Goal: Task Accomplishment & Management: Manage account settings

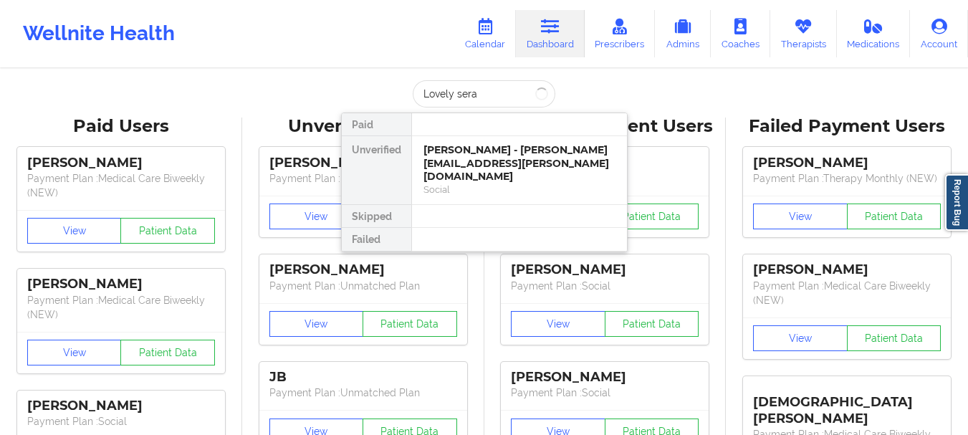
type input "Lovely serap"
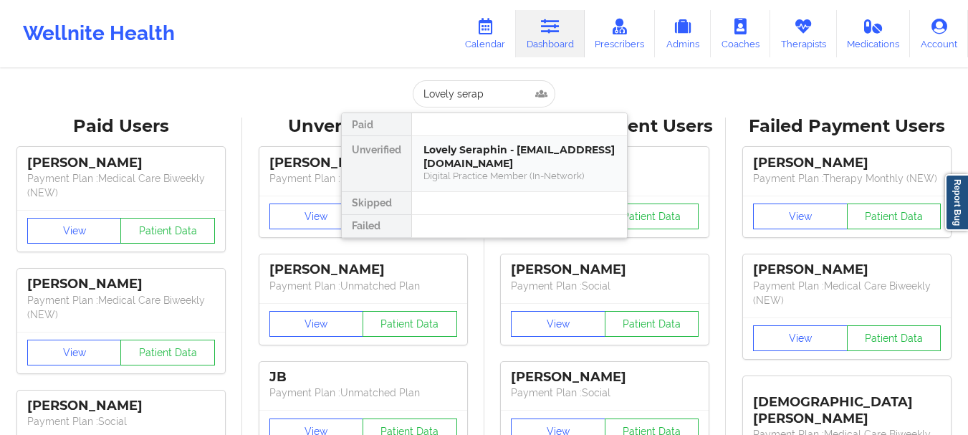
click at [461, 153] on div "Lovely Seraphin - seraphinlovely86@gmail.com" at bounding box center [519, 156] width 192 height 27
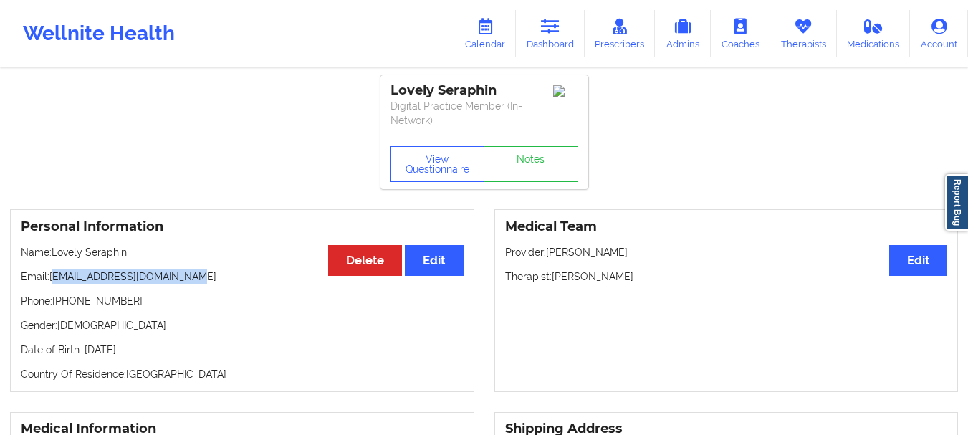
drag, startPoint x: 187, startPoint y: 278, endPoint x: 54, endPoint y: 279, distance: 133.3
click at [54, 279] on p "Email: seraphinlovely86@gmail.com" at bounding box center [242, 276] width 443 height 14
drag, startPoint x: 50, startPoint y: 278, endPoint x: 198, endPoint y: 277, distance: 148.3
click at [198, 277] on p "Email: seraphinlovely86@gmail.com" at bounding box center [242, 276] width 443 height 14
copy p "seraphinlovely86@gmail.com"
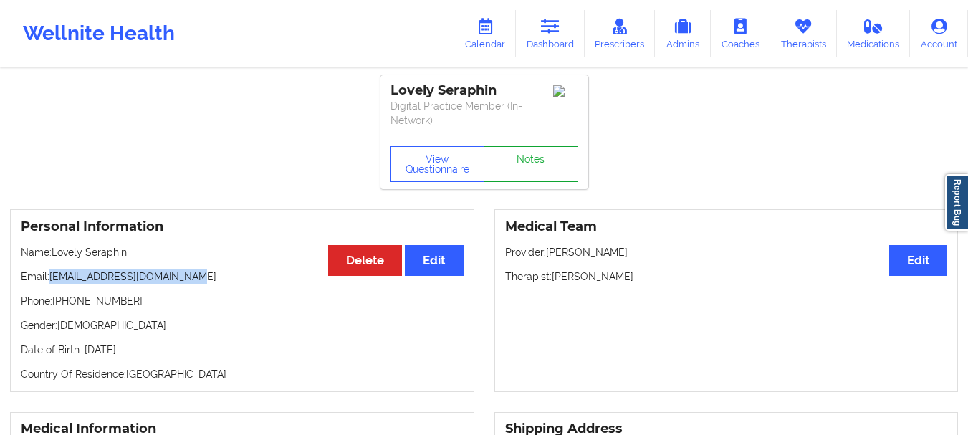
click at [542, 181] on link "Notes" at bounding box center [531, 164] width 95 height 36
click at [538, 44] on link "Dashboard" at bounding box center [550, 33] width 69 height 47
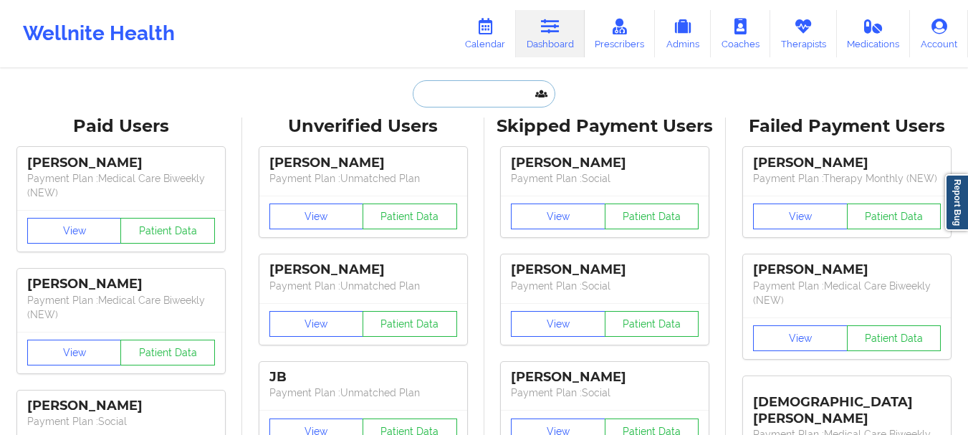
click at [499, 92] on input "text" at bounding box center [484, 93] width 142 height 27
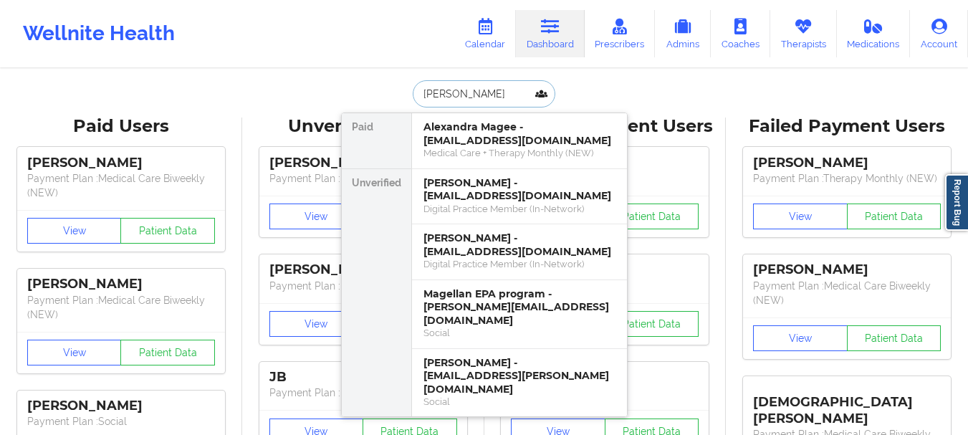
type input "Megan tunks"
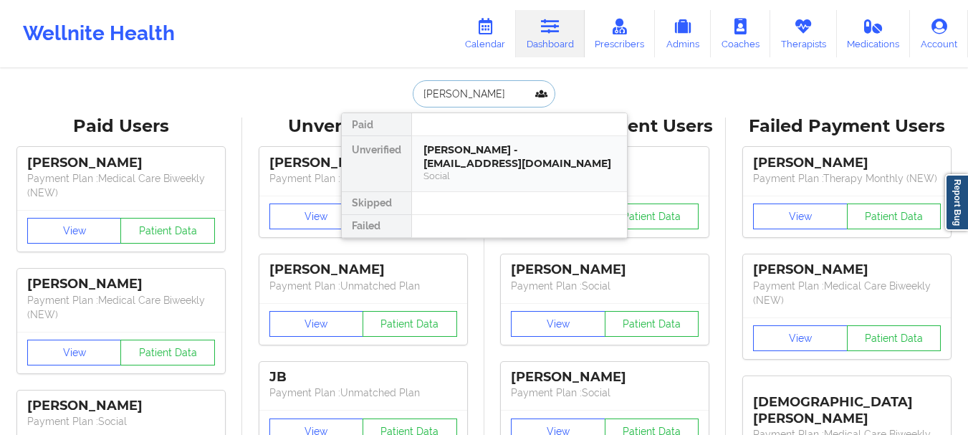
click at [479, 156] on div "Megan Tunks - megantunks@gmail.com" at bounding box center [519, 156] width 192 height 27
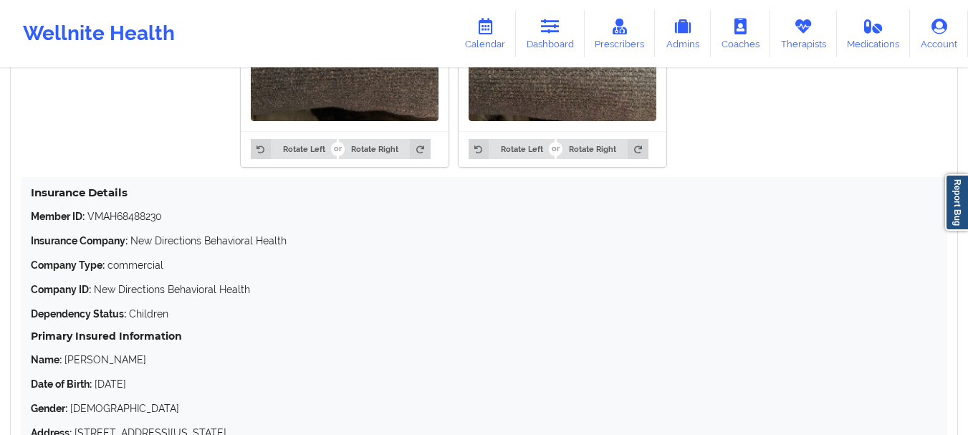
scroll to position [1332, 0]
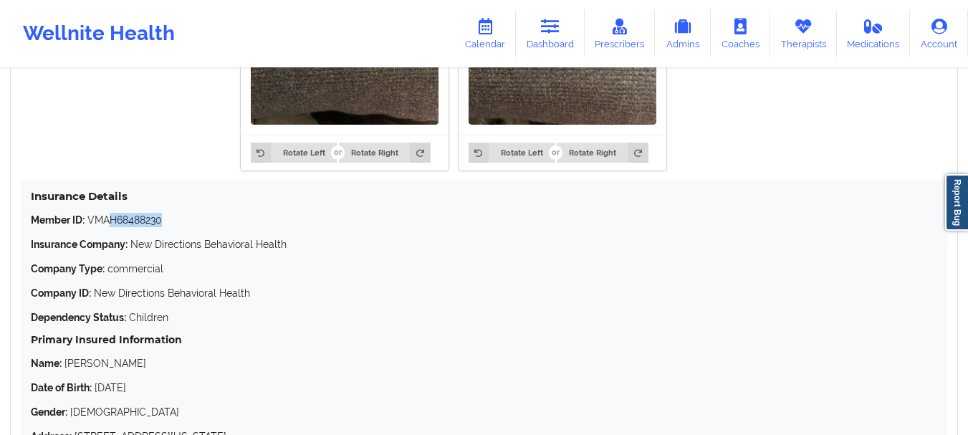
drag, startPoint x: 163, startPoint y: 218, endPoint x: 110, endPoint y: 221, distance: 53.1
click at [110, 221] on p "Member ID: VMAH68488230" at bounding box center [484, 220] width 906 height 14
copy p "H68488230"
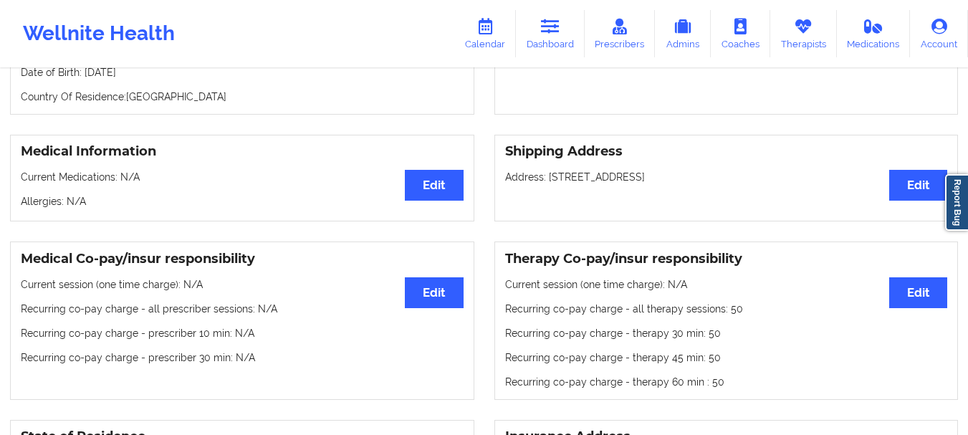
scroll to position [0, 0]
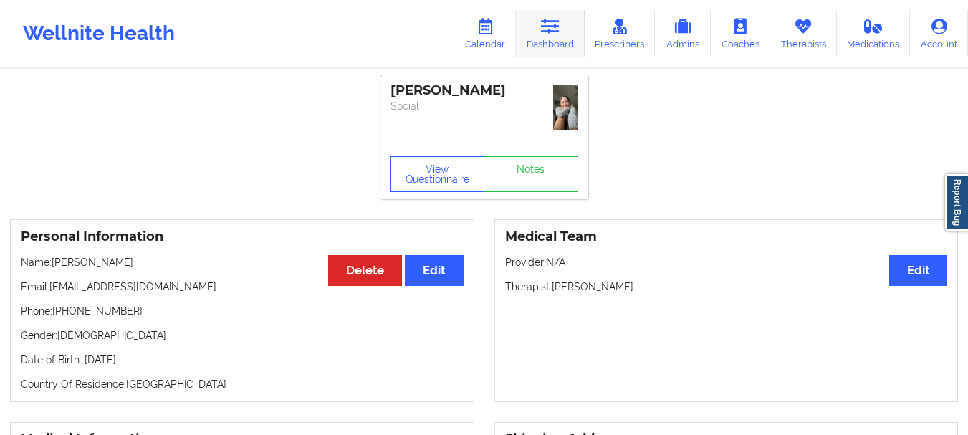
click at [549, 37] on link "Dashboard" at bounding box center [550, 33] width 69 height 47
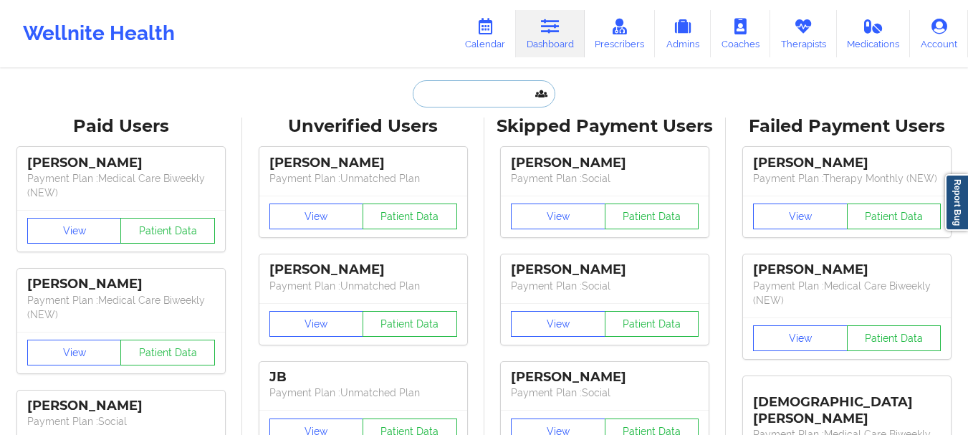
click at [444, 93] on input "text" at bounding box center [484, 93] width 142 height 27
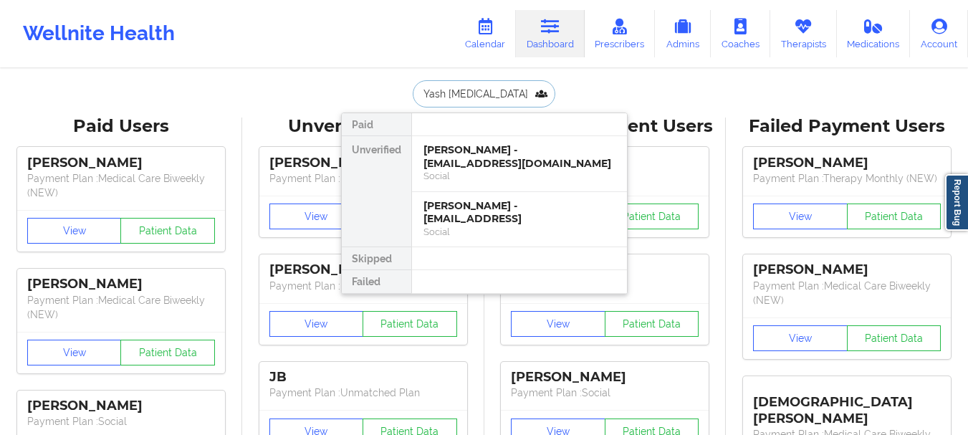
click at [474, 95] on input "Yash bal" at bounding box center [484, 93] width 142 height 27
type input "Y"
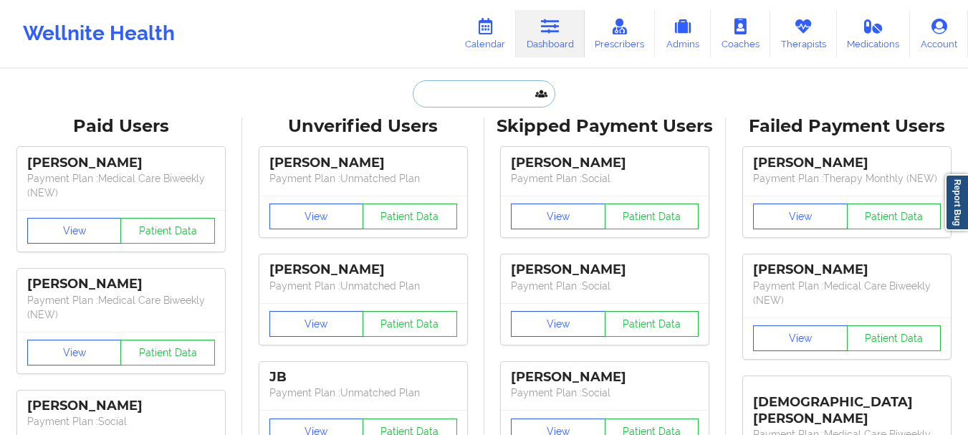
paste input "yashbaldawa.4@gmail.com"
type input "yashbaldawa.4@gmail.com"
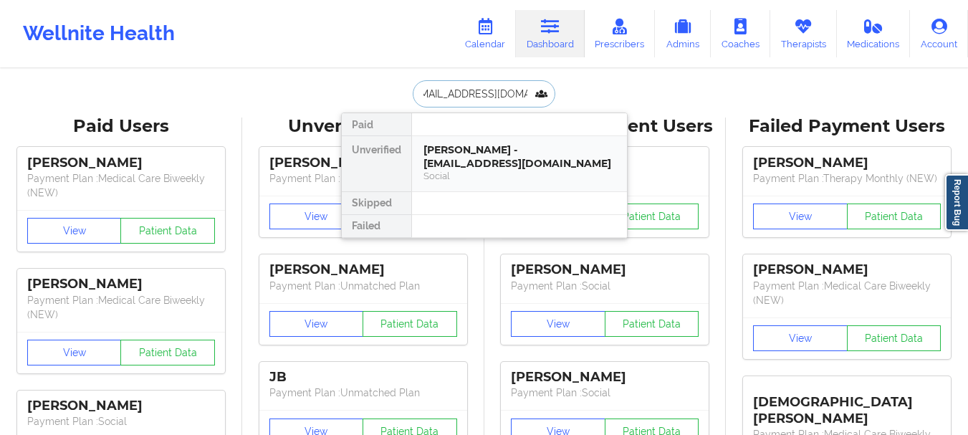
click at [471, 176] on div "Social" at bounding box center [519, 176] width 192 height 12
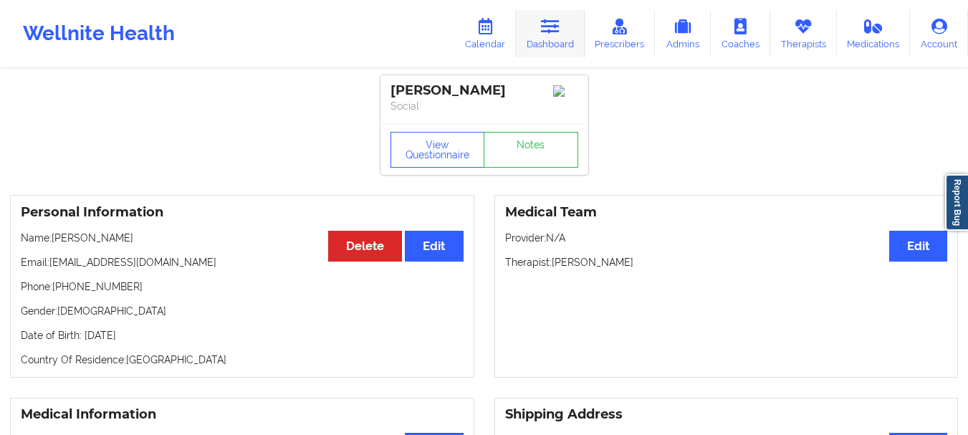
click at [558, 47] on link "Dashboard" at bounding box center [550, 33] width 69 height 47
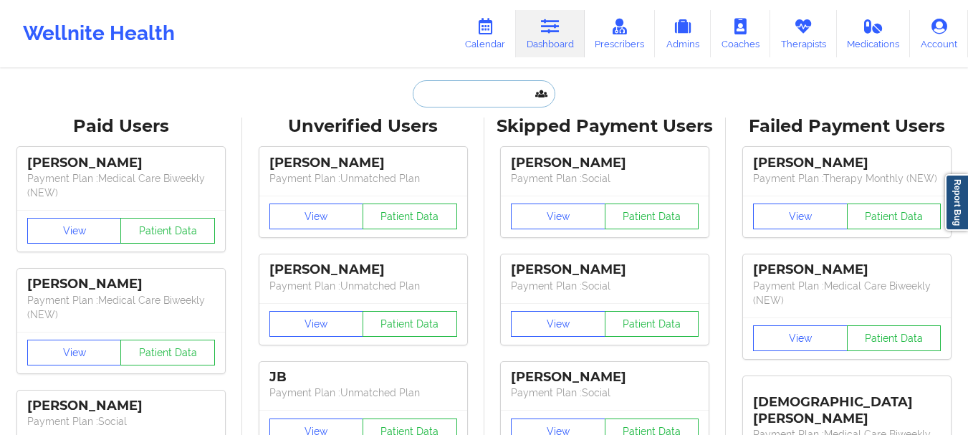
click at [476, 97] on input "text" at bounding box center [484, 93] width 142 height 27
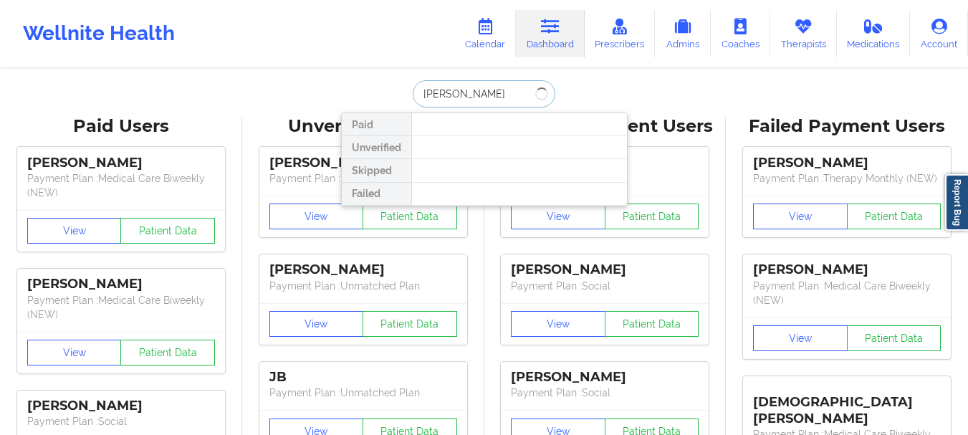
type input "Rosa luisi"
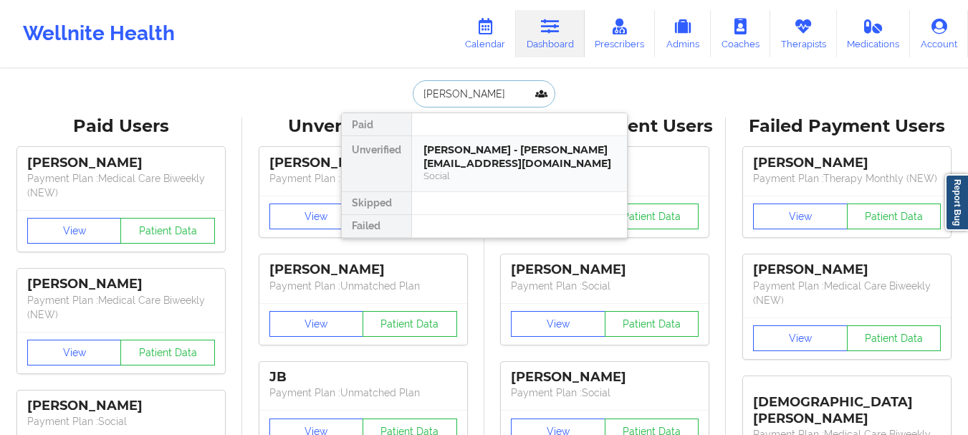
click at [463, 170] on div "Rosa Luisi - rosamluisi@gmail.com Social" at bounding box center [519, 163] width 215 height 55
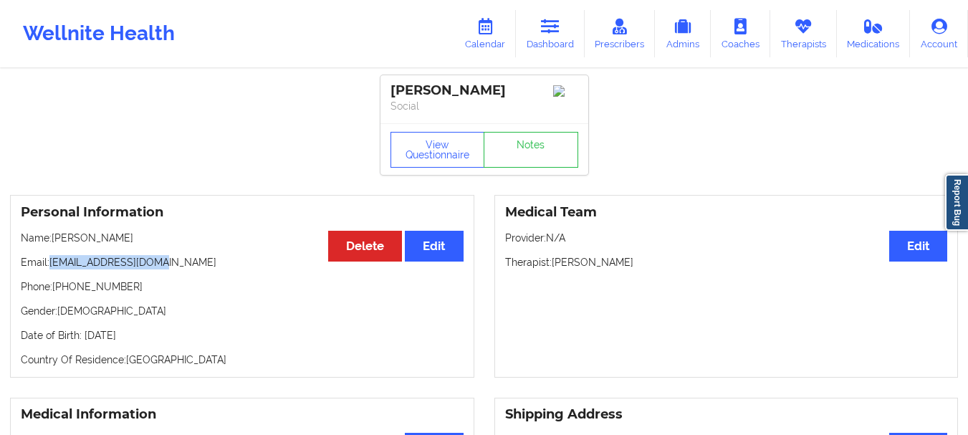
drag, startPoint x: 158, startPoint y: 266, endPoint x: 52, endPoint y: 265, distance: 105.3
click at [52, 265] on p "Email: rosamluisi@gmail.com" at bounding box center [242, 262] width 443 height 14
click at [82, 265] on p "Email: rosamluisi@gmail.com" at bounding box center [242, 262] width 443 height 14
drag, startPoint x: 52, startPoint y: 266, endPoint x: 163, endPoint y: 259, distance: 111.3
click at [163, 259] on p "Email: rosamluisi@gmail.com" at bounding box center [242, 262] width 443 height 14
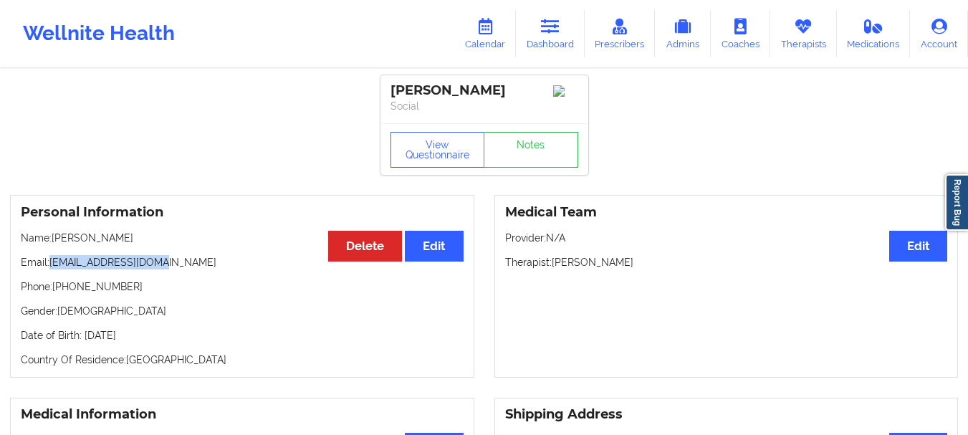
copy p "rosamluisi@gmail.com"
click at [552, 20] on icon at bounding box center [550, 27] width 19 height 16
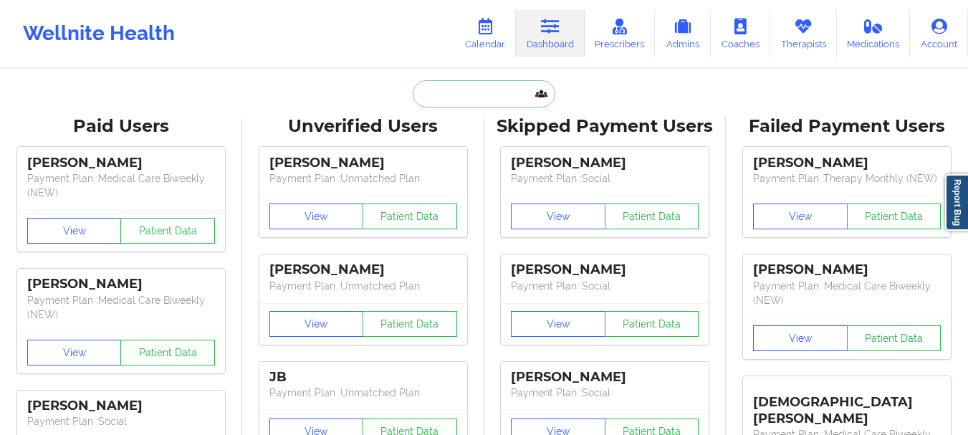
click at [463, 99] on input "text" at bounding box center [484, 93] width 142 height 27
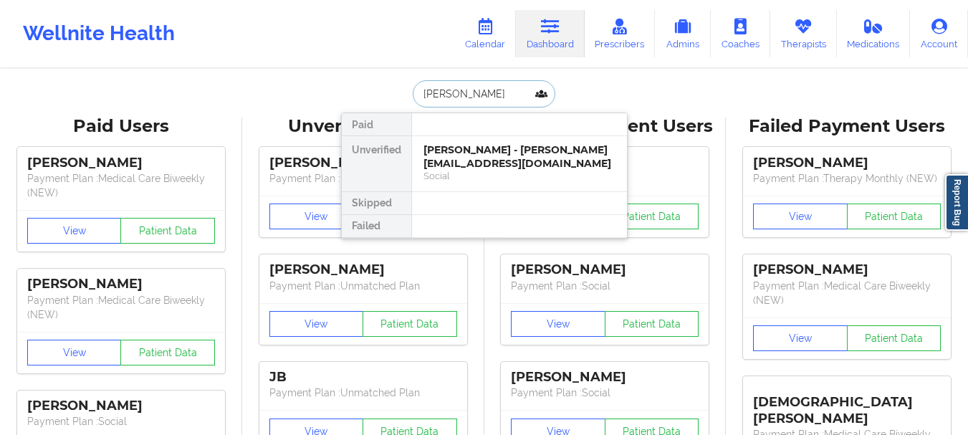
type input "Carla key"
click at [453, 170] on div "Social" at bounding box center [519, 176] width 192 height 12
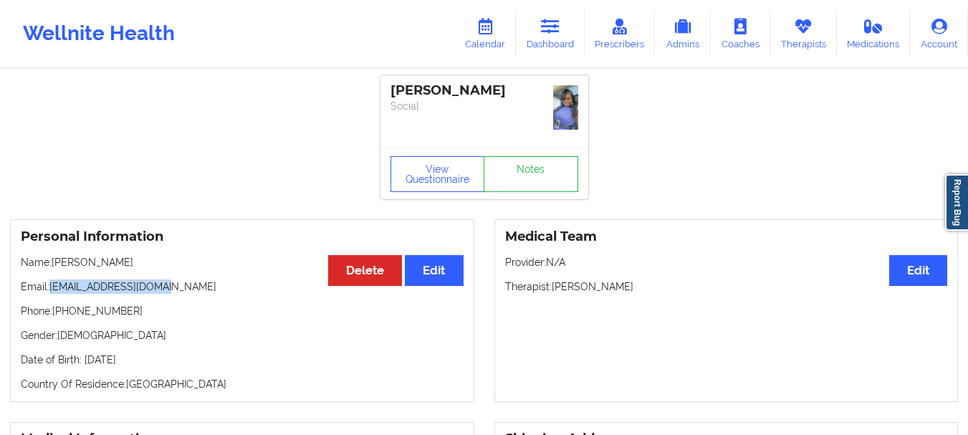
drag, startPoint x: 165, startPoint y: 284, endPoint x: 52, endPoint y: 287, distance: 113.9
click at [52, 287] on p "Email: iamcarlakey@yahoo.com" at bounding box center [242, 286] width 443 height 14
copy p "iamcarlakey@yahoo.com"
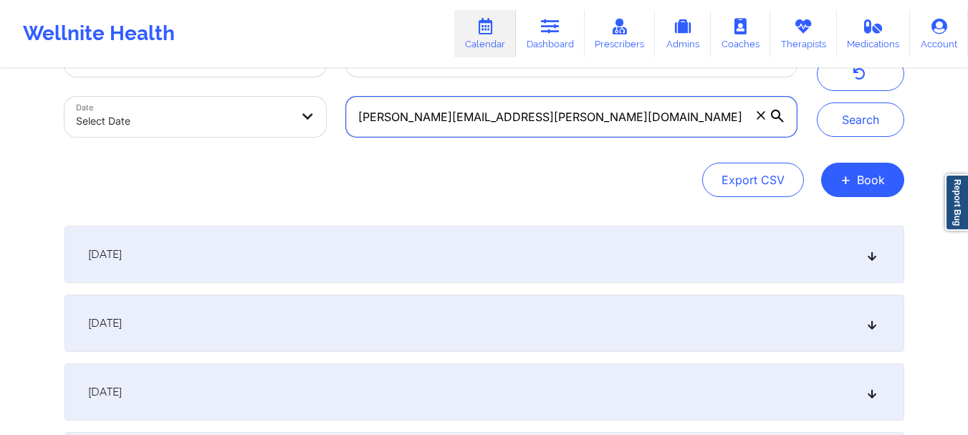
click at [756, 107] on input "[PERSON_NAME][EMAIL_ADDRESS][PERSON_NAME][DOMAIN_NAME]" at bounding box center [571, 117] width 450 height 40
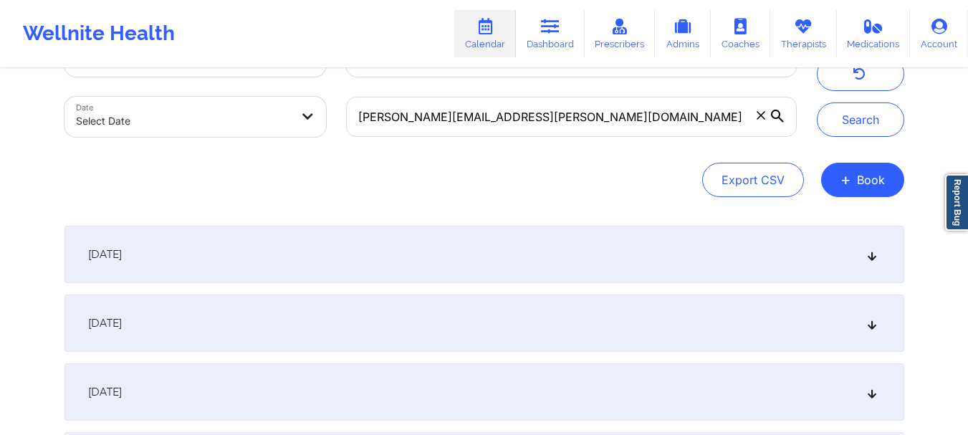
click at [757, 115] on icon at bounding box center [760, 115] width 9 height 9
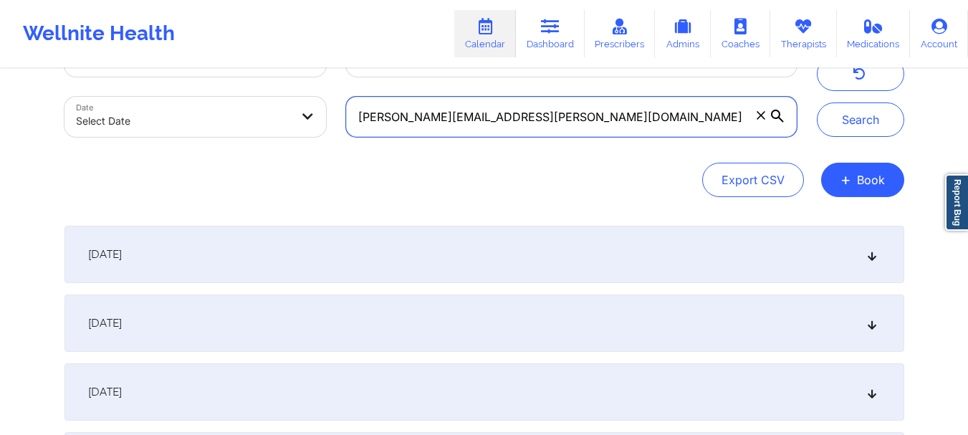
click at [757, 115] on input "matthew.a.slone@gmail.com" at bounding box center [571, 117] width 450 height 40
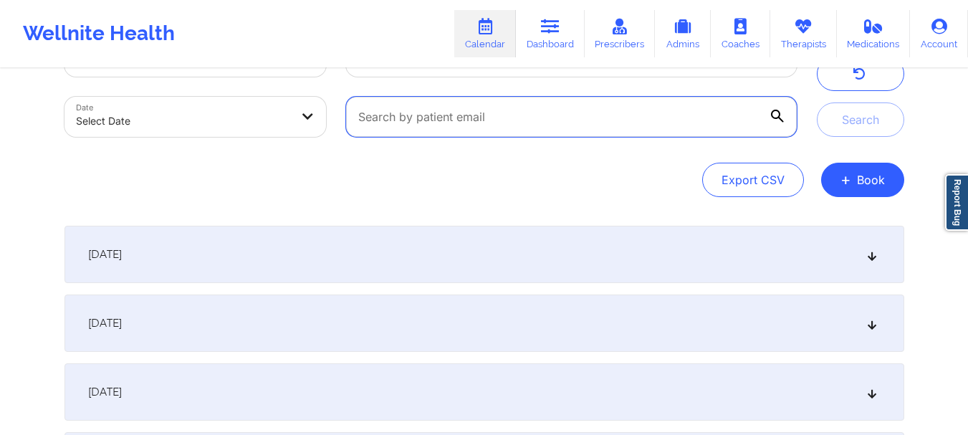
click at [408, 123] on input "text" at bounding box center [571, 117] width 450 height 40
paste input "seraphinlovely86@gmail.com"
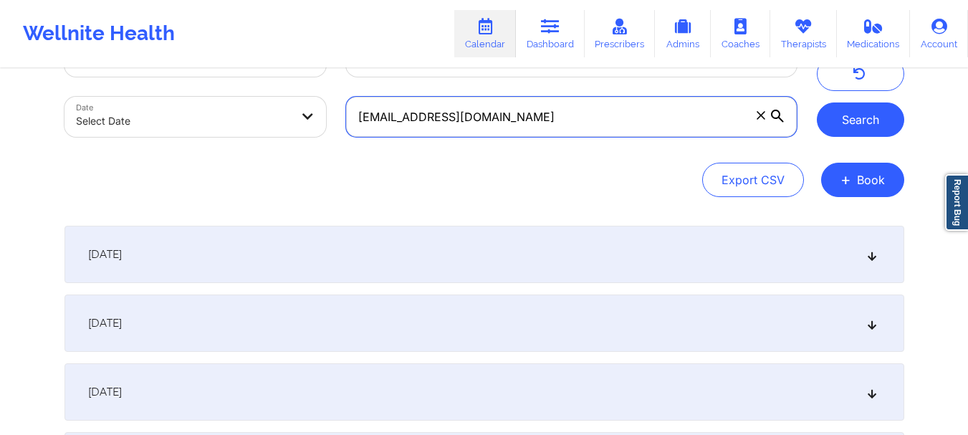
type input "seraphinlovely86@gmail.com"
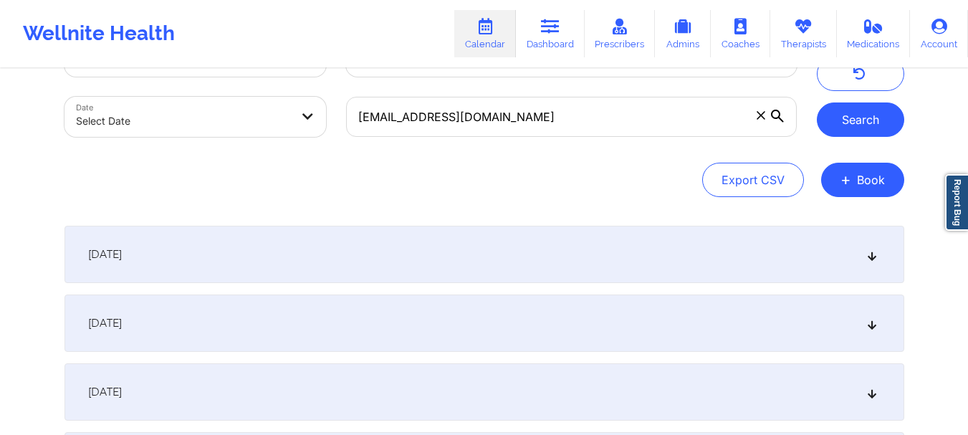
click at [866, 125] on button "Search" at bounding box center [860, 119] width 87 height 34
click at [868, 258] on icon at bounding box center [871, 254] width 12 height 10
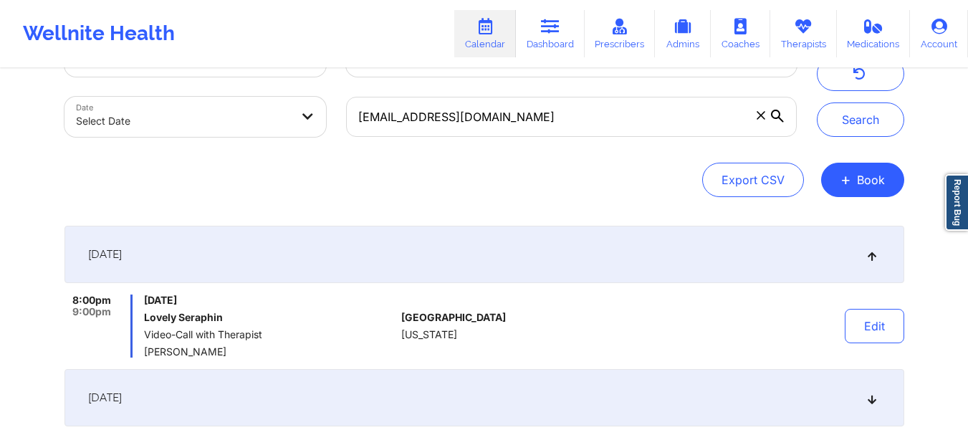
click at [759, 115] on icon at bounding box center [760, 115] width 9 height 9
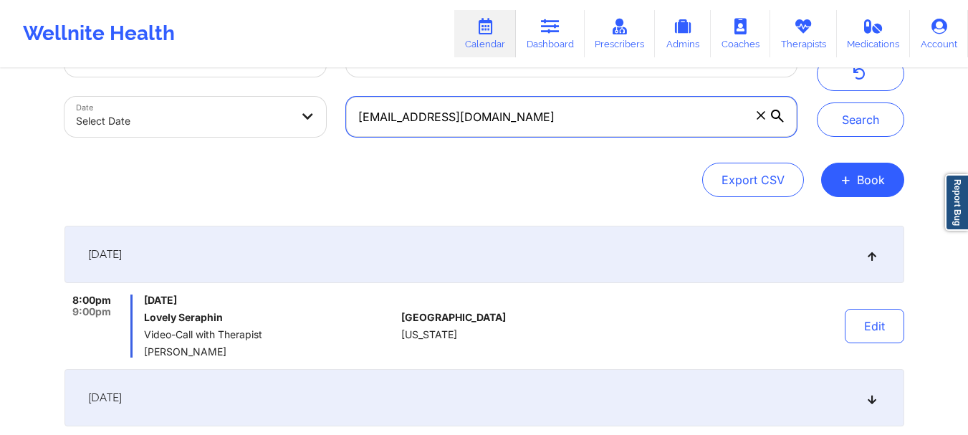
click at [759, 115] on input "seraphinlovely86@gmail.com" at bounding box center [571, 117] width 450 height 40
paste input "yashbaldawa.4@gmail.com"
type input "yashbaldawa.4@gmail.com"
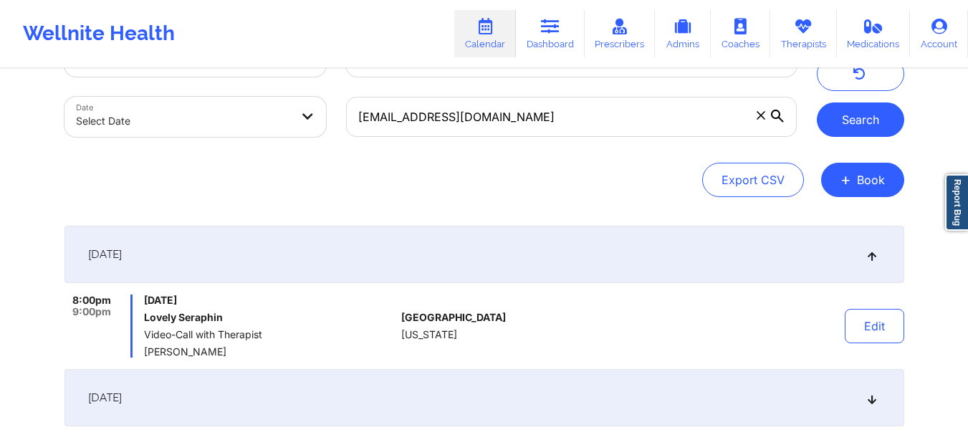
click at [835, 132] on button "Search" at bounding box center [860, 119] width 87 height 34
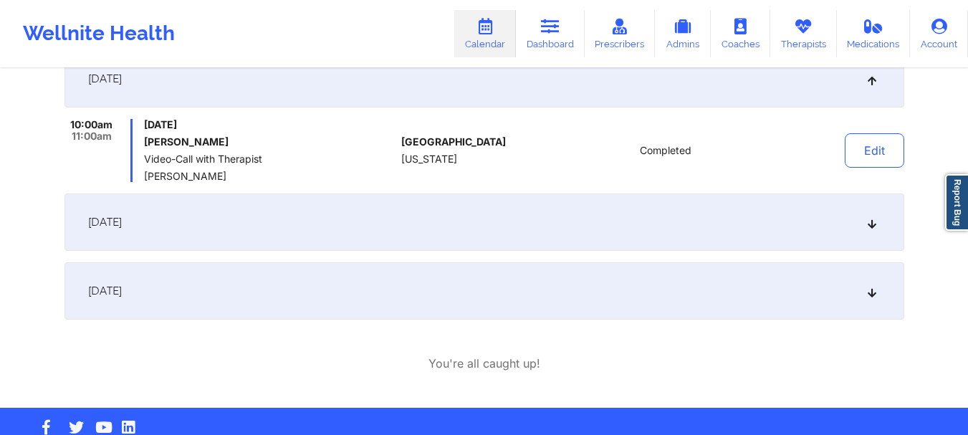
scroll to position [234, 0]
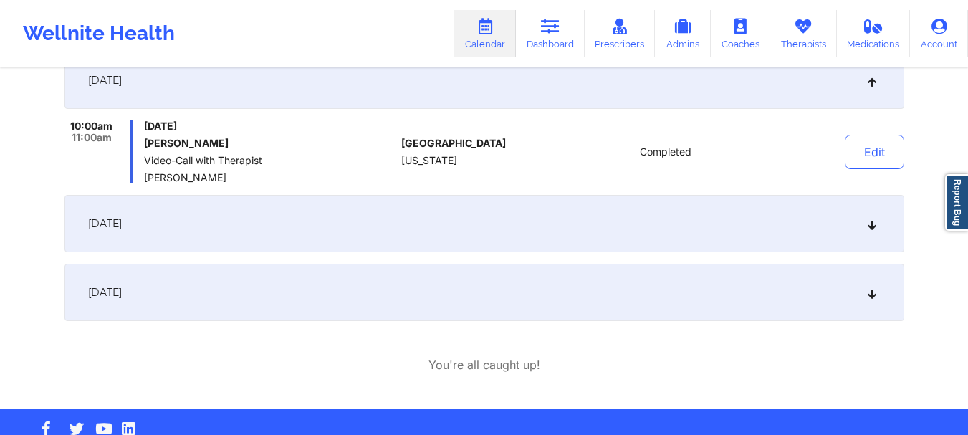
click at [870, 227] on icon at bounding box center [871, 223] width 12 height 10
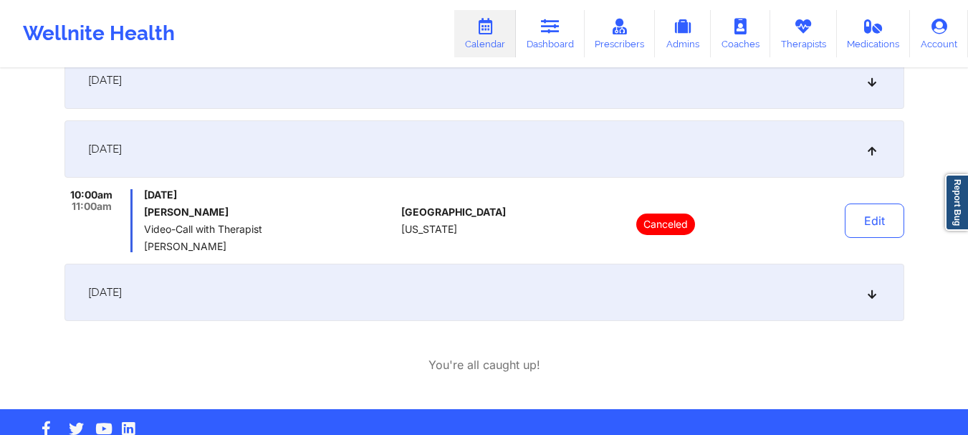
click at [869, 303] on div "October 8, 2025" at bounding box center [484, 292] width 840 height 57
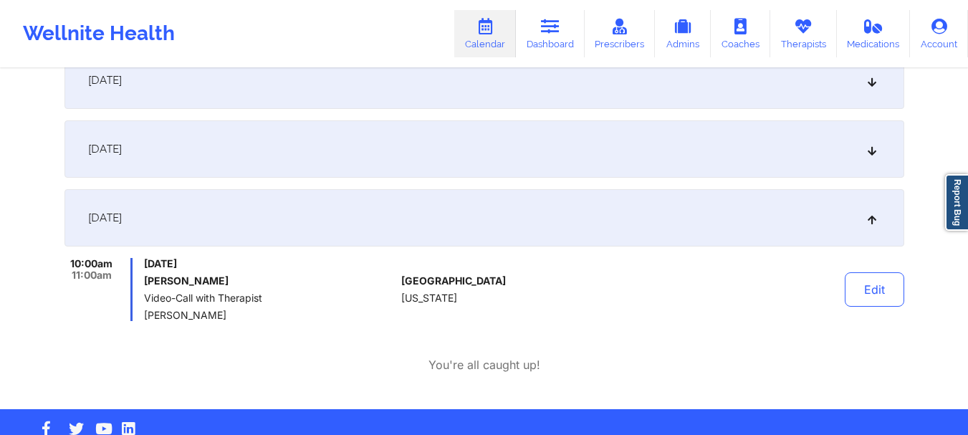
click at [876, 155] on div "October 1, 2025" at bounding box center [484, 148] width 840 height 57
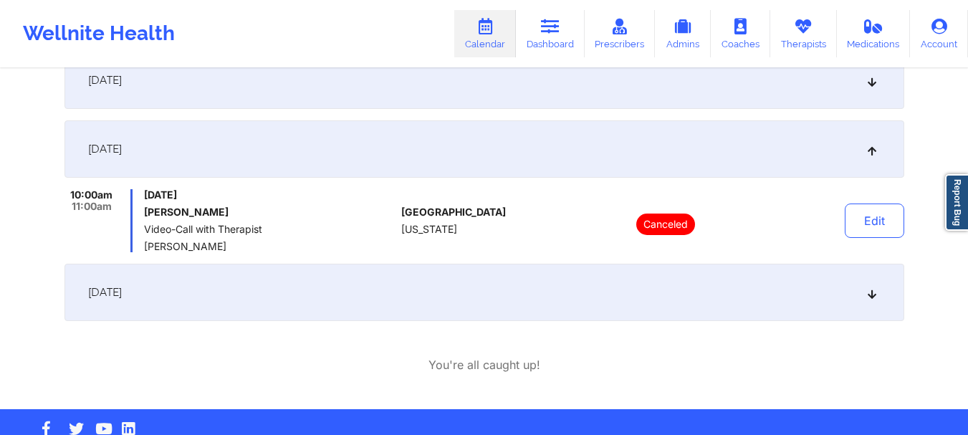
click at [876, 155] on div "October 1, 2025" at bounding box center [484, 148] width 840 height 57
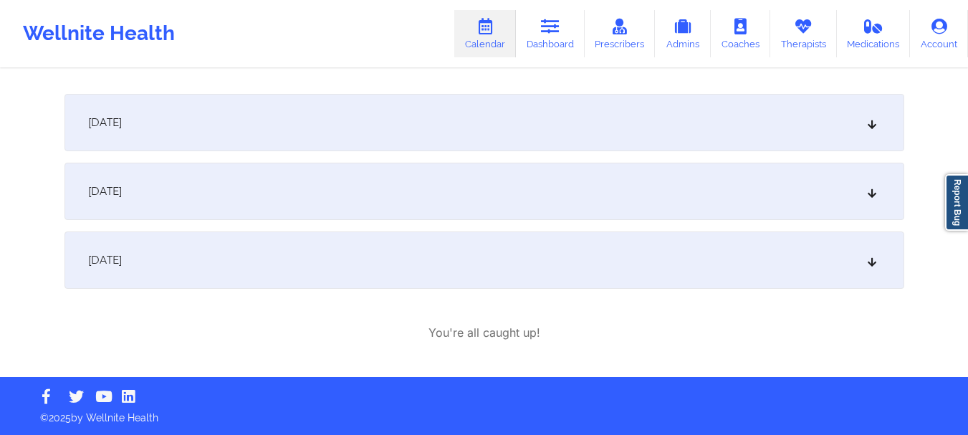
scroll to position [191, 0]
click at [876, 155] on div "September 24, 2025 10:00am 11:00am Wednesday, September 24, 2025 Yash Baldawa V…" at bounding box center [484, 191] width 840 height 195
click at [873, 208] on div "October 1, 2025" at bounding box center [484, 191] width 840 height 57
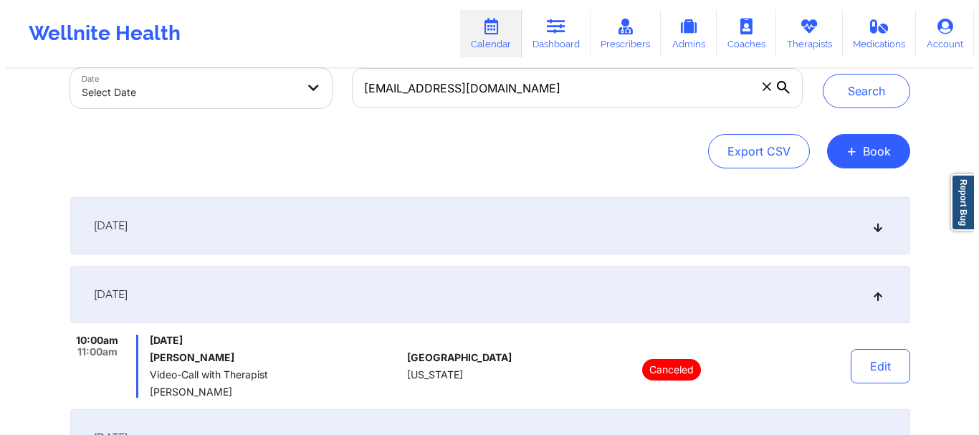
scroll to position [87, 0]
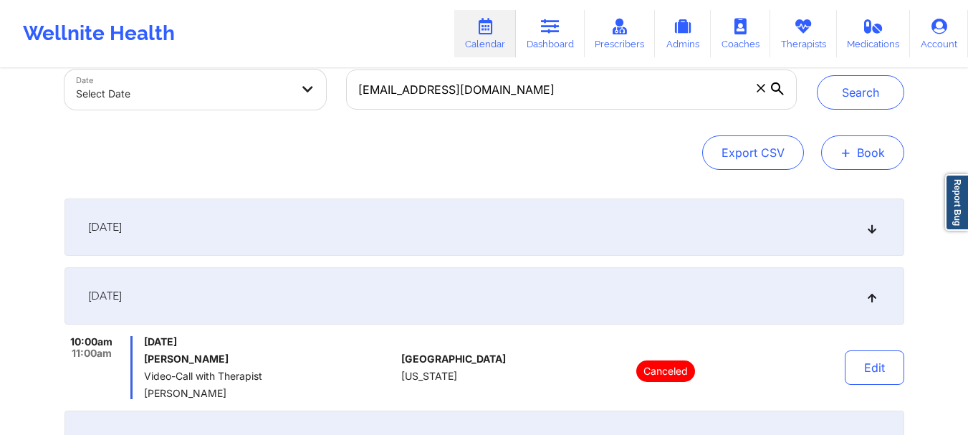
click at [866, 147] on button "+ Book" at bounding box center [862, 152] width 83 height 34
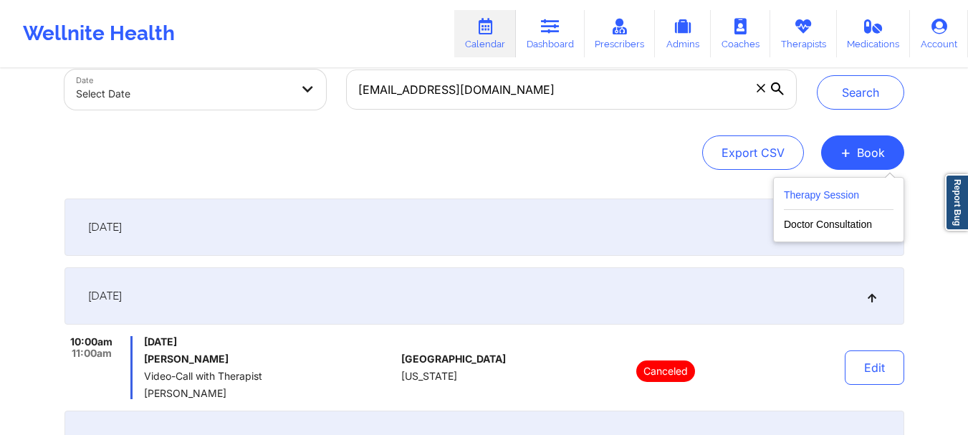
click at [832, 201] on button "Therapy Session" at bounding box center [839, 198] width 110 height 24
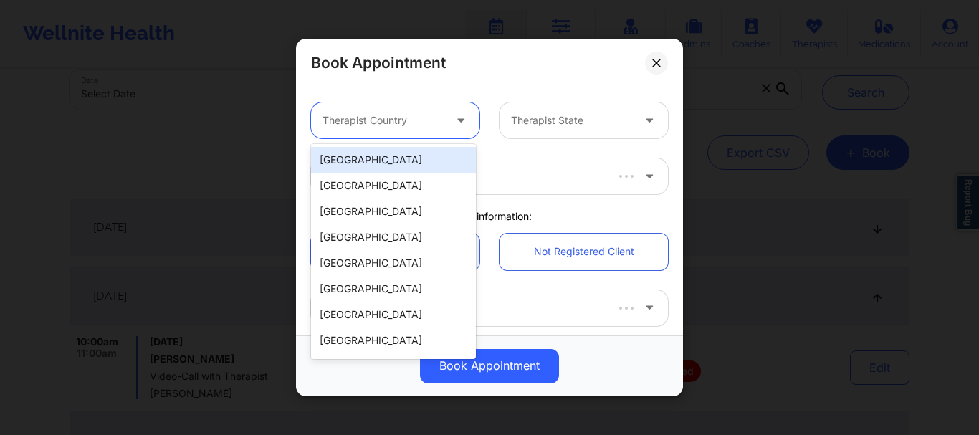
click at [391, 122] on div at bounding box center [382, 120] width 121 height 17
click at [383, 166] on div "[GEOGRAPHIC_DATA]" at bounding box center [393, 160] width 165 height 26
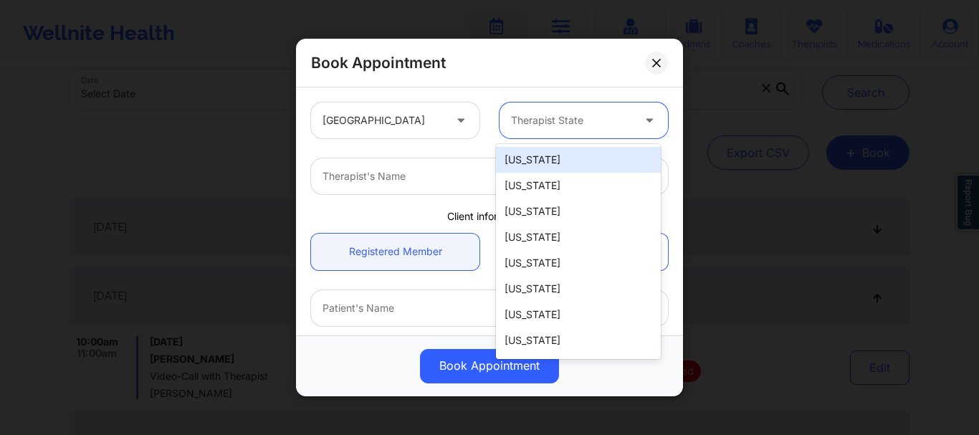
click at [526, 117] on div at bounding box center [571, 120] width 121 height 17
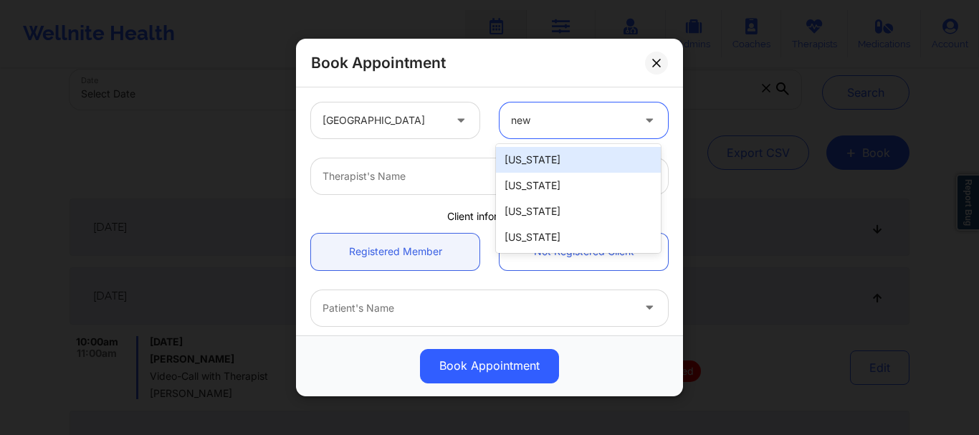
type input "new"
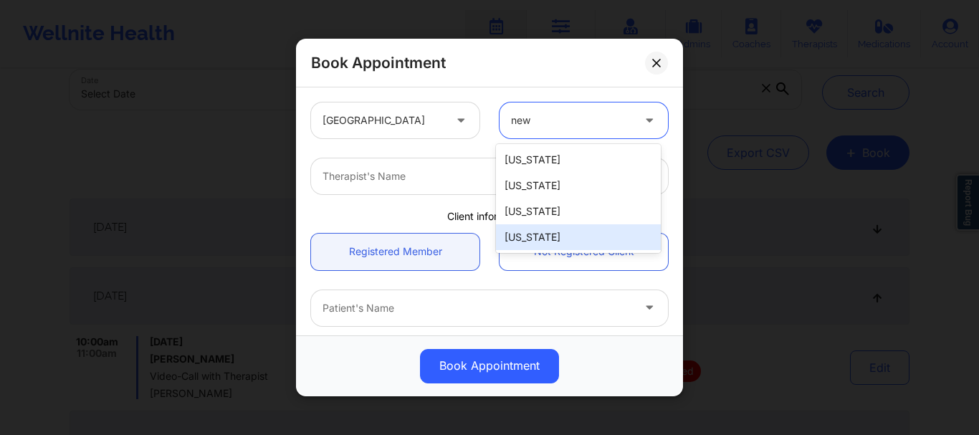
click at [536, 231] on div "New York" at bounding box center [578, 237] width 165 height 26
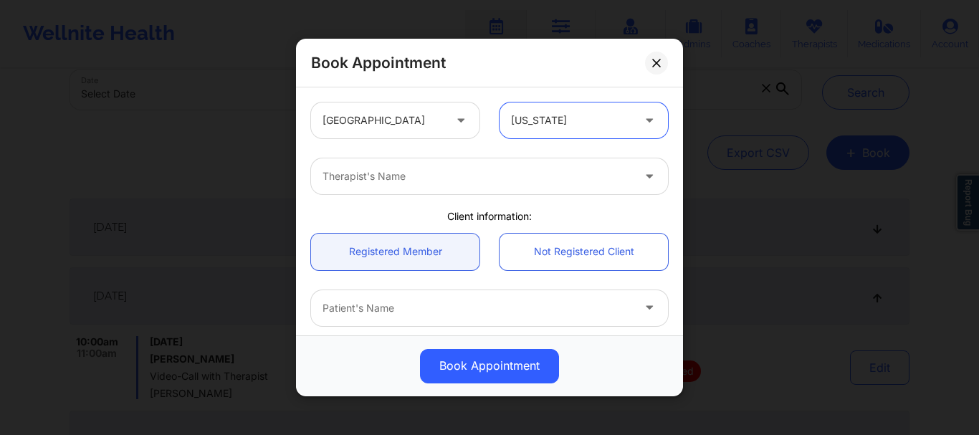
click at [337, 178] on div at bounding box center [476, 176] width 309 height 17
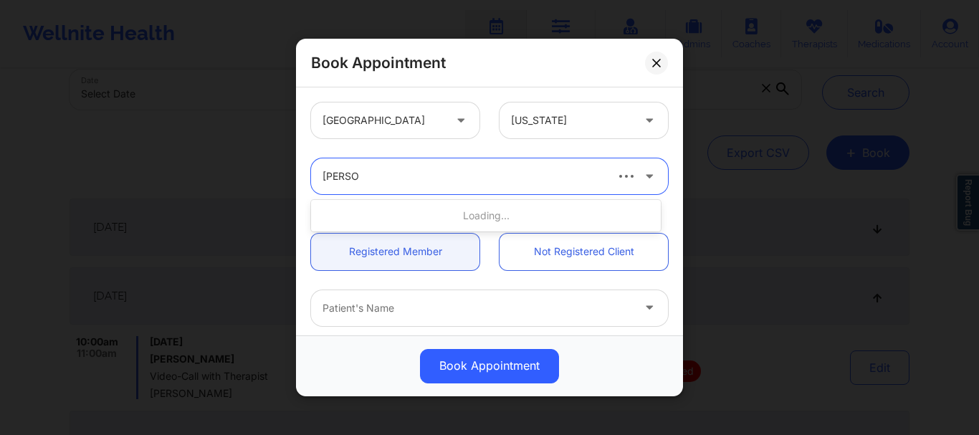
type input "stanley"
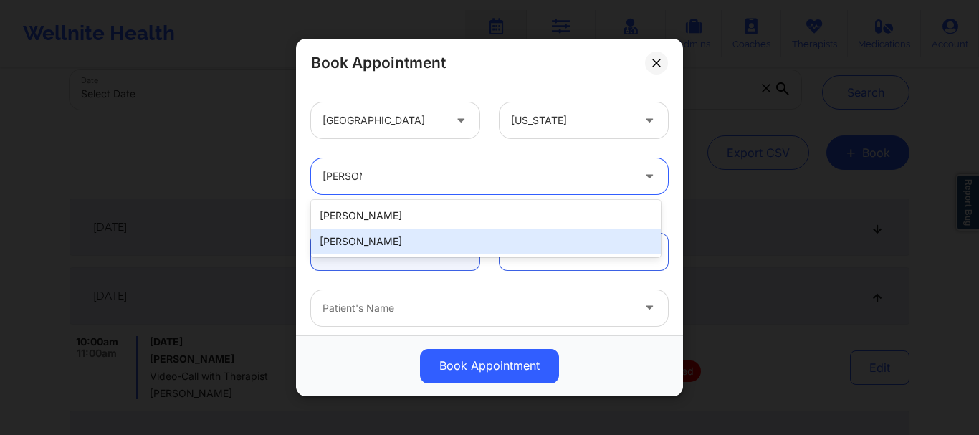
click at [368, 239] on div "Stanley Pearlberg" at bounding box center [486, 242] width 350 height 26
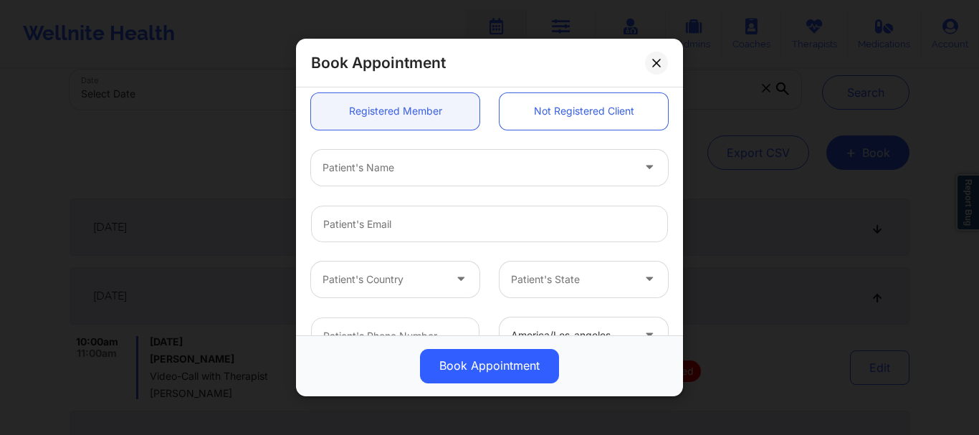
scroll to position [157, 0]
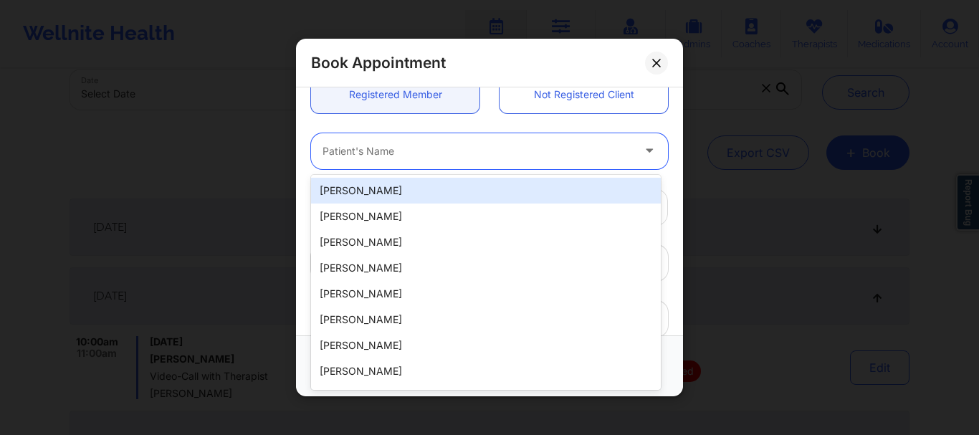
click at [431, 165] on div "Patient's Name" at bounding box center [472, 151] width 322 height 36
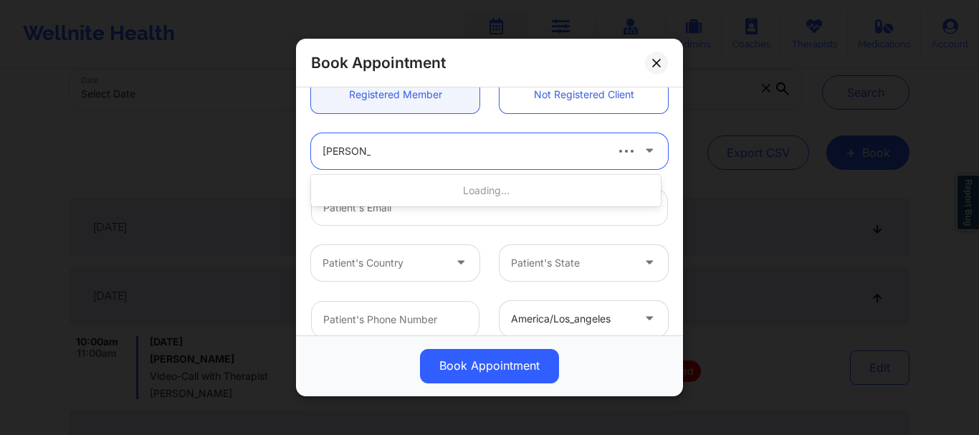
type input "yash bal"
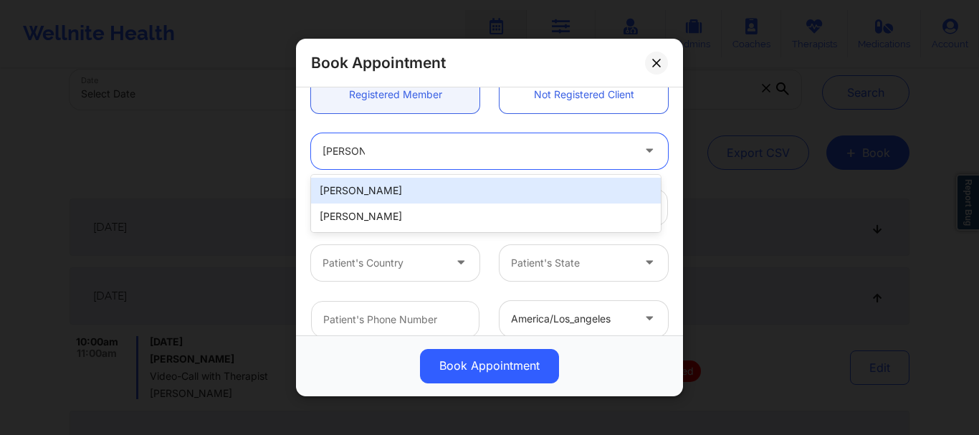
click at [428, 189] on div "Yash Baldawa" at bounding box center [486, 191] width 350 height 26
type input "yashbaldawa.4@gmail.com"
type input "+1786-622-6407"
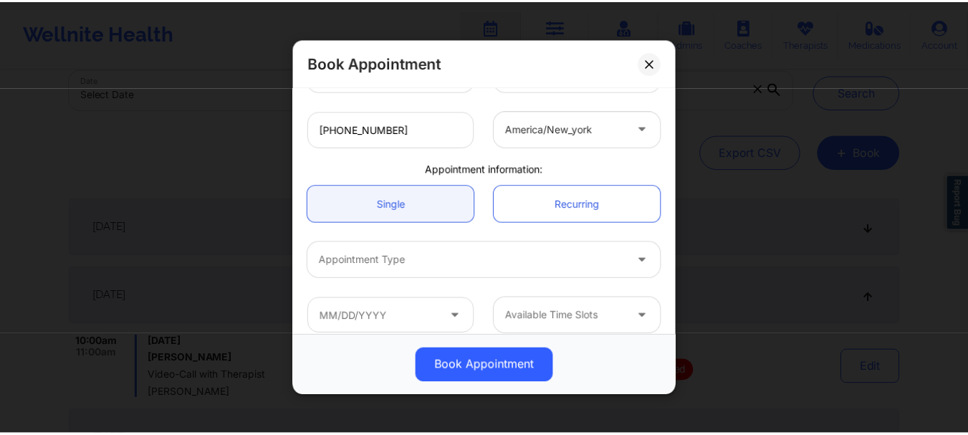
scroll to position [360, 0]
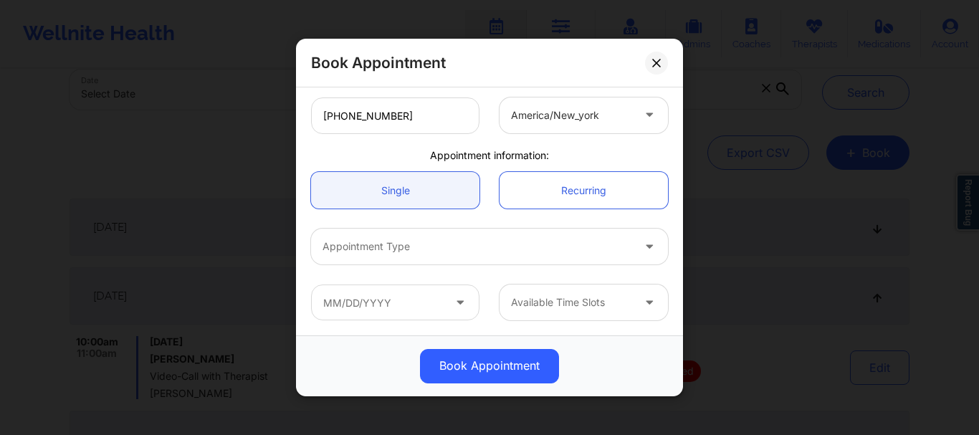
click at [473, 236] on div "Appointment Type" at bounding box center [472, 247] width 322 height 36
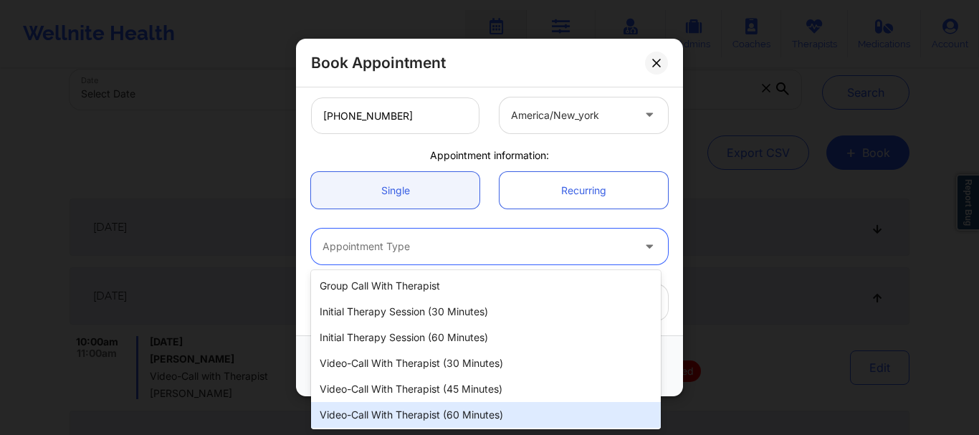
click at [445, 416] on div "Video-Call with Therapist (60 minutes)" at bounding box center [486, 415] width 350 height 26
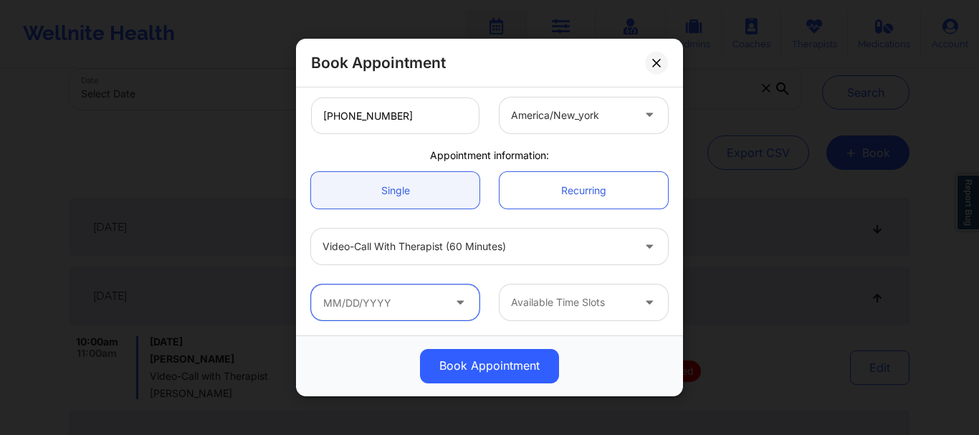
click at [403, 297] on input "text" at bounding box center [395, 302] width 168 height 36
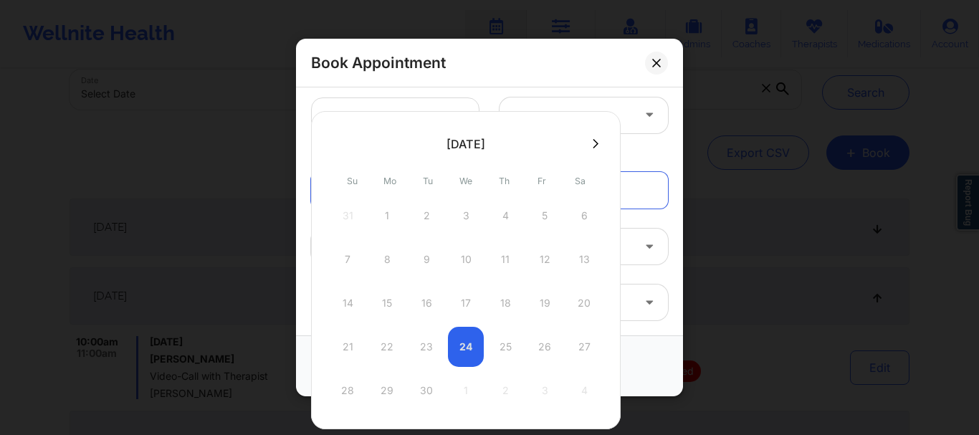
click at [595, 140] on icon at bounding box center [595, 142] width 6 height 9
click at [466, 219] on div "1" at bounding box center [466, 216] width 36 height 40
type input "10/01/2025"
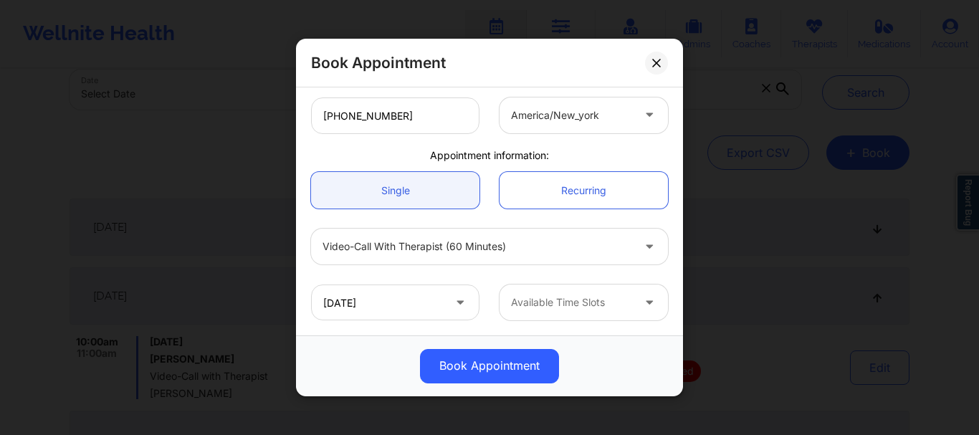
click at [514, 297] on div at bounding box center [571, 302] width 121 height 17
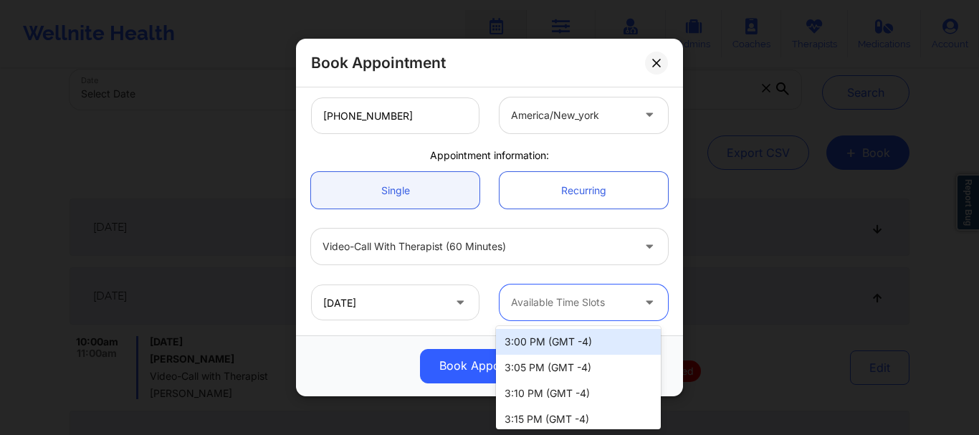
click at [524, 346] on div "3:00 PM (GMT -4)" at bounding box center [578, 342] width 165 height 26
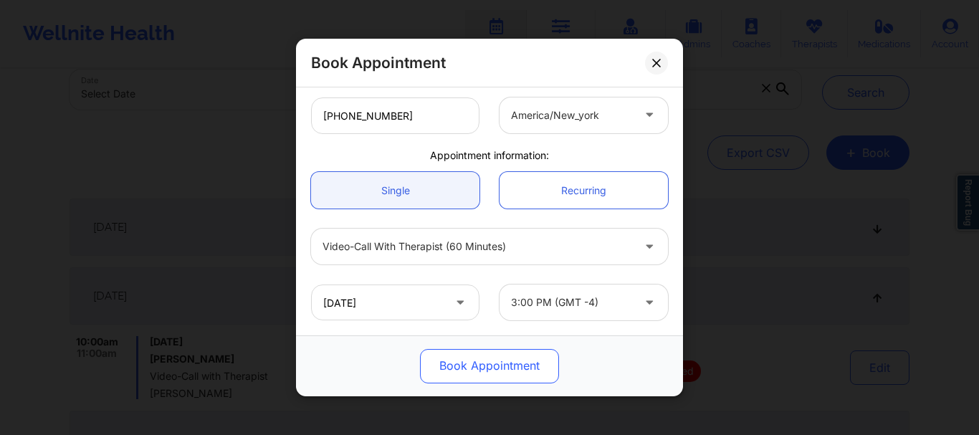
click at [512, 370] on button "Book Appointment" at bounding box center [489, 366] width 139 height 34
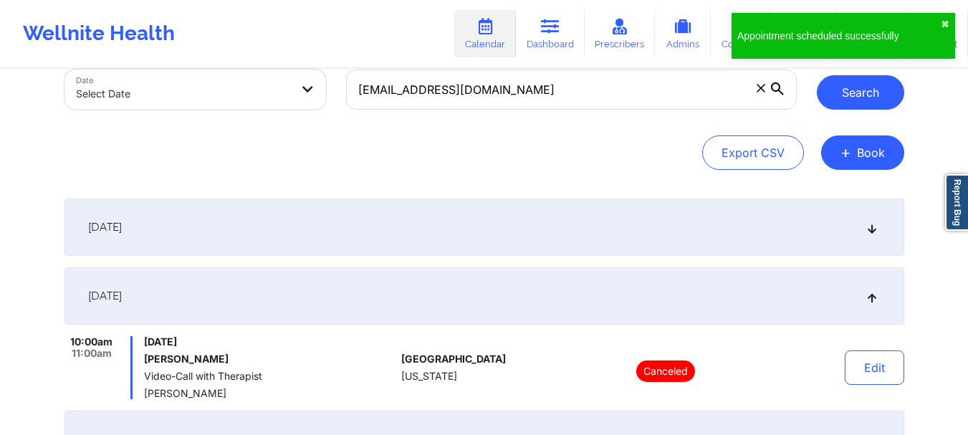
click at [845, 93] on button "Search" at bounding box center [860, 92] width 87 height 34
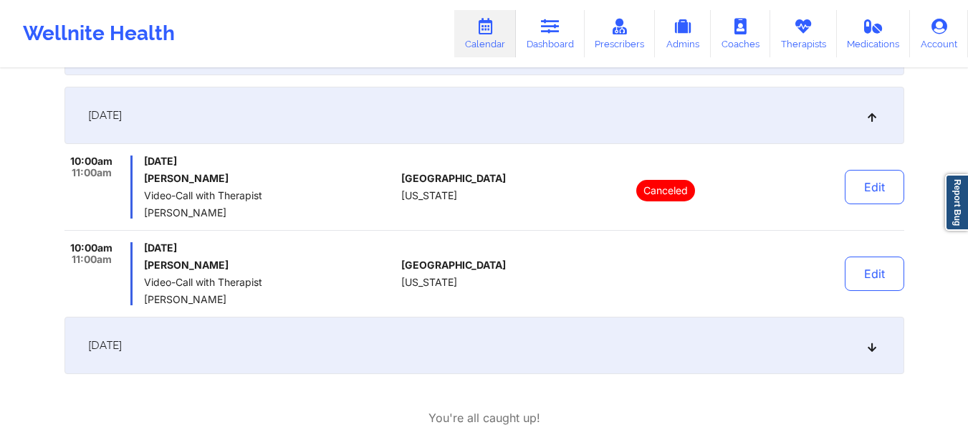
scroll to position [314, 0]
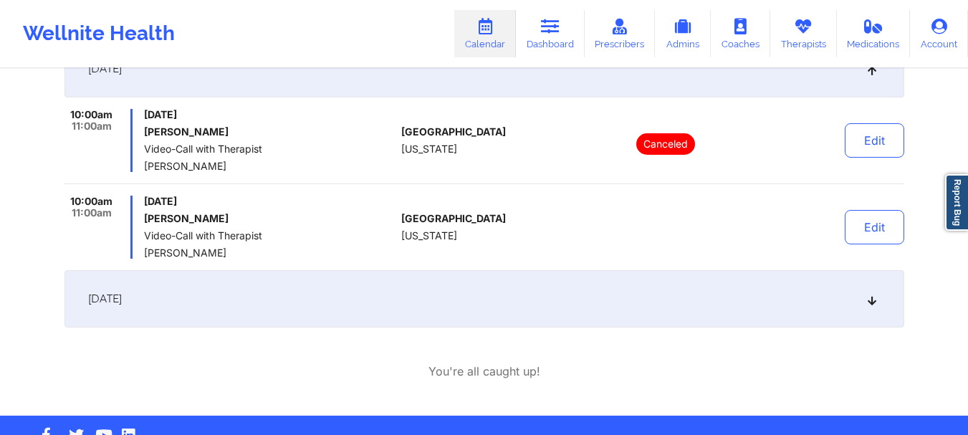
click at [873, 298] on icon at bounding box center [871, 299] width 12 height 10
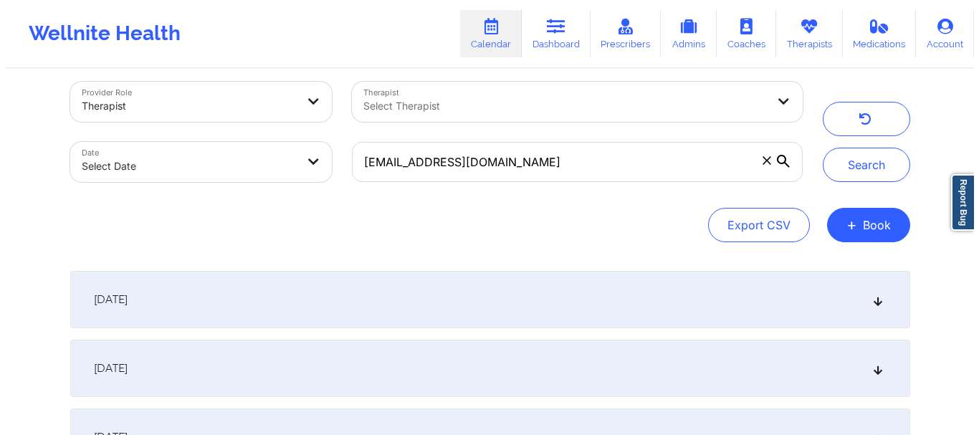
scroll to position [11, 0]
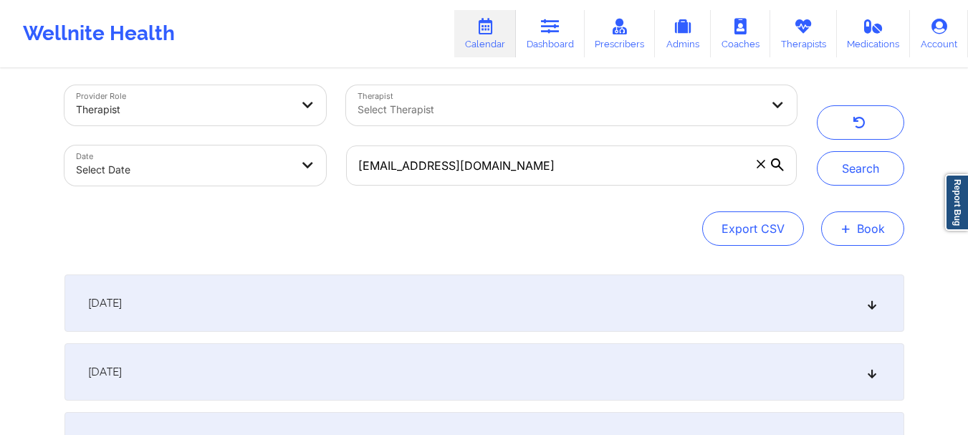
click at [856, 231] on button "+ Book" at bounding box center [862, 228] width 83 height 34
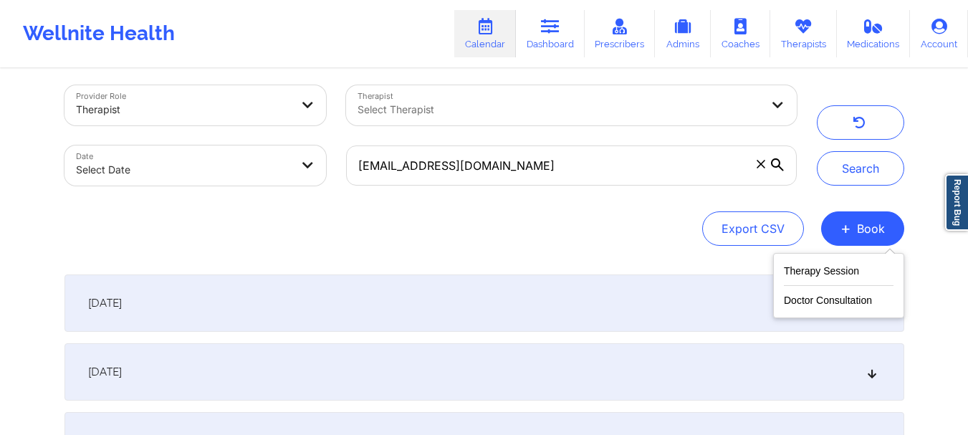
click at [835, 258] on div "Therapy Session Doctor Consultation" at bounding box center [838, 285] width 131 height 65
click at [826, 270] on button "Therapy Session" at bounding box center [839, 274] width 110 height 24
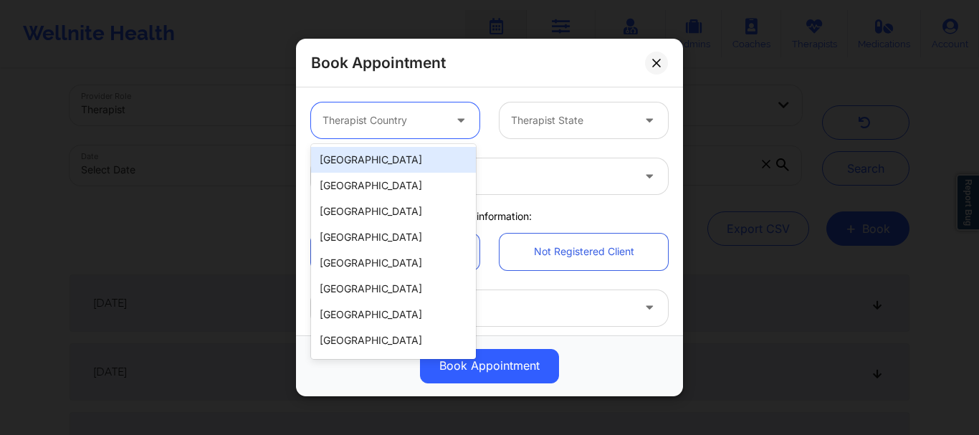
click at [423, 117] on div at bounding box center [382, 120] width 121 height 17
click at [403, 160] on div "[GEOGRAPHIC_DATA]" at bounding box center [393, 160] width 165 height 26
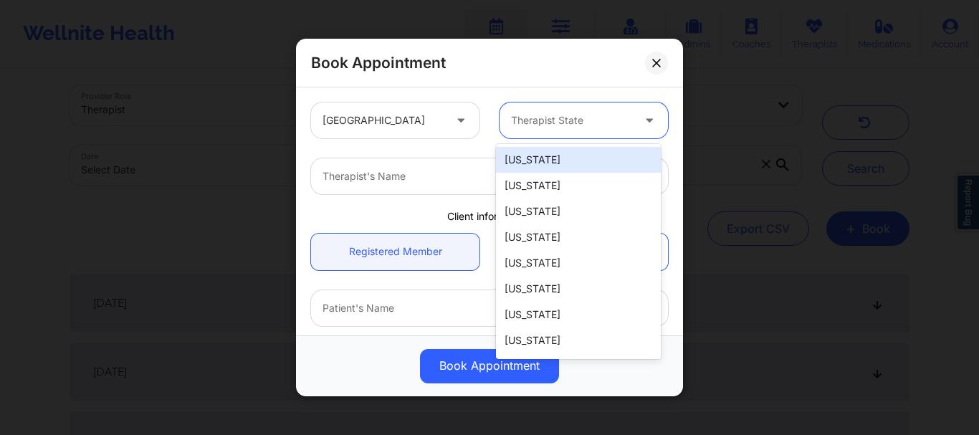
click at [555, 125] on div at bounding box center [571, 120] width 121 height 17
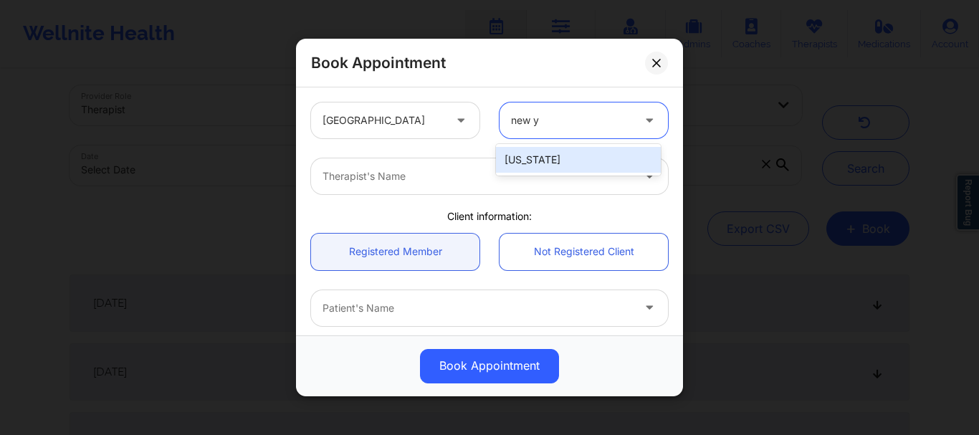
type input "new yo"
click at [540, 148] on div "New York" at bounding box center [578, 160] width 165 height 26
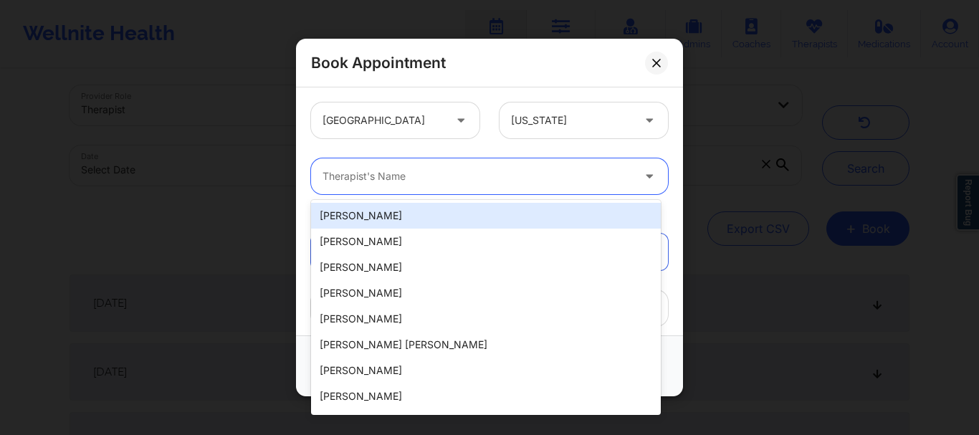
click at [500, 173] on div at bounding box center [476, 176] width 309 height 17
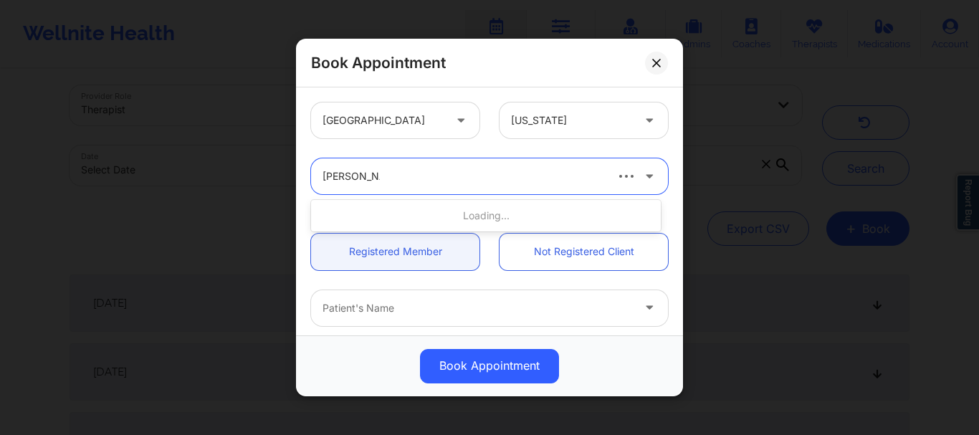
type input "stanley pearl"
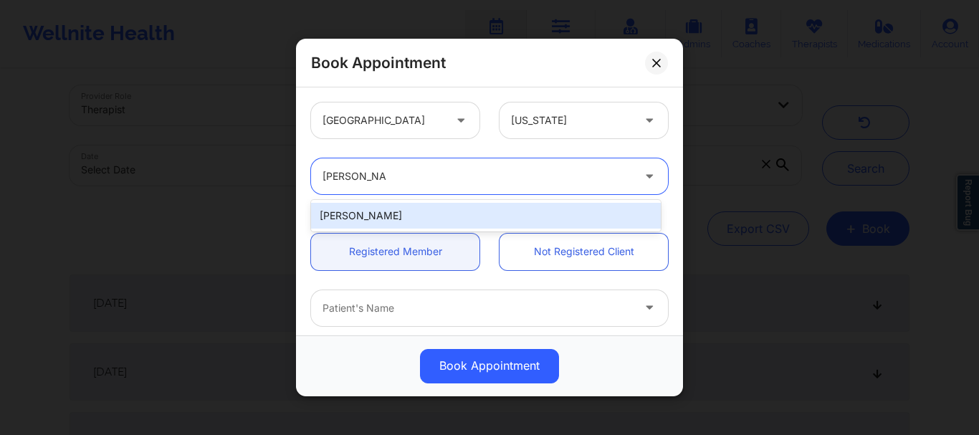
click at [398, 221] on div "Stanley Pearlberg" at bounding box center [486, 216] width 350 height 26
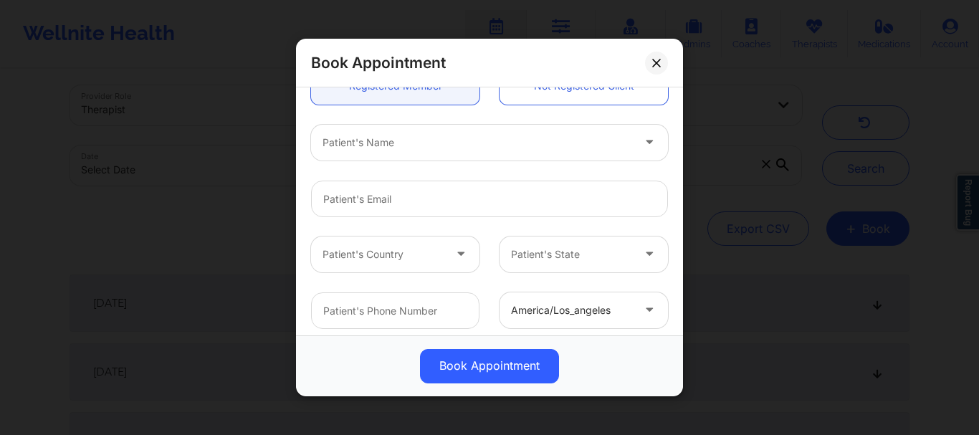
scroll to position [180, 0]
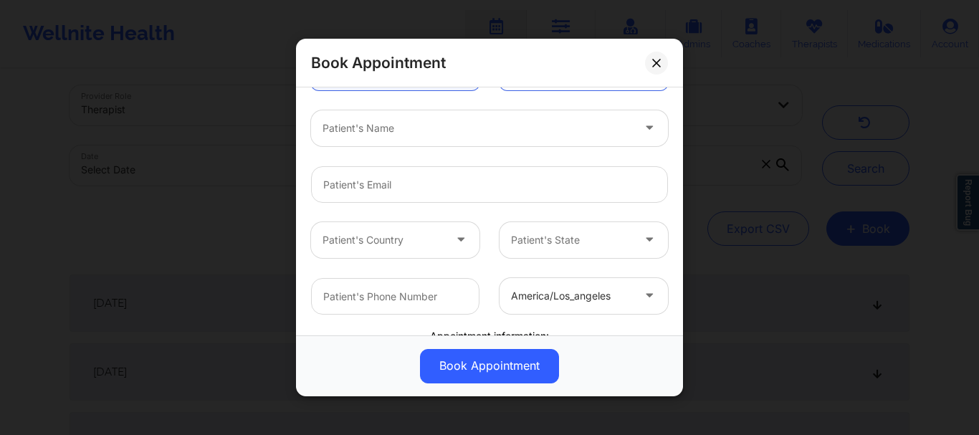
click at [332, 122] on div at bounding box center [476, 128] width 309 height 17
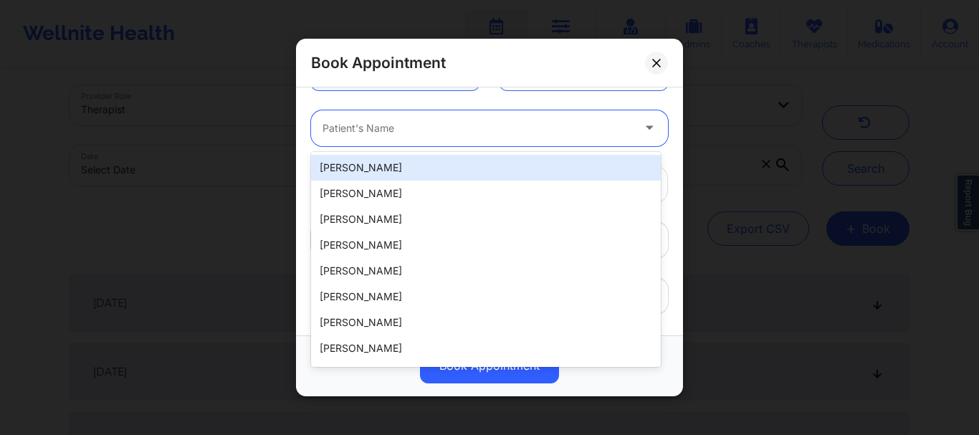
type input "h"
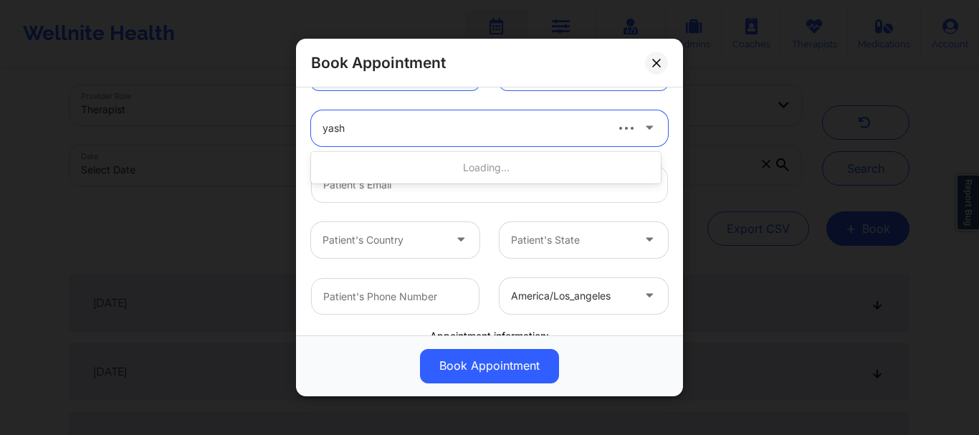
type input "yashb"
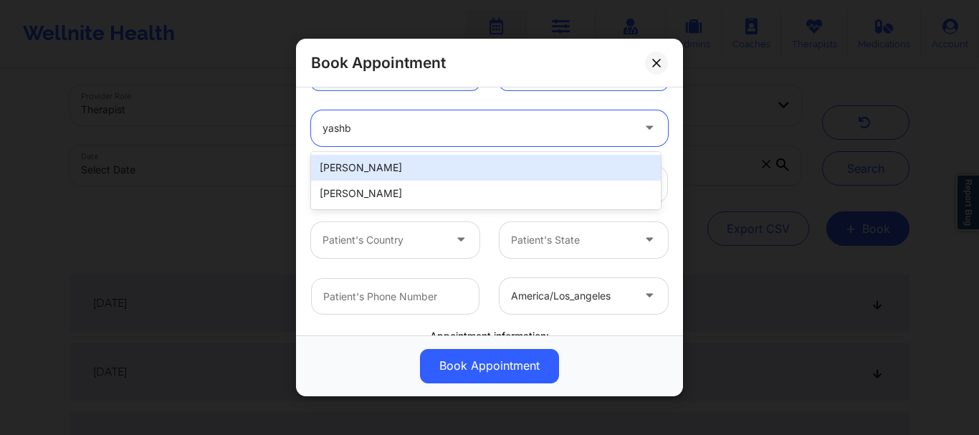
click at [360, 171] on div "Yash Baldawa" at bounding box center [486, 168] width 350 height 26
type input "yashbaldawa.4@gmail.com"
type input "+1786-622-6407"
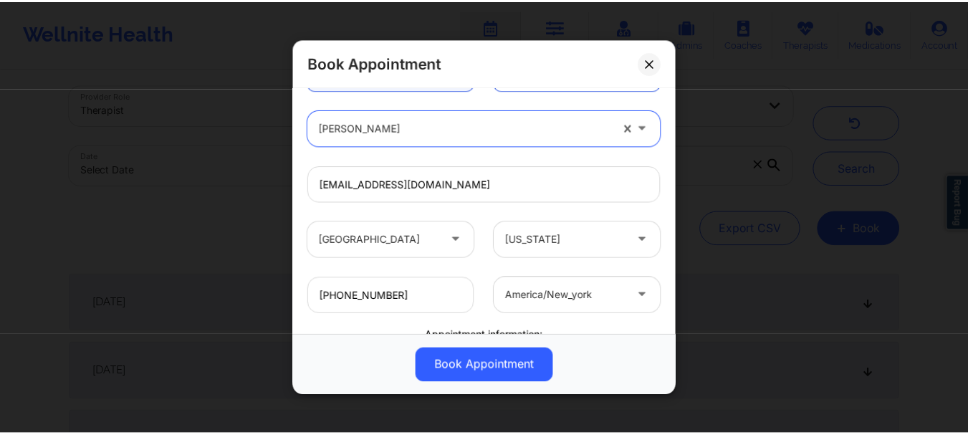
scroll to position [360, 0]
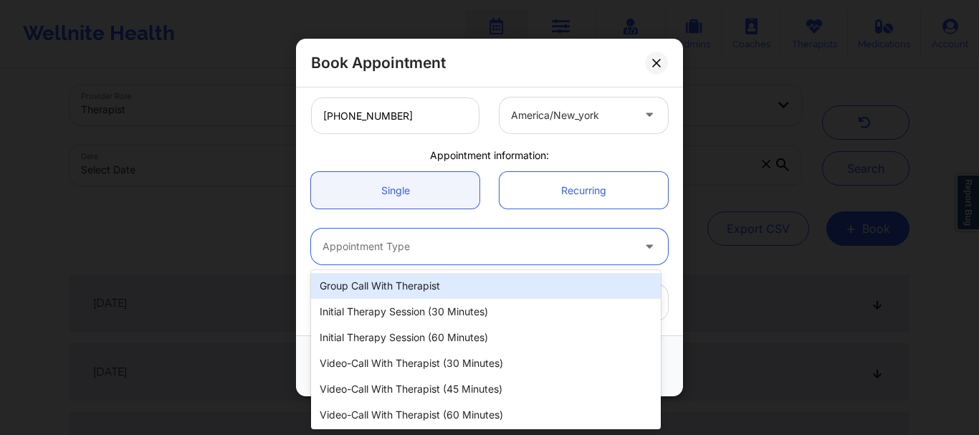
click at [361, 244] on div at bounding box center [476, 247] width 309 height 17
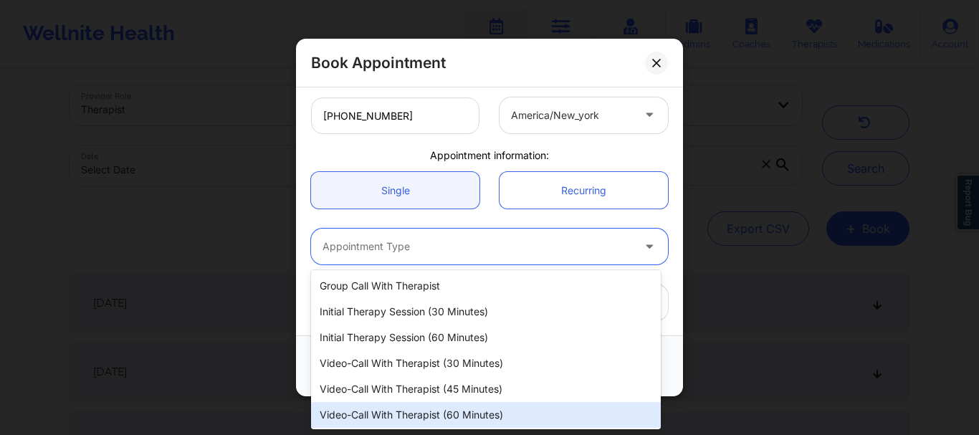
click at [394, 409] on div "Video-Call with Therapist (60 minutes)" at bounding box center [486, 415] width 350 height 26
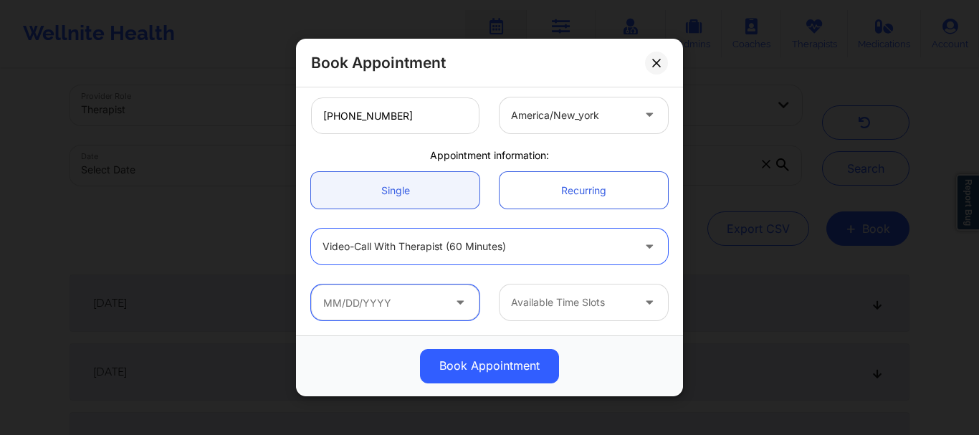
click at [368, 302] on input "text" at bounding box center [395, 302] width 168 height 36
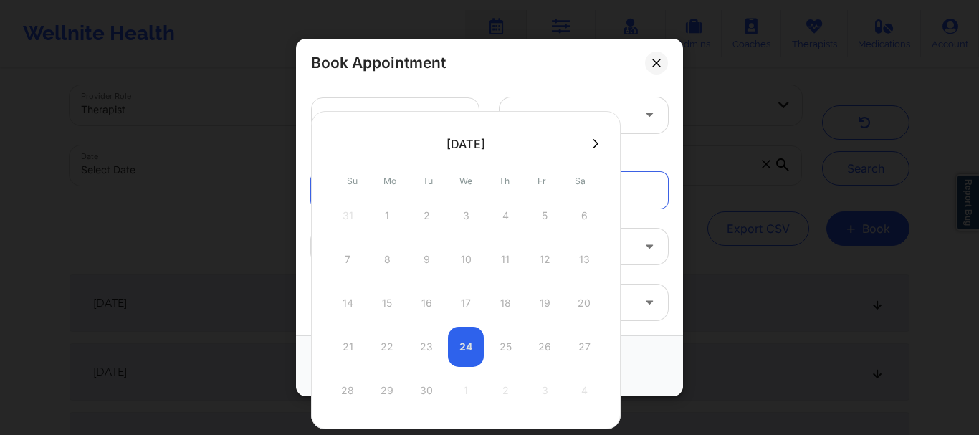
click at [595, 141] on icon at bounding box center [595, 143] width 6 height 11
click at [461, 303] on div "15" at bounding box center [466, 303] width 36 height 40
type input "10/15/2025"
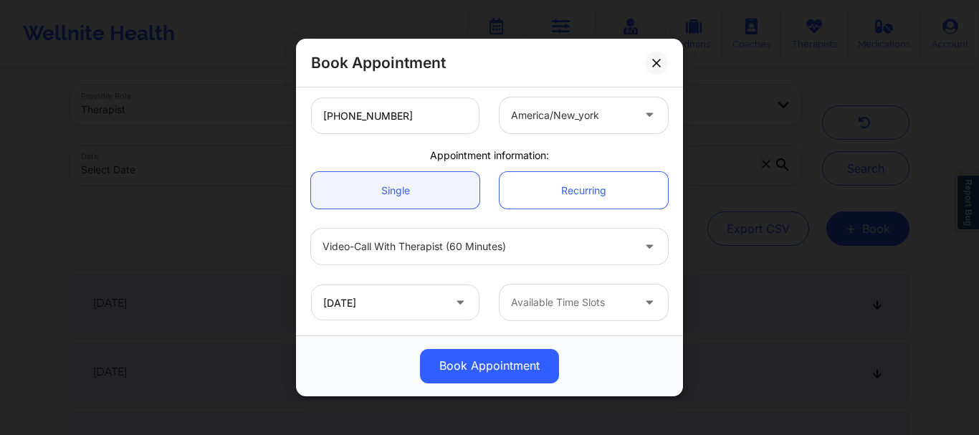
click at [521, 302] on div at bounding box center [571, 302] width 121 height 17
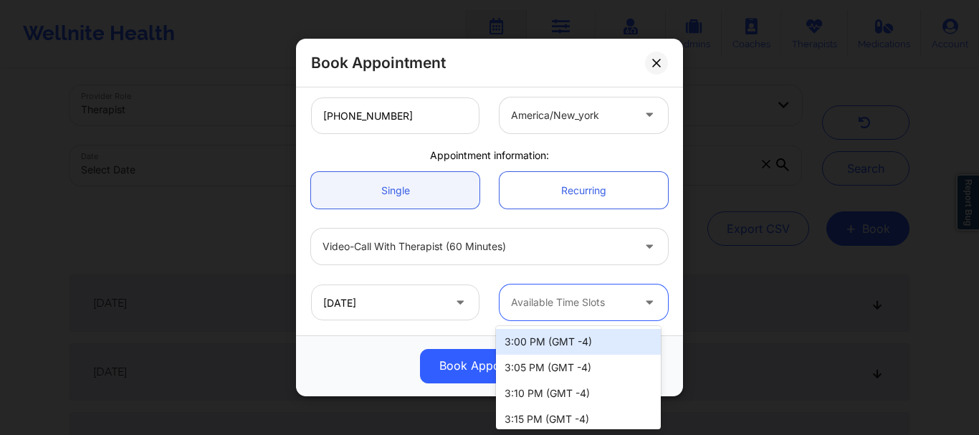
click at [538, 340] on div "3:00 PM (GMT -4)" at bounding box center [578, 342] width 165 height 26
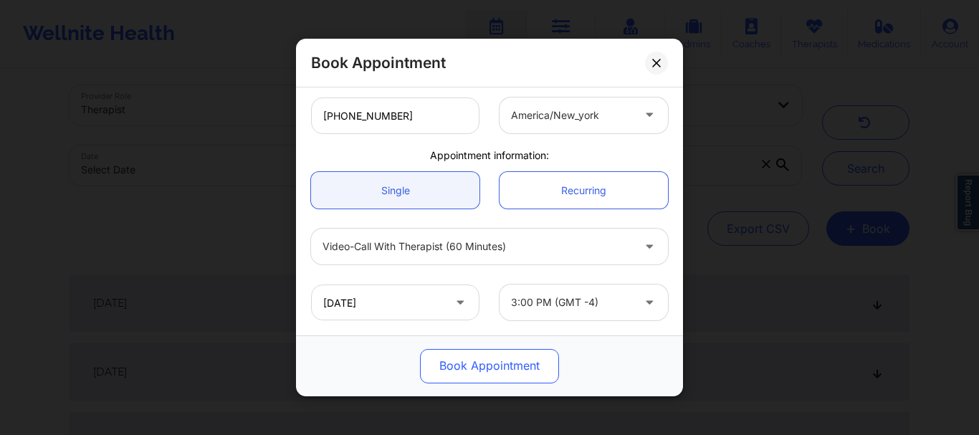
click at [516, 365] on button "Book Appointment" at bounding box center [489, 366] width 139 height 34
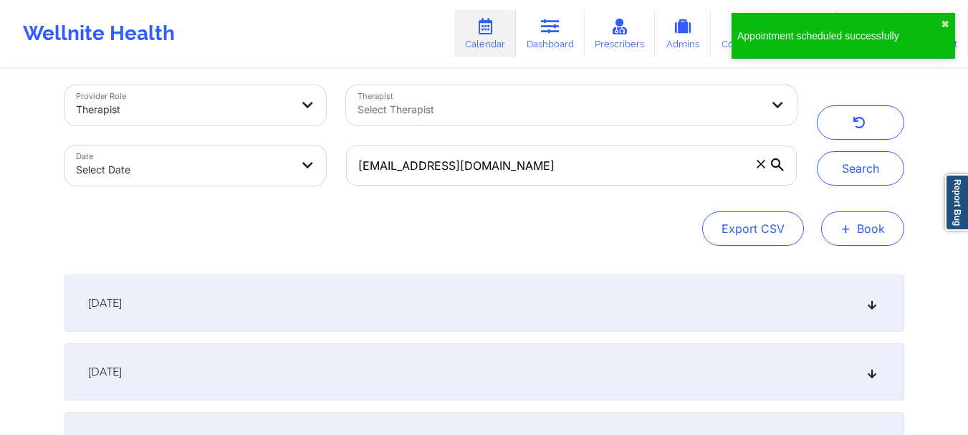
click at [845, 224] on span "+" at bounding box center [845, 228] width 11 height 8
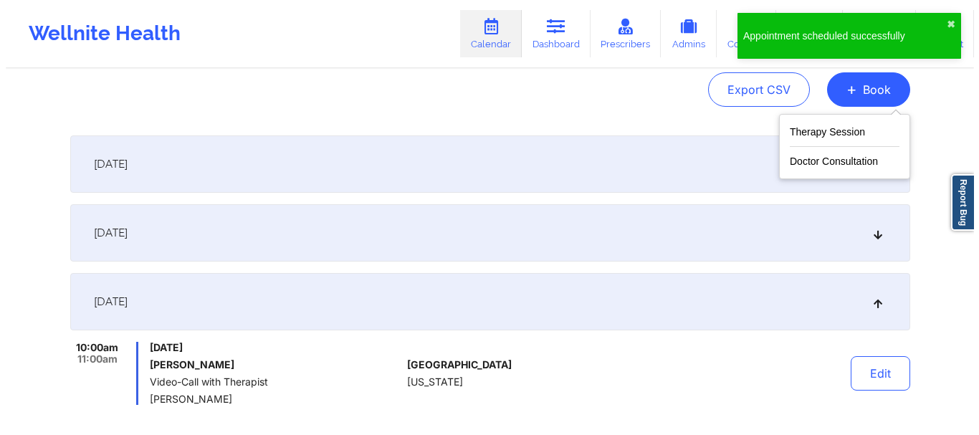
scroll to position [157, 0]
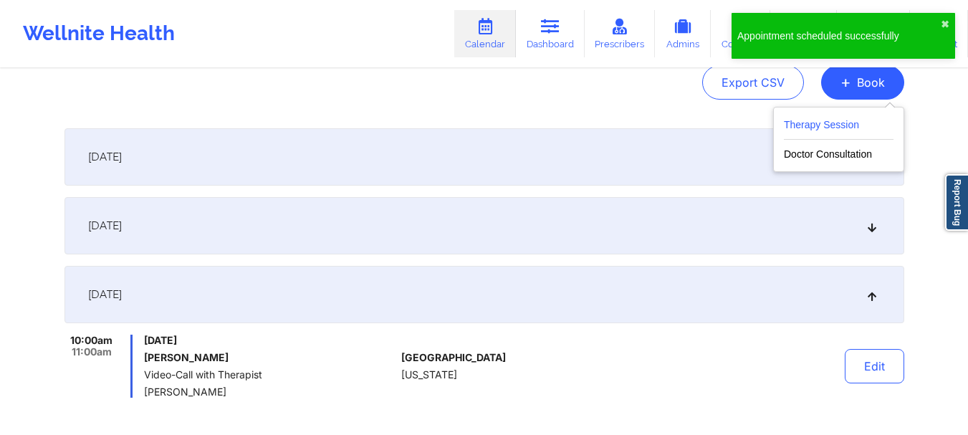
click at [860, 133] on button "Therapy Session" at bounding box center [839, 128] width 110 height 24
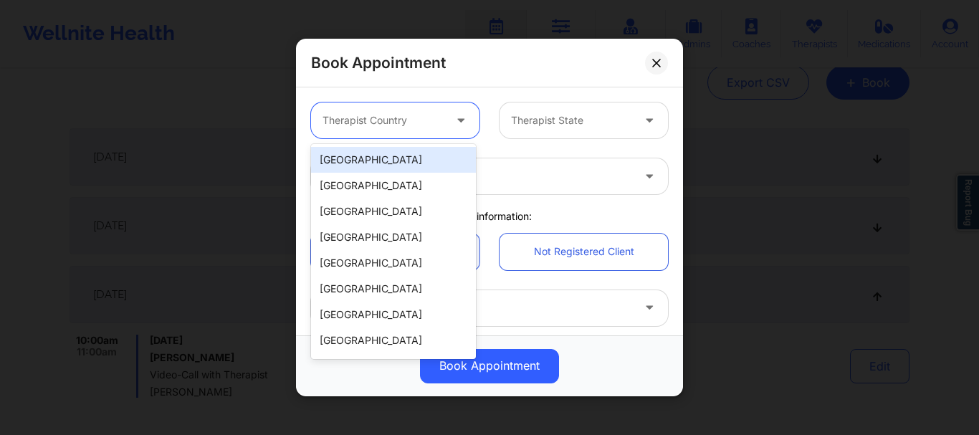
click at [365, 117] on div at bounding box center [382, 120] width 121 height 17
click at [370, 170] on div "[GEOGRAPHIC_DATA]" at bounding box center [393, 160] width 165 height 26
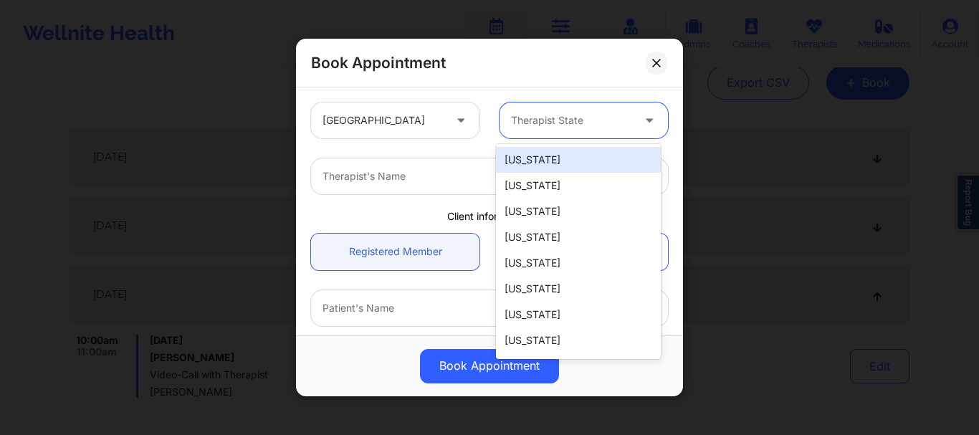
click at [511, 128] on div at bounding box center [571, 120] width 121 height 17
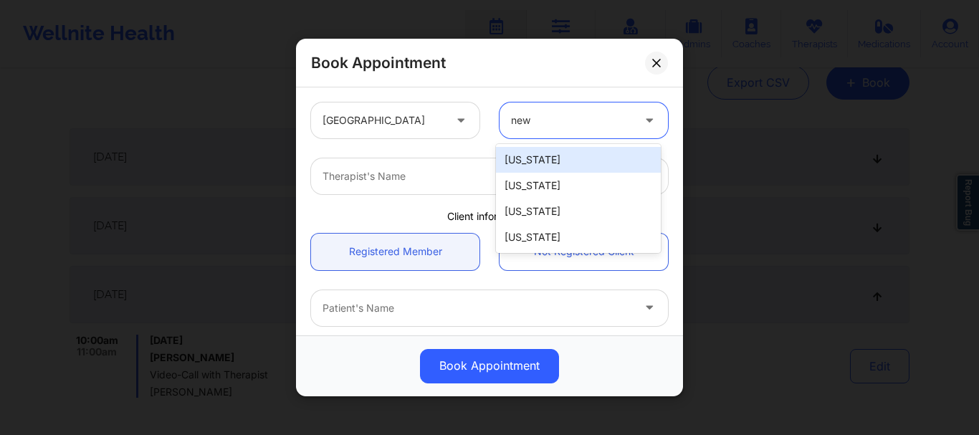
type input "new y"
click at [519, 160] on div "New York" at bounding box center [578, 160] width 165 height 26
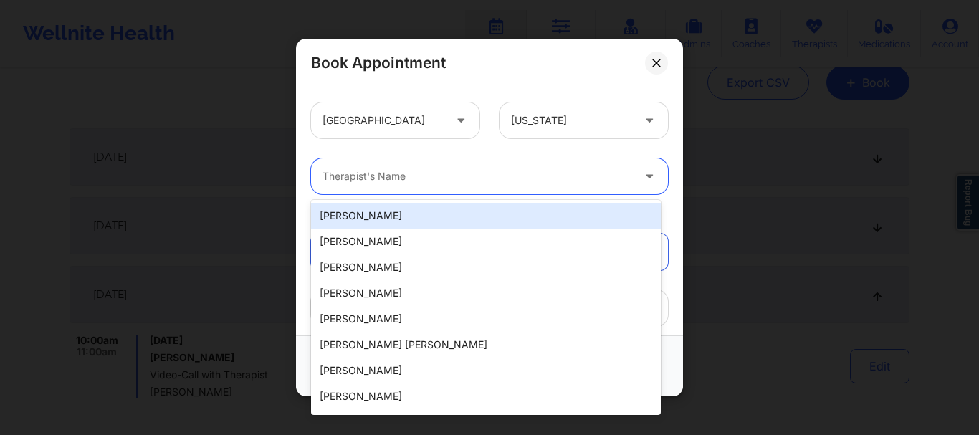
click at [459, 184] on div at bounding box center [476, 176] width 309 height 17
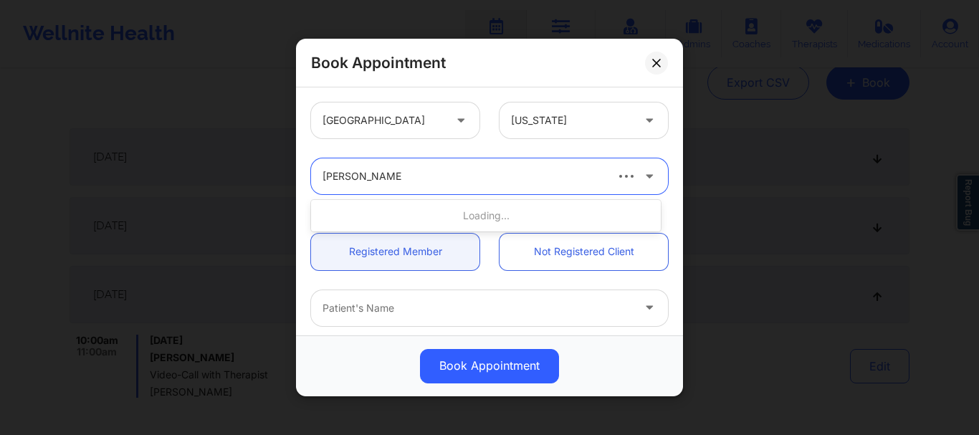
type input "stanley pearlberg"
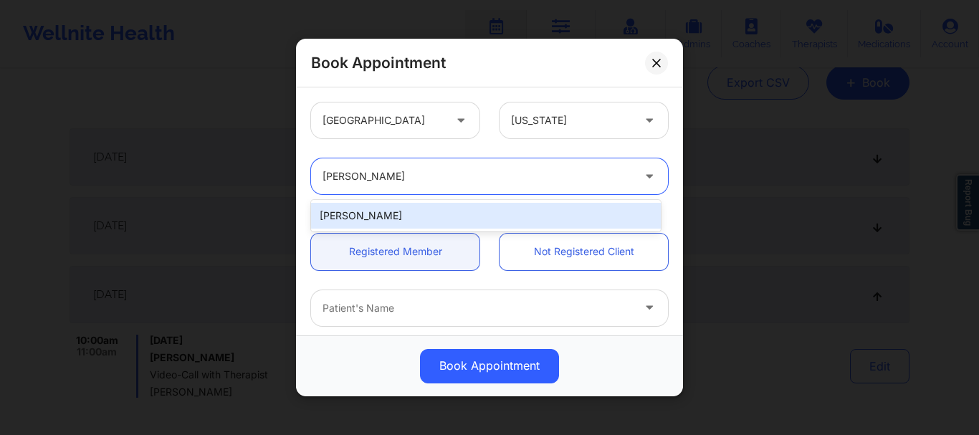
click at [412, 215] on div "Stanley Pearlberg" at bounding box center [486, 216] width 350 height 26
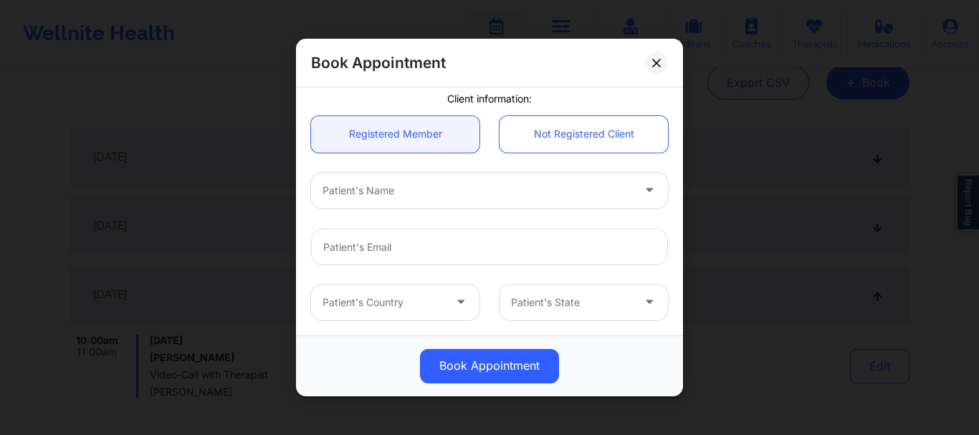
scroll to position [128, 0]
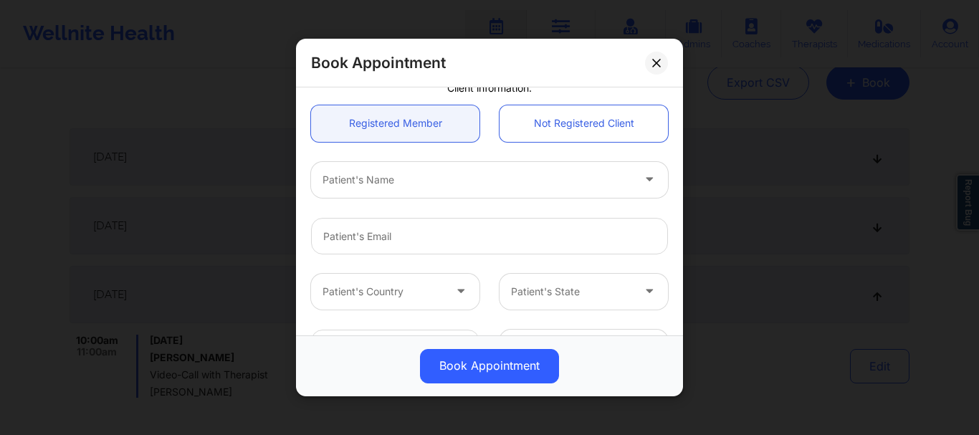
click at [382, 191] on div "Patient's Name" at bounding box center [472, 180] width 322 height 36
type input "yash balda"
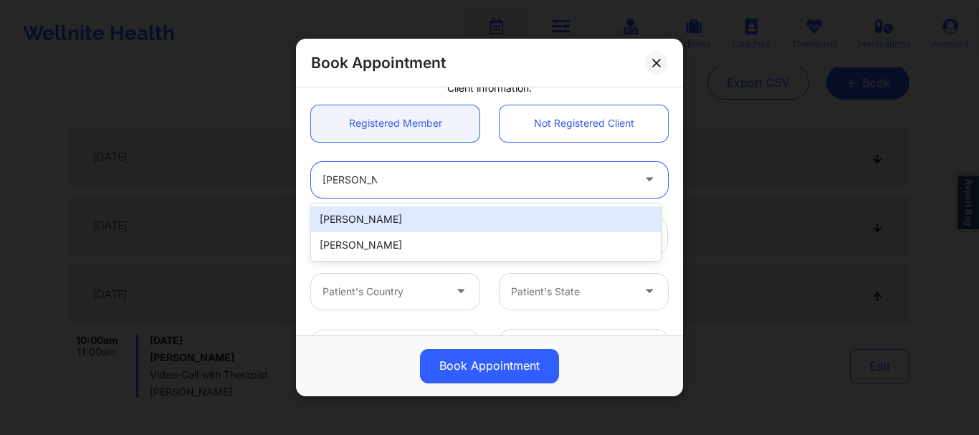
click at [382, 218] on div "Yash Baldawa" at bounding box center [486, 219] width 350 height 26
type input "yashbaldawa.4@gmail.com"
type input "+1786-622-6407"
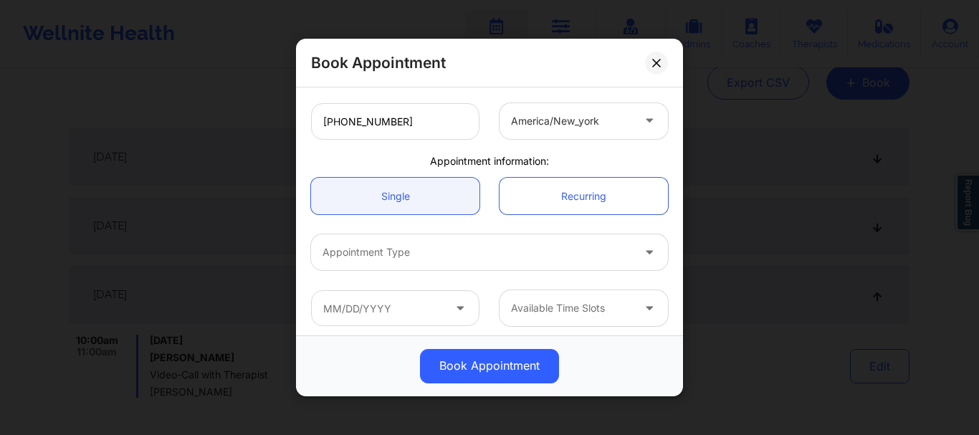
scroll to position [360, 0]
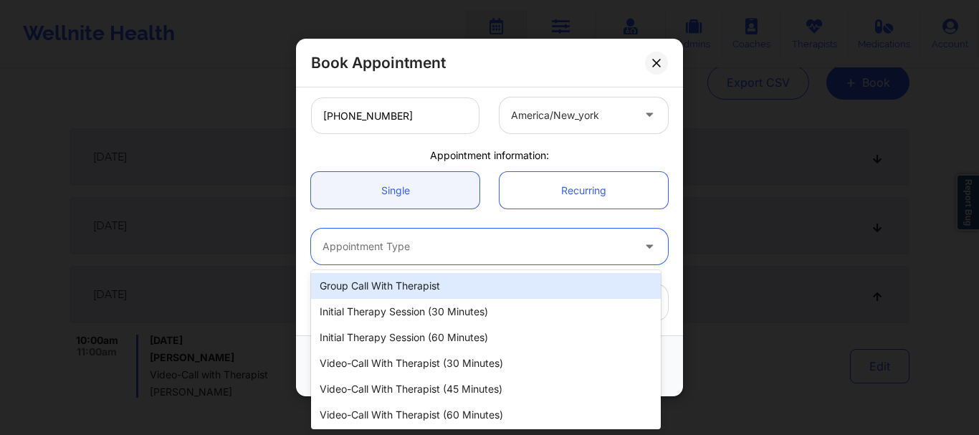
click at [448, 249] on div at bounding box center [476, 247] width 309 height 17
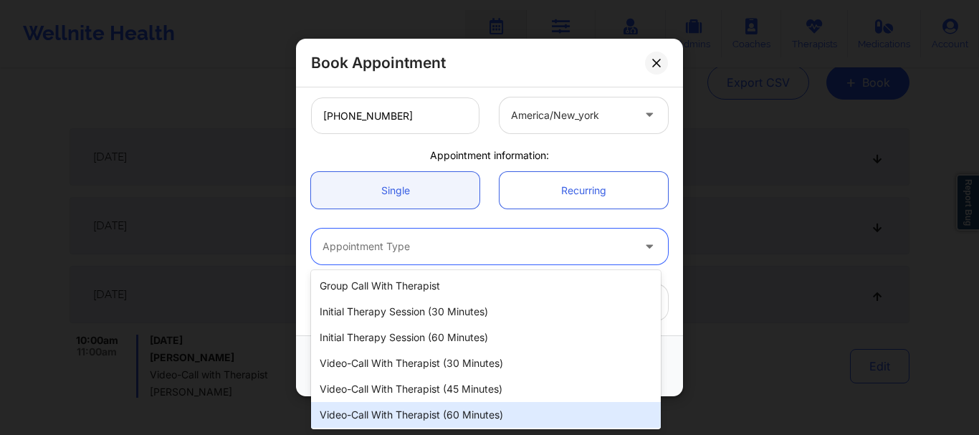
click at [432, 413] on div "Video-Call with Therapist (60 minutes)" at bounding box center [486, 415] width 350 height 26
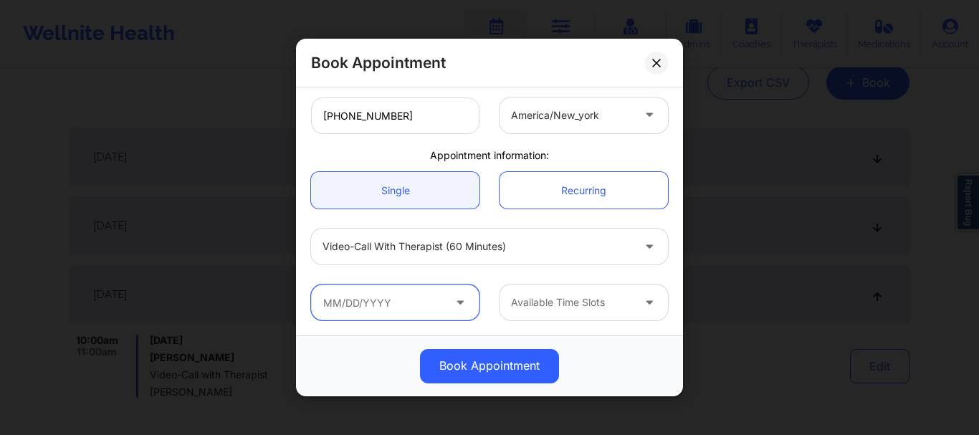
click at [380, 314] on input "text" at bounding box center [395, 302] width 168 height 36
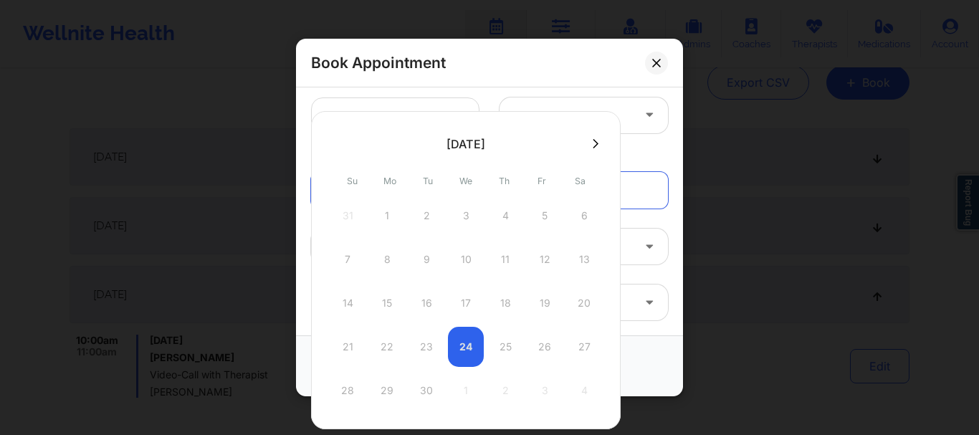
click at [589, 149] on button at bounding box center [595, 144] width 14 height 12
click at [464, 347] on div "22" at bounding box center [466, 347] width 36 height 40
type input "10/22/2025"
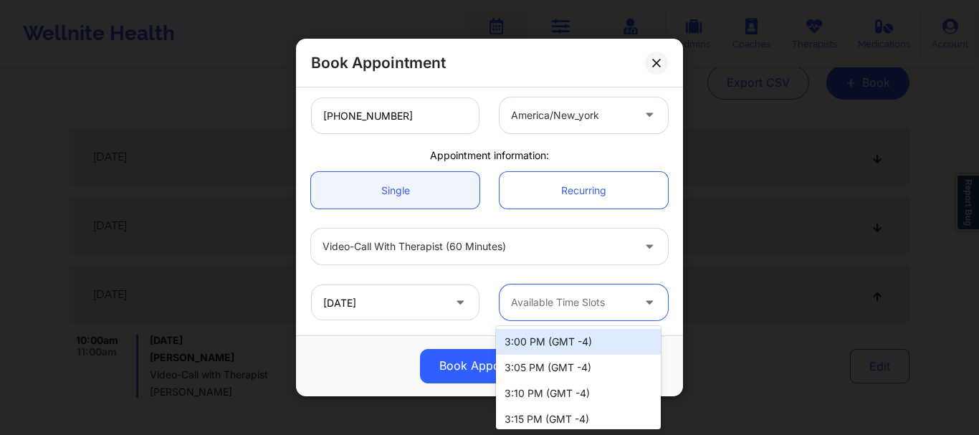
click at [537, 310] on div at bounding box center [571, 302] width 121 height 17
click at [545, 338] on div "3:00 PM (GMT -4)" at bounding box center [578, 342] width 165 height 26
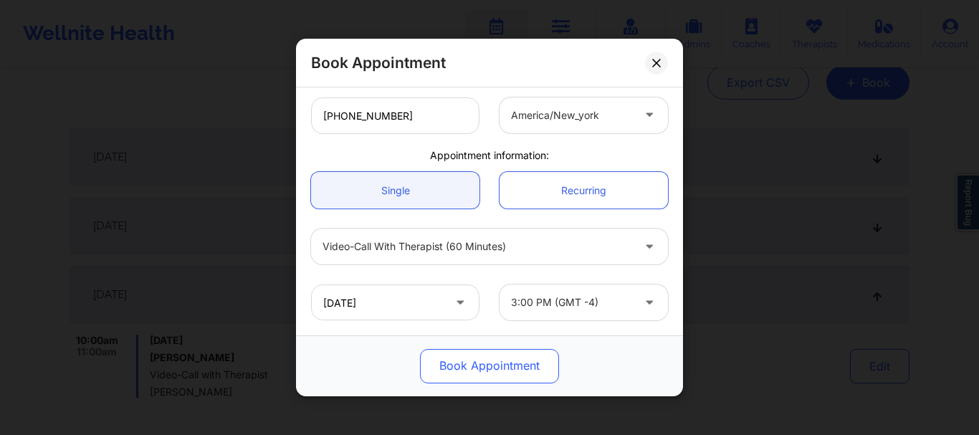
click at [517, 374] on button "Book Appointment" at bounding box center [489, 366] width 139 height 34
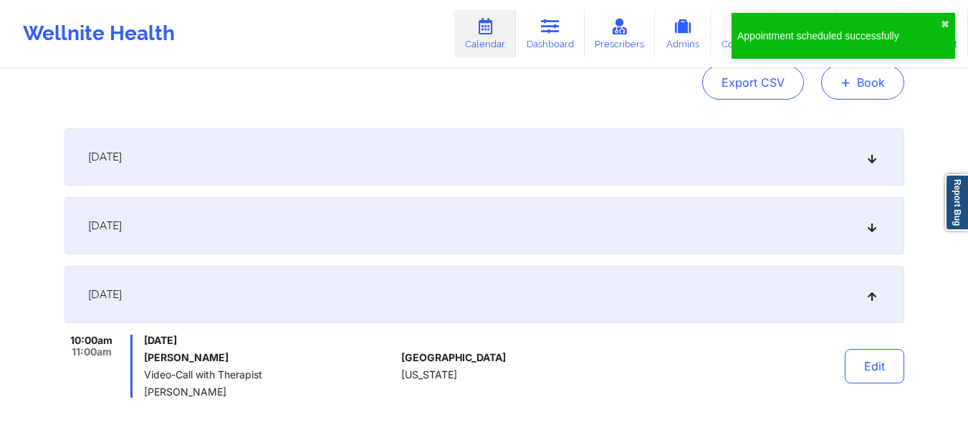
click at [873, 85] on button "+ Book" at bounding box center [862, 82] width 83 height 34
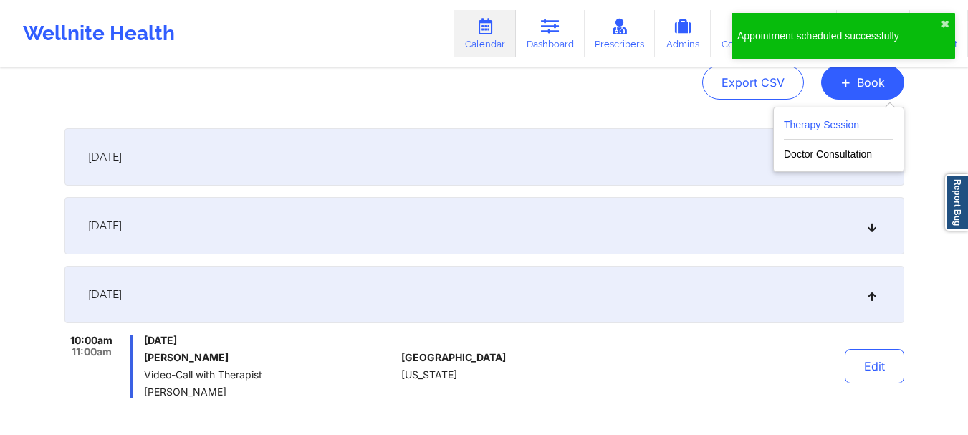
click at [833, 133] on button "Therapy Session" at bounding box center [839, 128] width 110 height 24
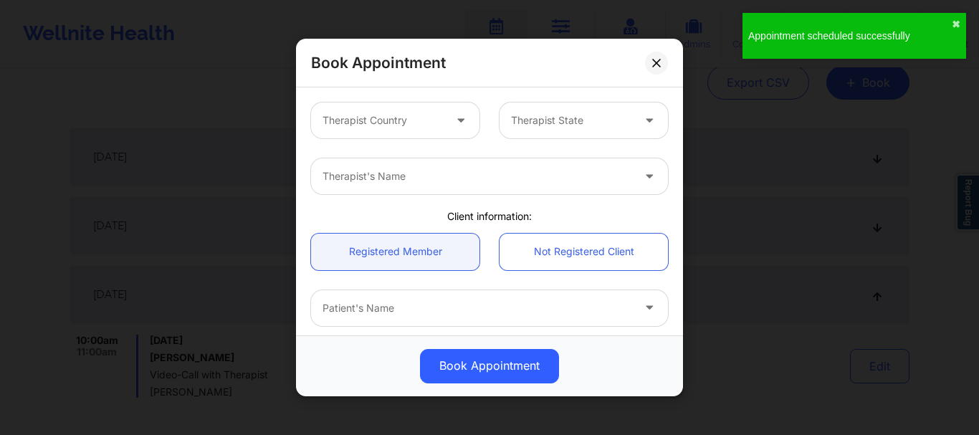
click at [428, 133] on div "Therapist Country" at bounding box center [378, 120] width 134 height 36
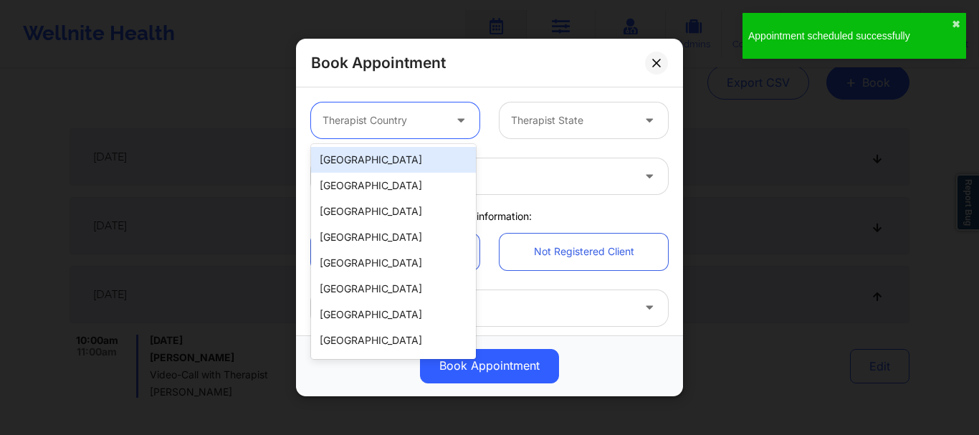
click at [393, 163] on div "[GEOGRAPHIC_DATA]" at bounding box center [393, 160] width 165 height 26
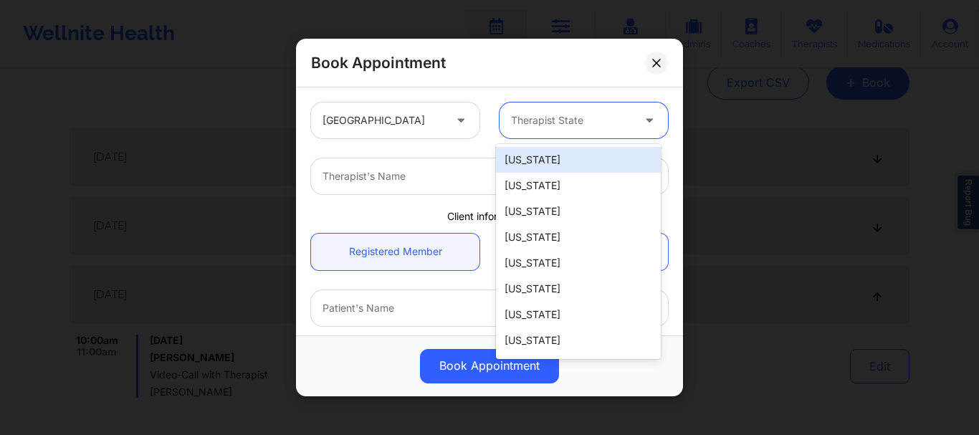
click at [558, 114] on div at bounding box center [571, 120] width 121 height 17
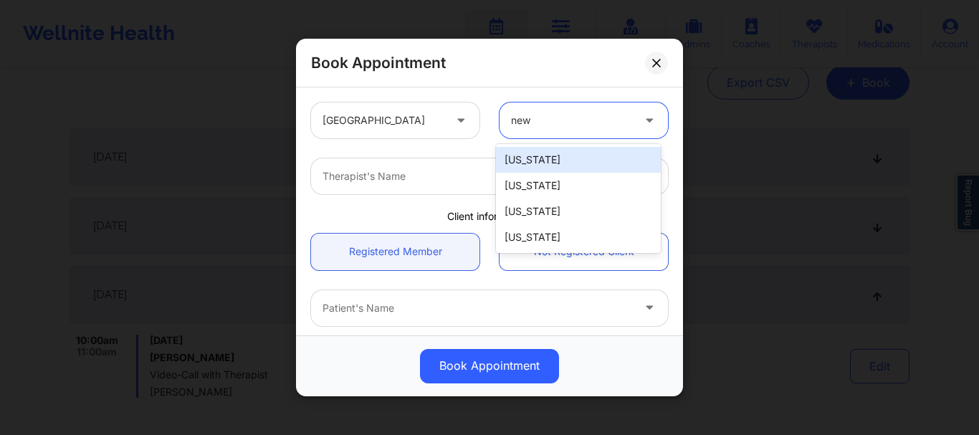
type input "new y"
click at [546, 162] on div "New York" at bounding box center [578, 160] width 165 height 26
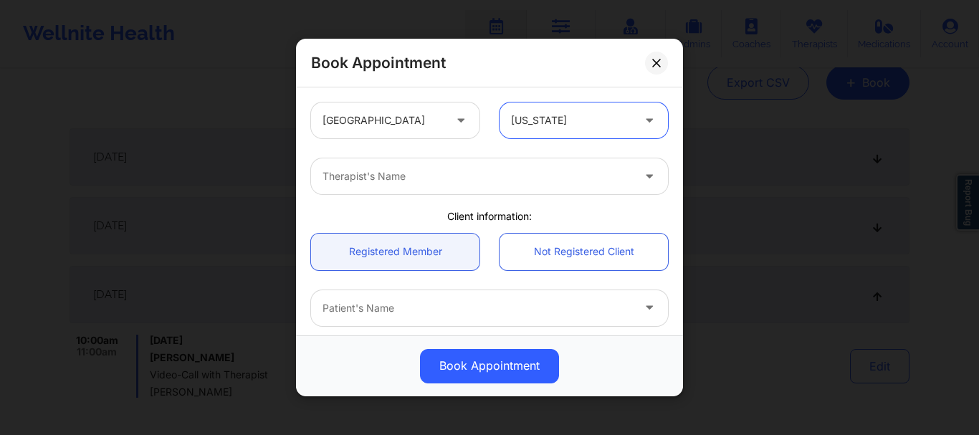
click at [513, 179] on div at bounding box center [476, 176] width 309 height 17
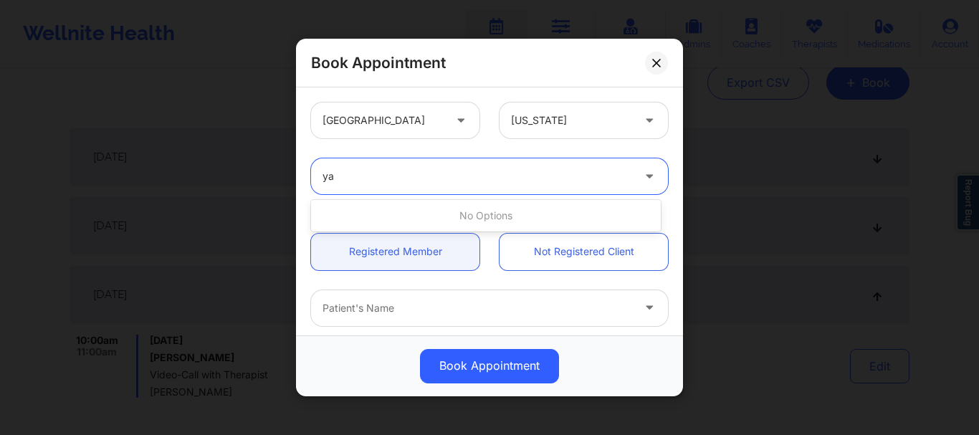
type input "y"
type input "stanley pearlberg"
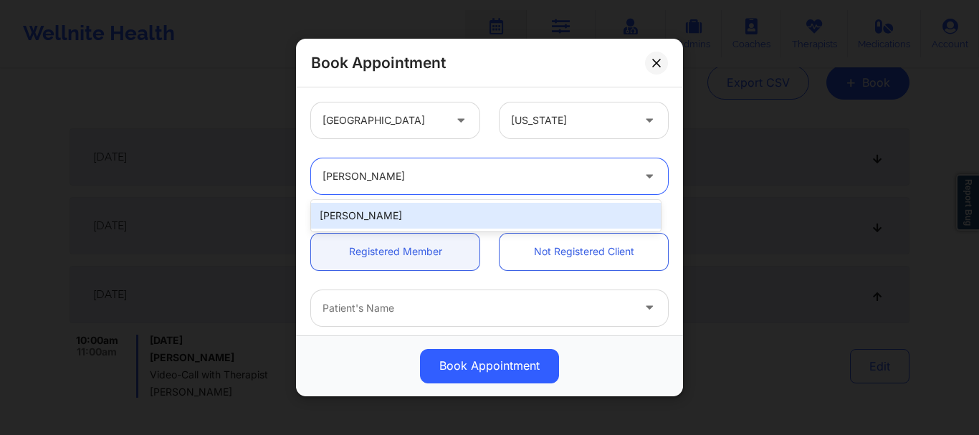
click at [397, 210] on div "Stanley Pearlberg" at bounding box center [486, 216] width 350 height 26
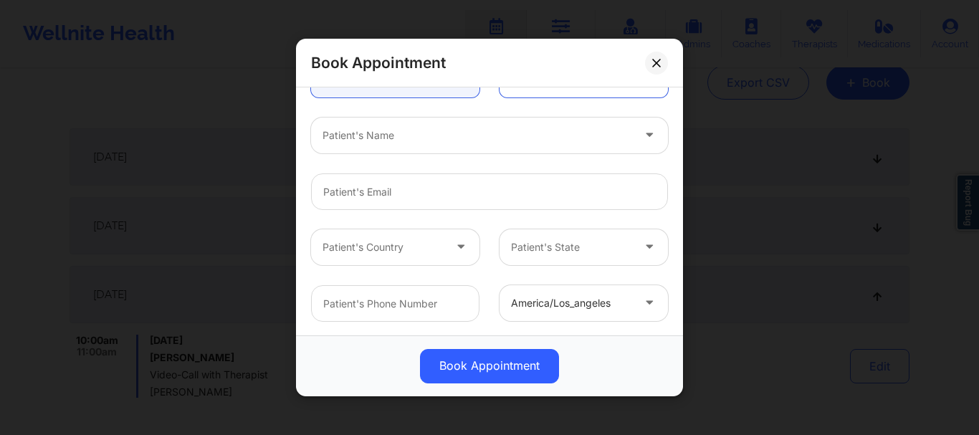
scroll to position [188, 0]
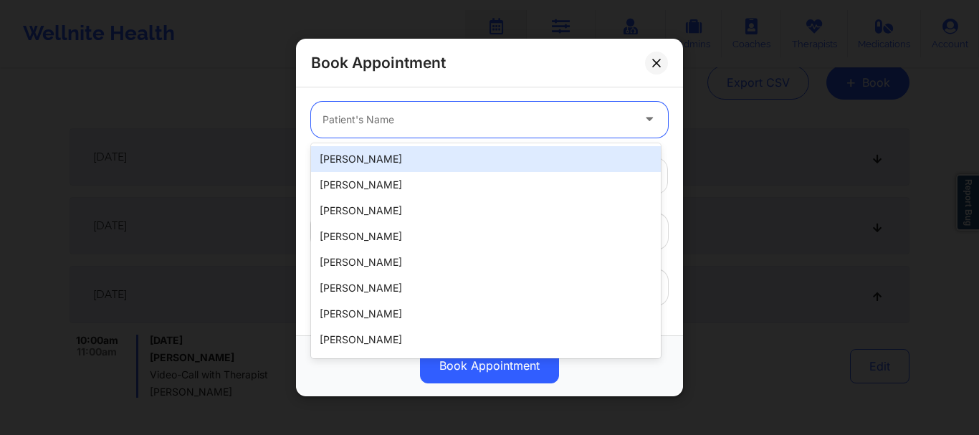
click at [367, 118] on div at bounding box center [476, 119] width 309 height 17
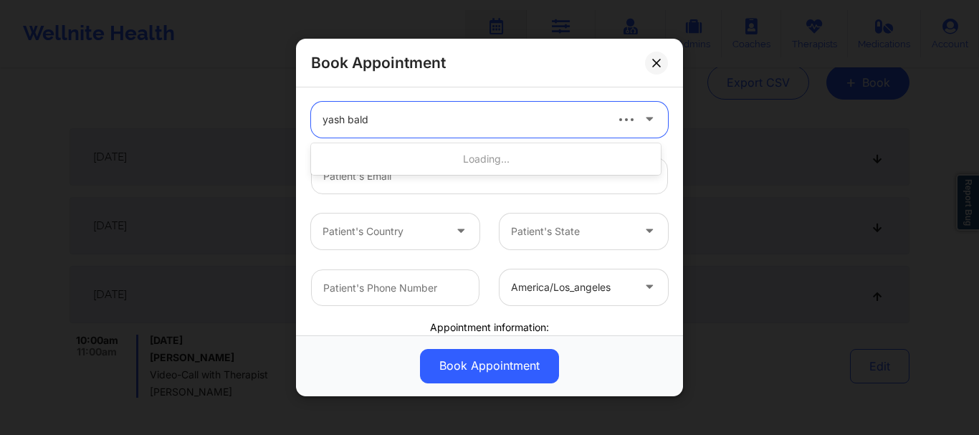
type input "yash balda"
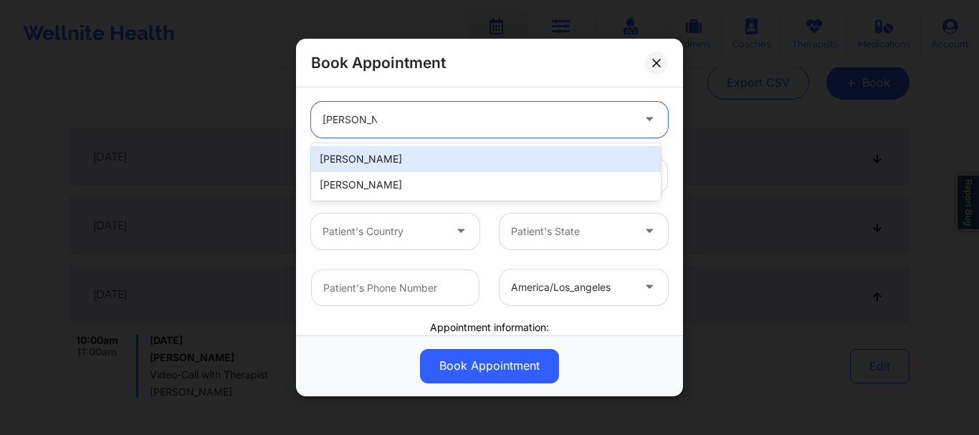
click at [391, 163] on div "Yash Baldawa" at bounding box center [486, 159] width 350 height 26
type input "yashbaldawa.4@gmail.com"
type input "+1786-622-6407"
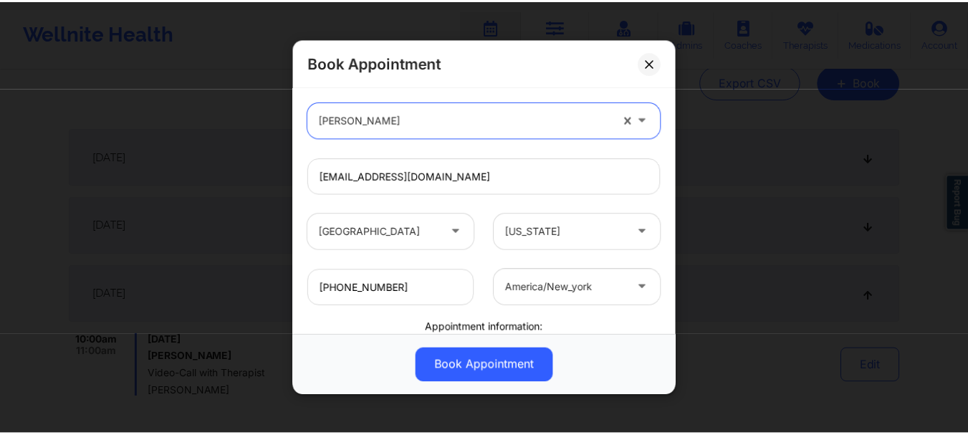
scroll to position [360, 0]
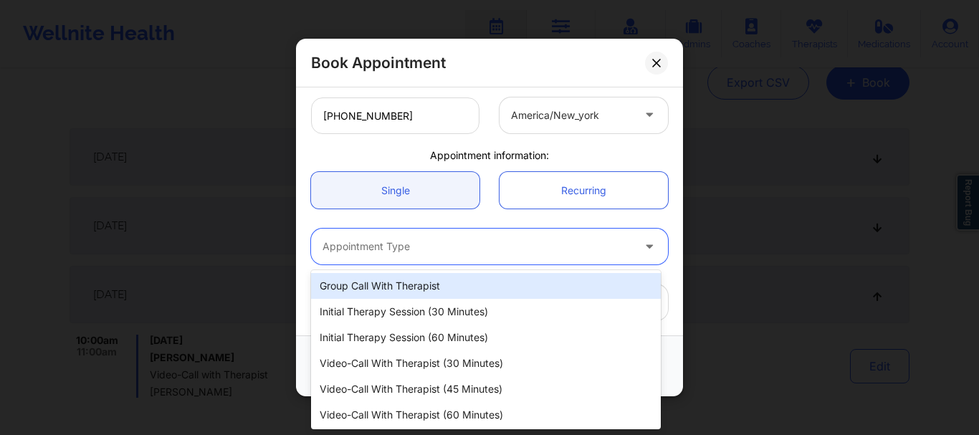
click at [400, 256] on div "Appointment Type" at bounding box center [472, 247] width 322 height 36
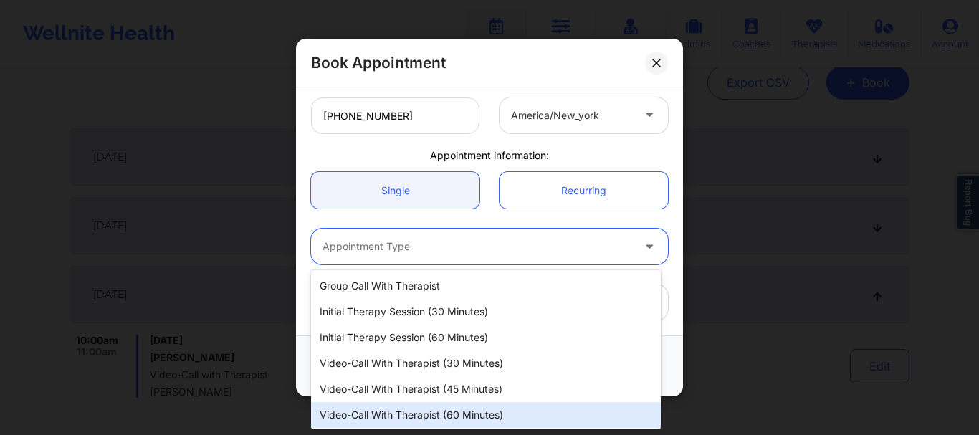
click at [413, 403] on div "Video-Call with Therapist (60 minutes)" at bounding box center [486, 415] width 350 height 26
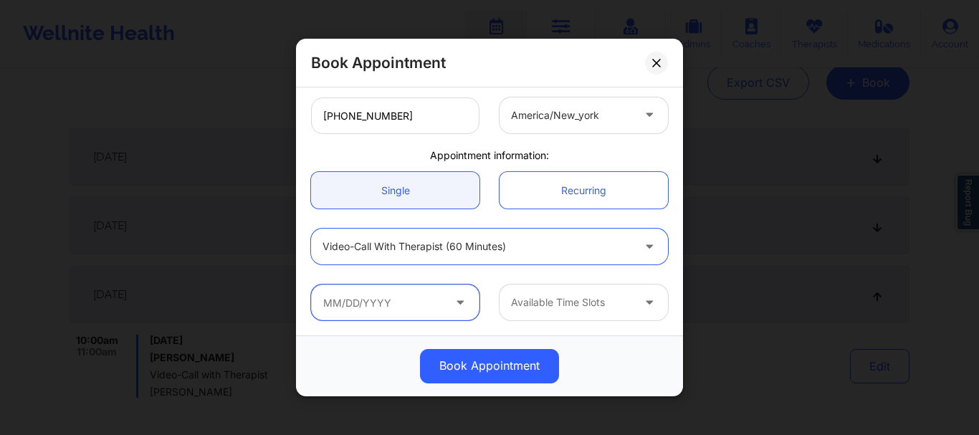
click at [377, 307] on input "text" at bounding box center [395, 302] width 168 height 36
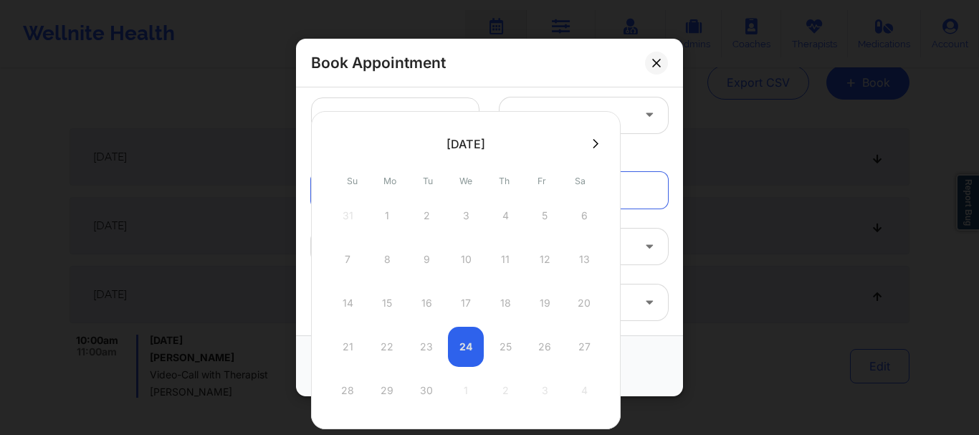
click at [595, 149] on button at bounding box center [595, 144] width 14 height 12
click at [463, 379] on div "29" at bounding box center [466, 390] width 36 height 40
type input "10/29/2025"
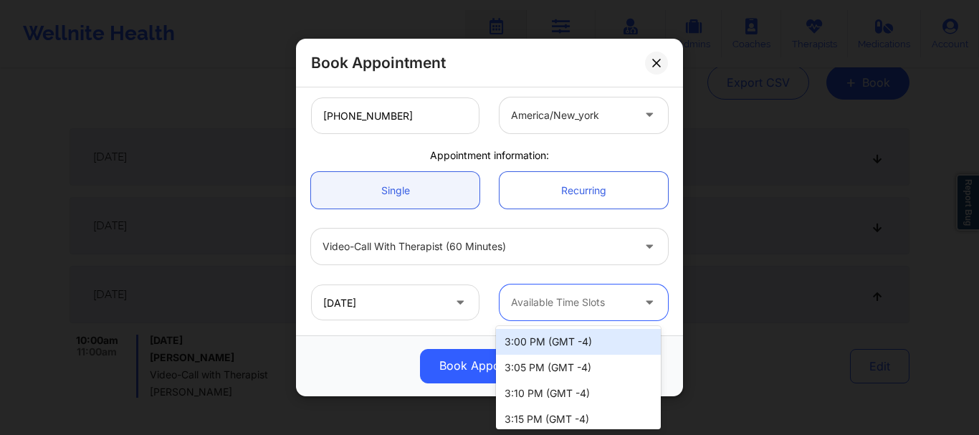
click at [552, 307] on div at bounding box center [571, 302] width 121 height 17
click at [548, 338] on div "3:00 PM (GMT -4)" at bounding box center [578, 342] width 165 height 26
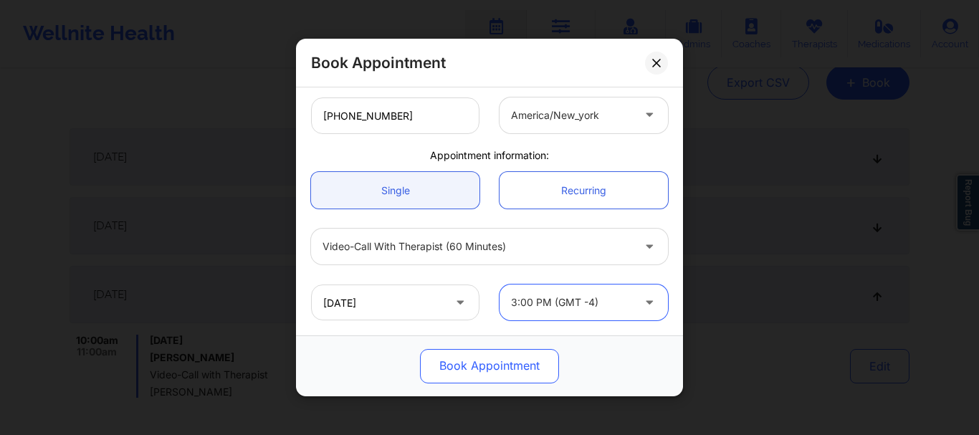
click at [509, 375] on button "Book Appointment" at bounding box center [489, 366] width 139 height 34
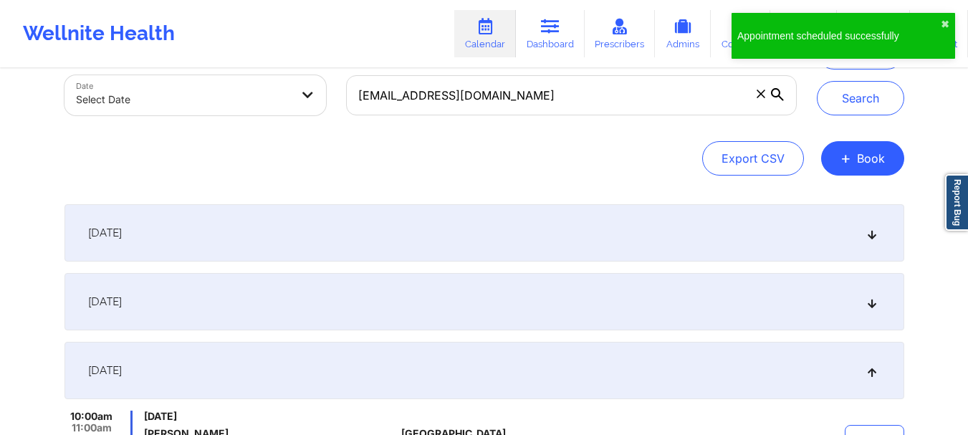
scroll to position [80, 0]
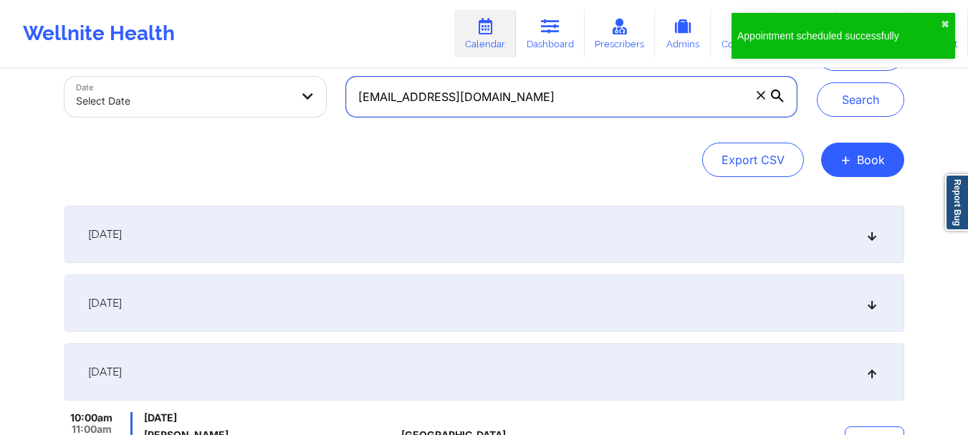
click at [792, 100] on input "yashbaldawa.4@gmail.com" at bounding box center [571, 97] width 450 height 40
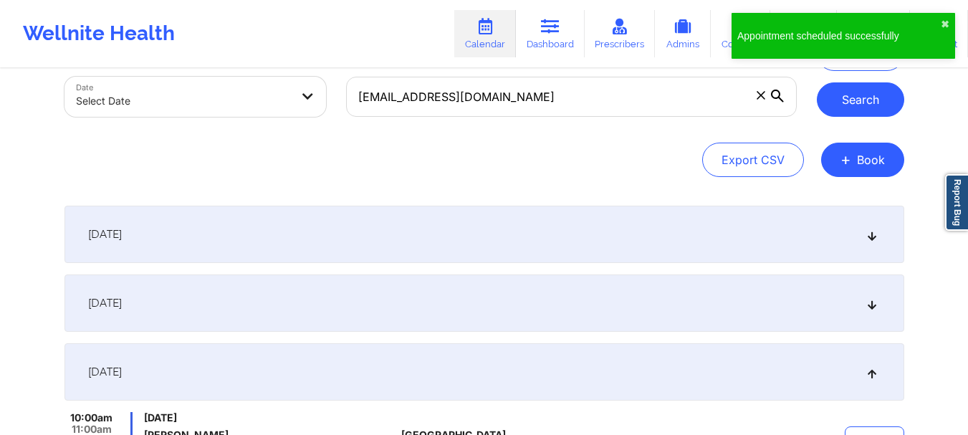
click at [833, 98] on button "Search" at bounding box center [860, 99] width 87 height 34
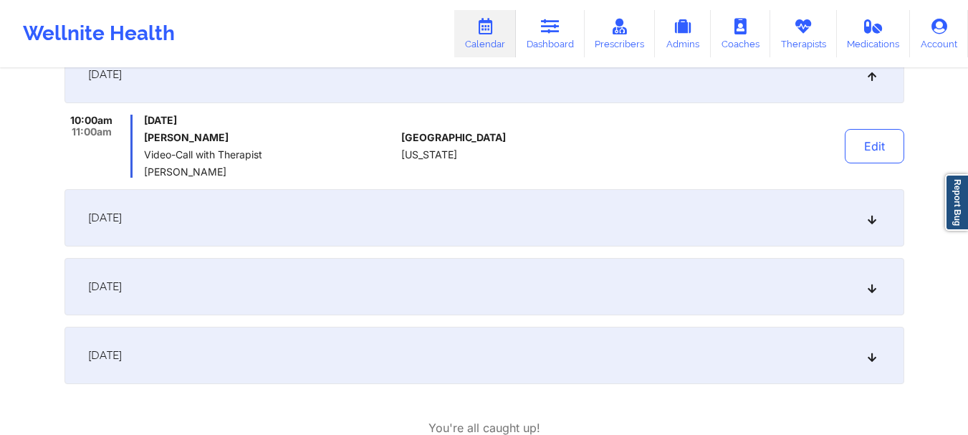
scroll to position [472, 0]
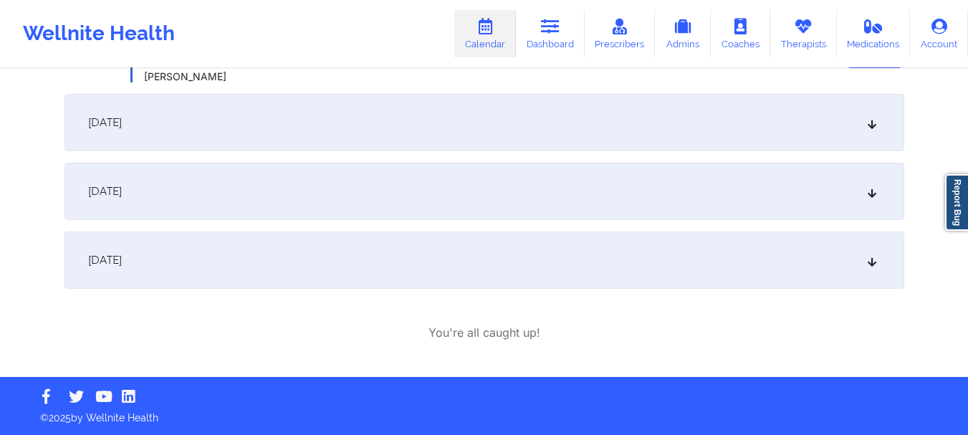
click at [872, 271] on div "October 29, 2025" at bounding box center [484, 259] width 840 height 57
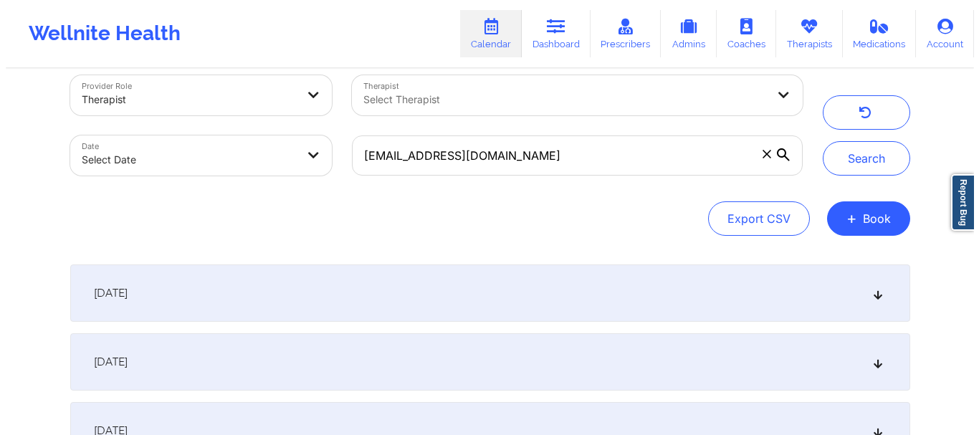
scroll to position [0, 0]
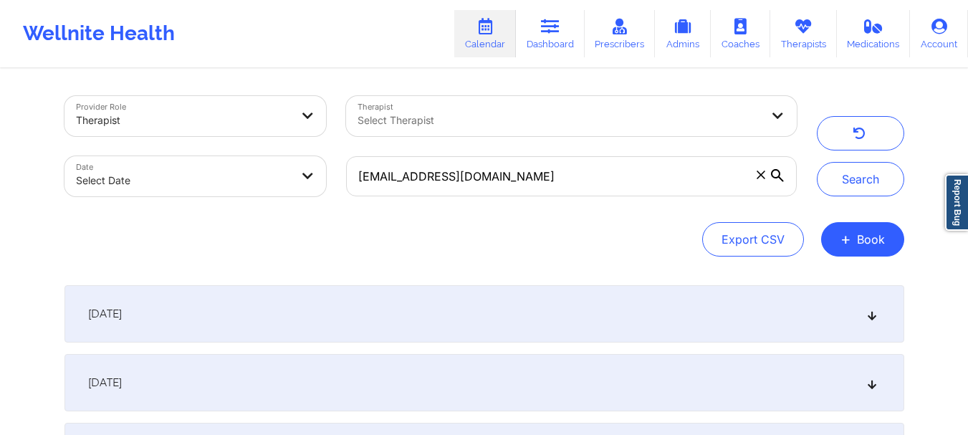
click at [862, 243] on button "+ Book" at bounding box center [862, 239] width 83 height 34
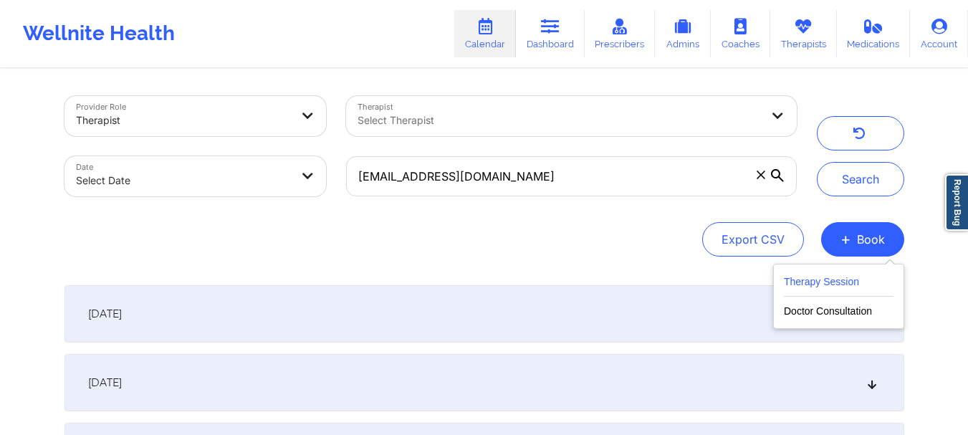
click at [812, 289] on button "Therapy Session" at bounding box center [839, 285] width 110 height 24
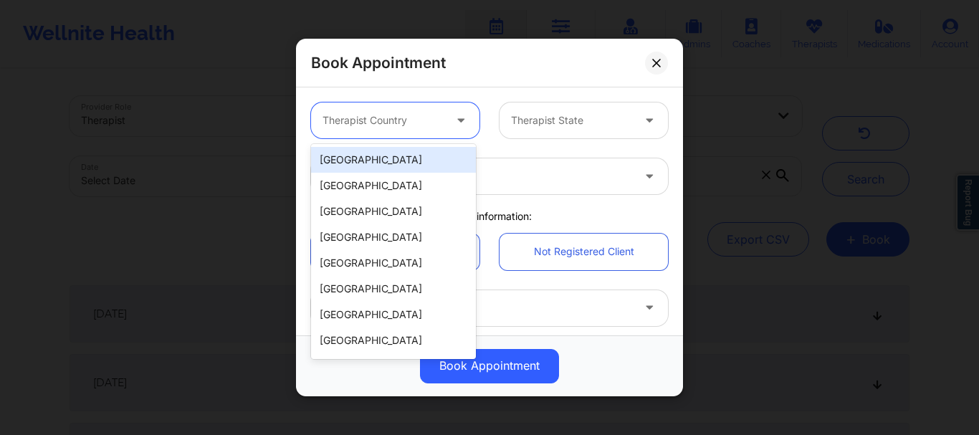
click at [400, 128] on div at bounding box center [382, 120] width 121 height 17
click at [396, 160] on div "[GEOGRAPHIC_DATA]" at bounding box center [393, 160] width 165 height 26
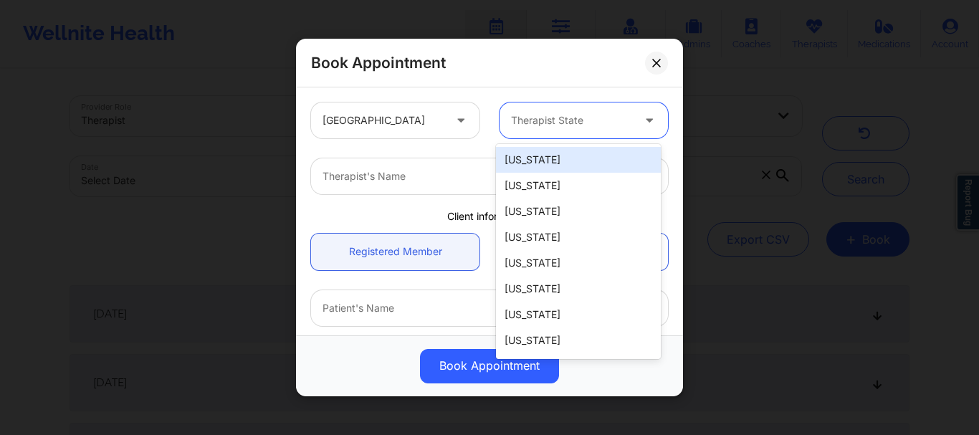
click at [570, 115] on div at bounding box center [571, 120] width 121 height 17
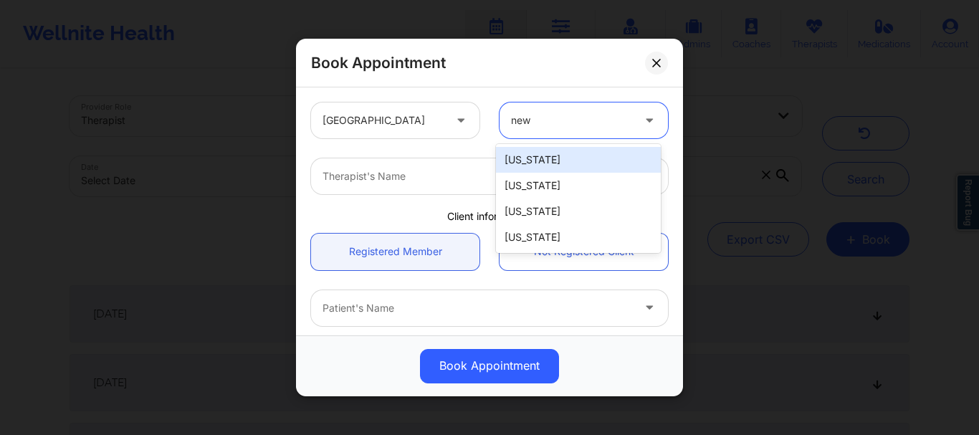
type input "new"
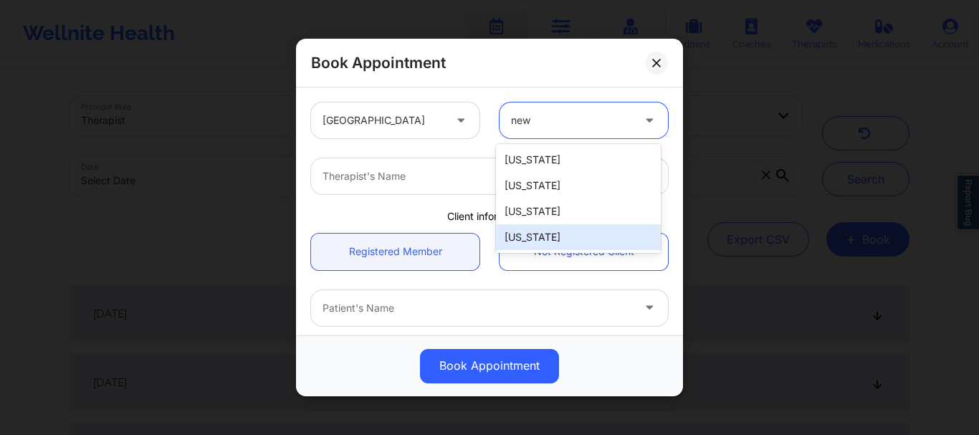
click at [537, 231] on div "New York" at bounding box center [578, 237] width 165 height 26
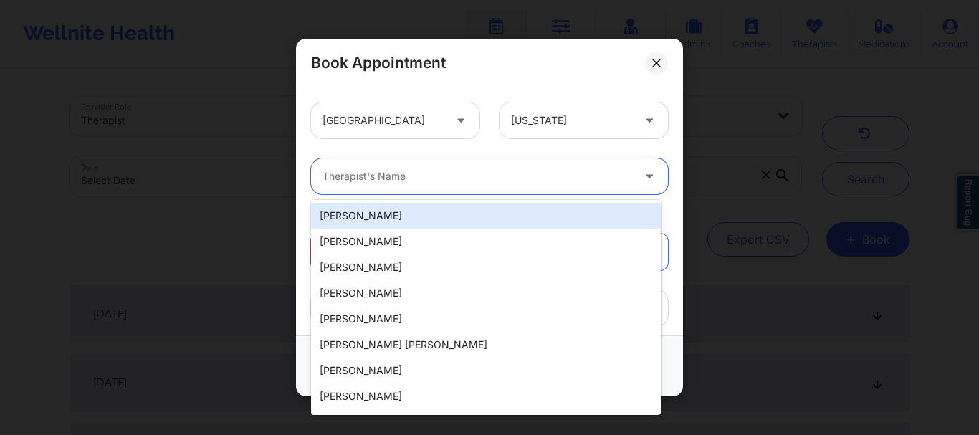
click at [392, 184] on div at bounding box center [476, 176] width 309 height 17
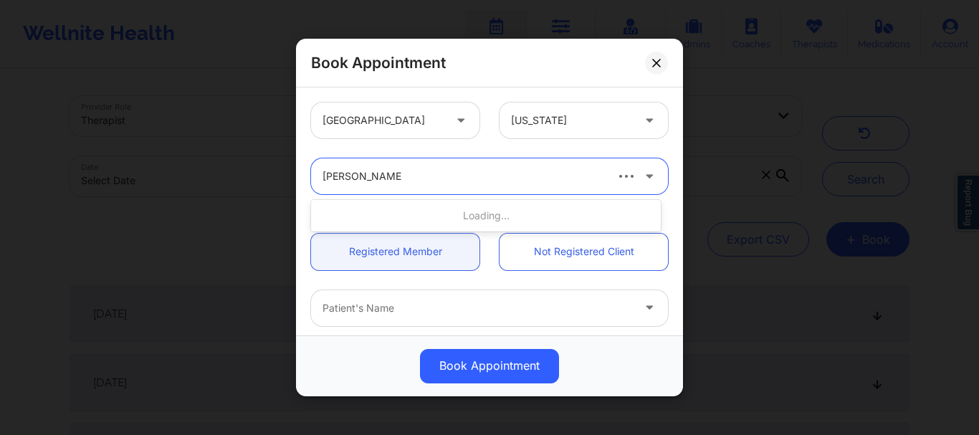
type input "stanley pearlberg"
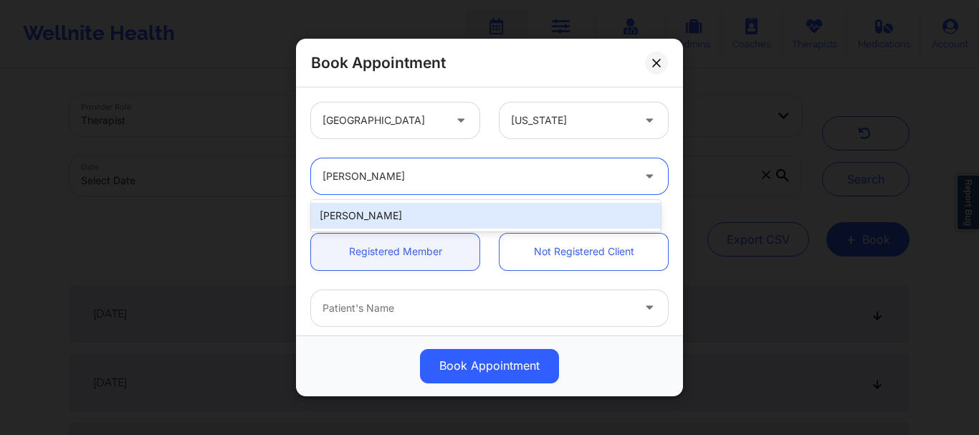
click at [390, 222] on div "Stanley Pearlberg" at bounding box center [486, 216] width 350 height 26
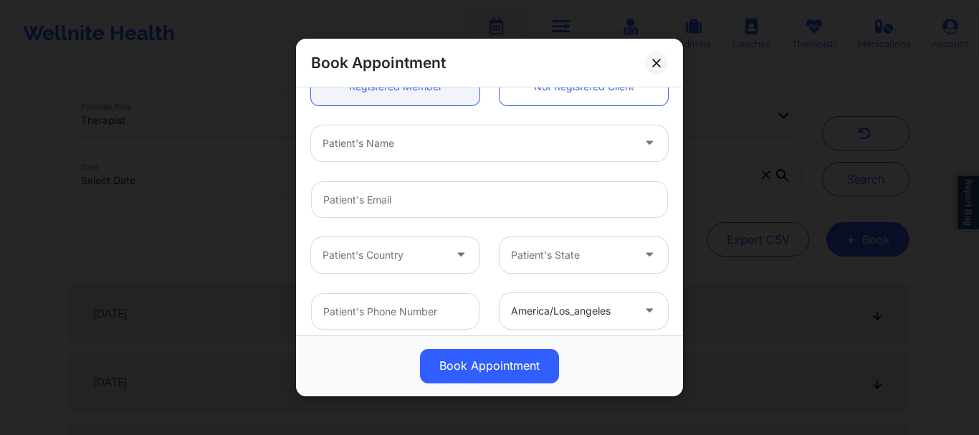
scroll to position [172, 0]
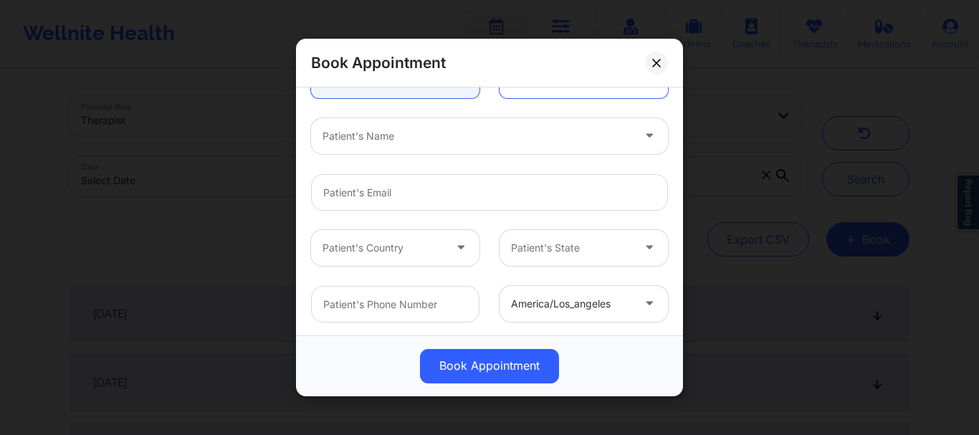
click at [373, 134] on div at bounding box center [476, 136] width 309 height 17
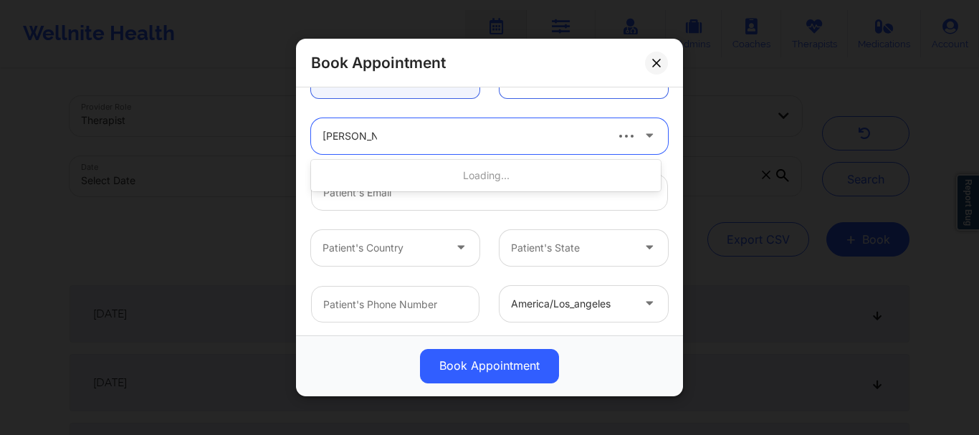
type input "yash baldawa"
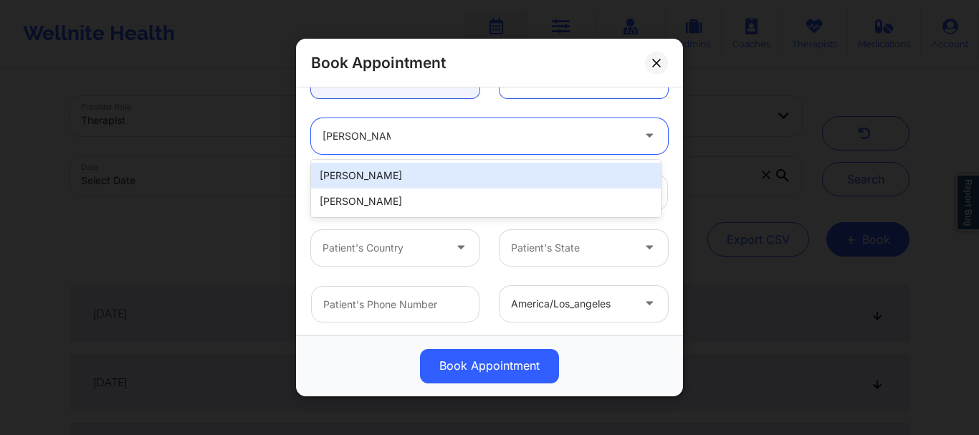
click at [407, 176] on div "Yash Baldawa" at bounding box center [486, 176] width 350 height 26
type input "yashbaldawa.4@gmail.com"
type input "+1786-622-6407"
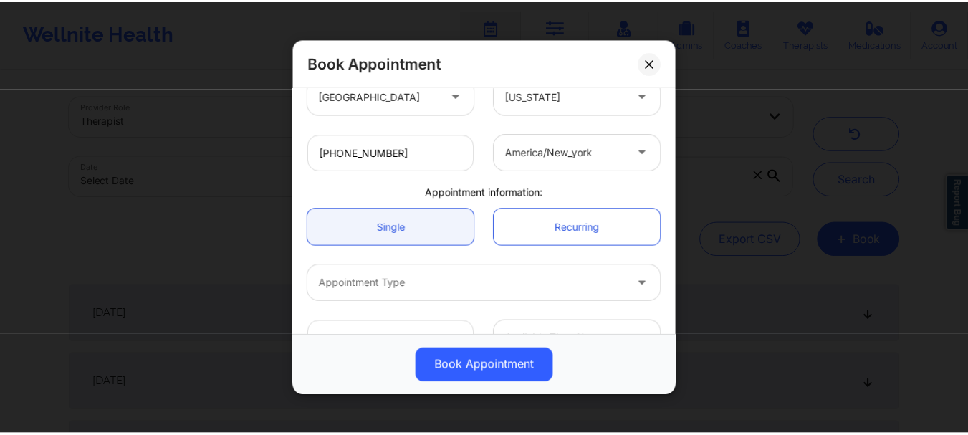
scroll to position [360, 0]
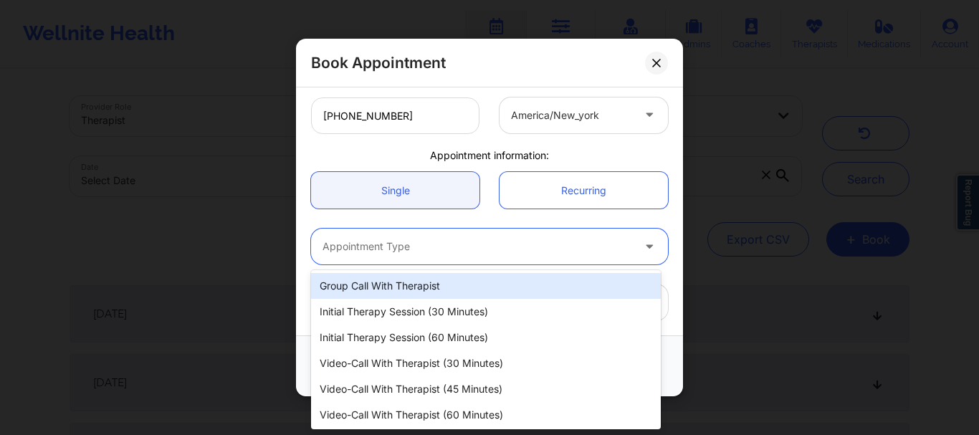
click at [441, 258] on div "Appointment Type" at bounding box center [472, 247] width 322 height 36
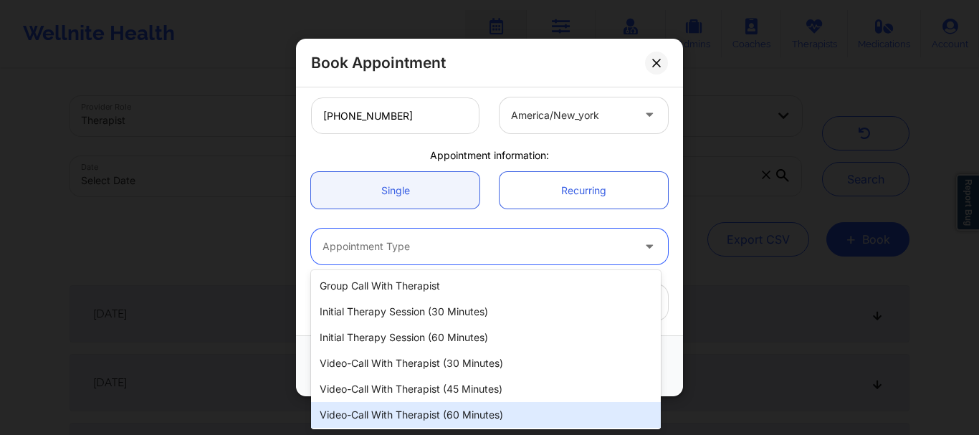
click at [430, 407] on div "Video-Call with Therapist (60 minutes)" at bounding box center [486, 415] width 350 height 26
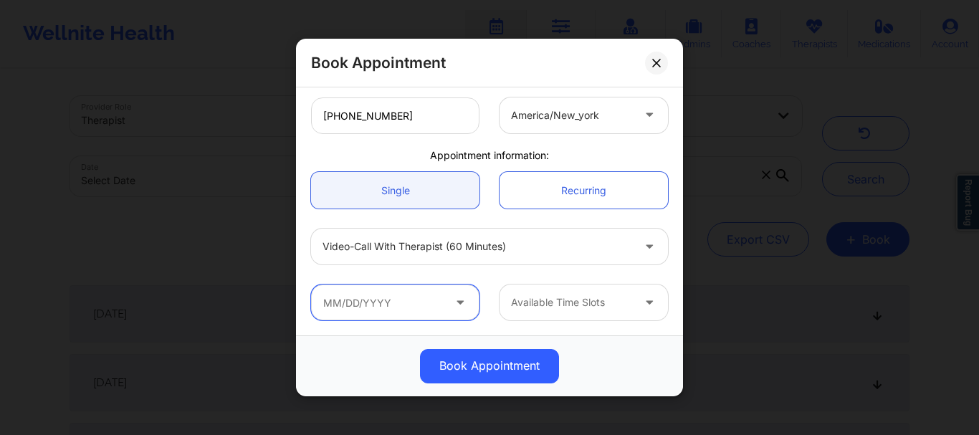
click at [375, 303] on input "text" at bounding box center [395, 302] width 168 height 36
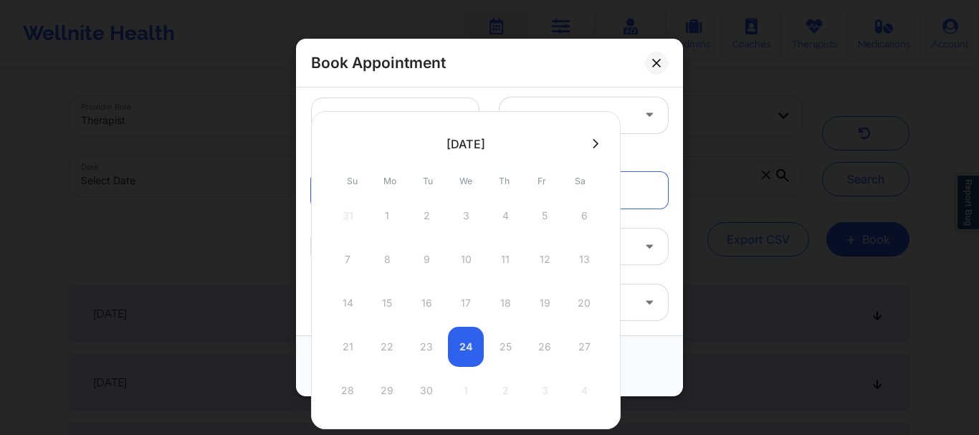
click at [598, 140] on icon at bounding box center [595, 143] width 6 height 11
click at [595, 140] on icon at bounding box center [595, 143] width 6 height 11
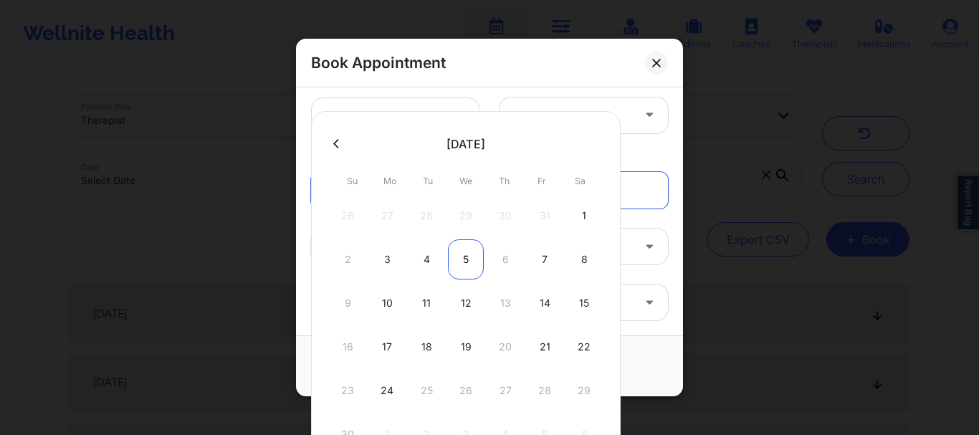
click at [459, 265] on div "5" at bounding box center [466, 259] width 36 height 40
type input "11/05/2025"
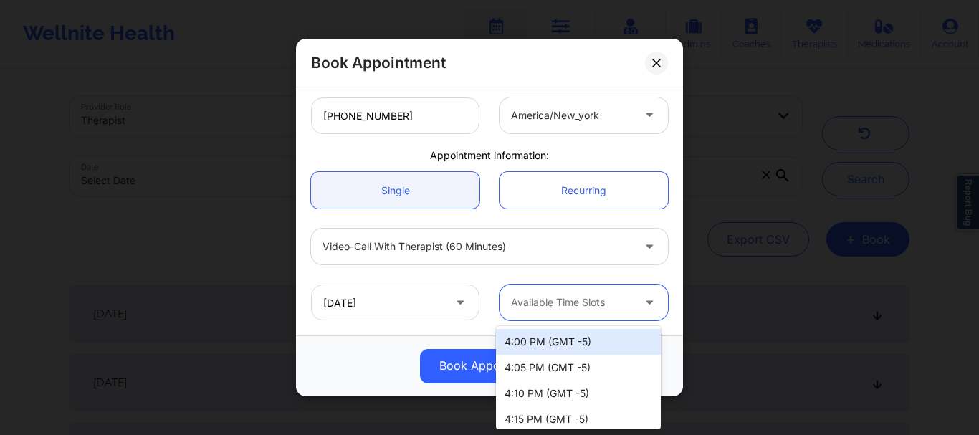
click at [518, 298] on div at bounding box center [571, 302] width 121 height 17
click at [590, 227] on div "Video-Call with Therapist (60 minutes)" at bounding box center [489, 246] width 377 height 56
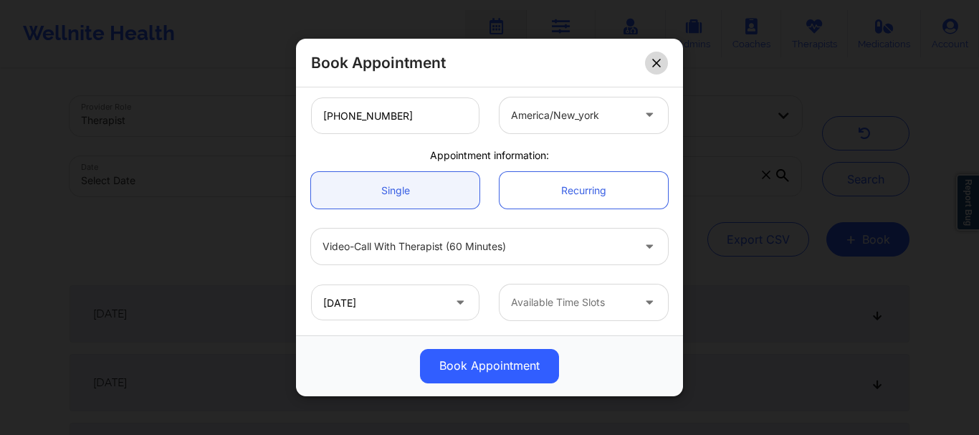
click at [660, 64] on icon at bounding box center [656, 63] width 9 height 9
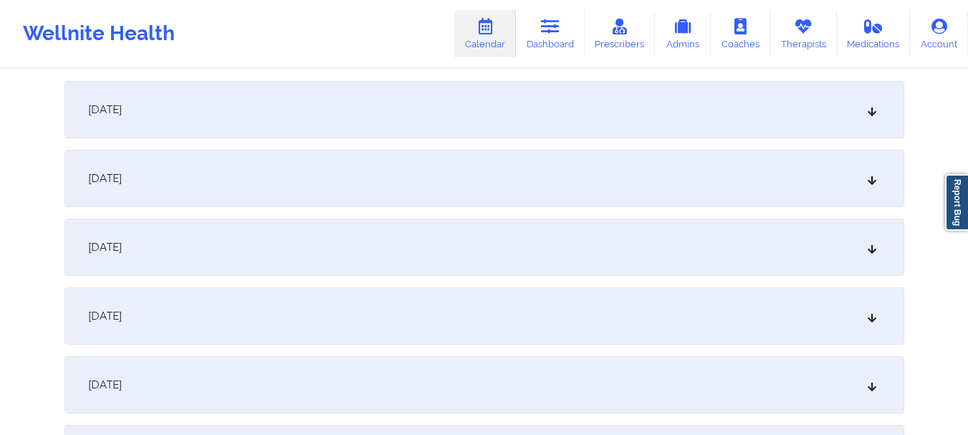
scroll to position [196, 0]
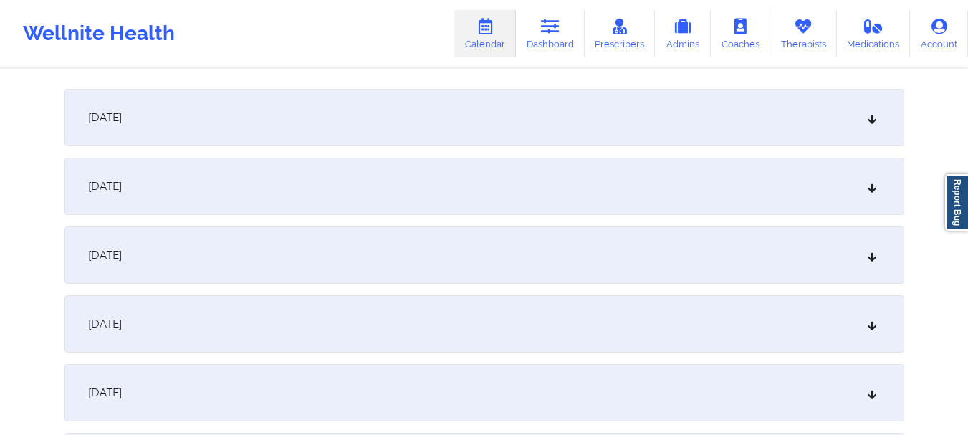
click at [868, 254] on icon at bounding box center [871, 255] width 12 height 10
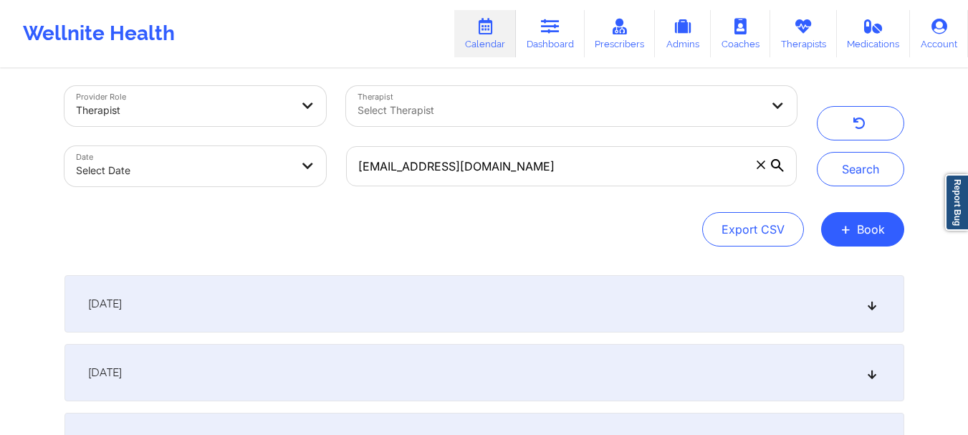
scroll to position [7, 0]
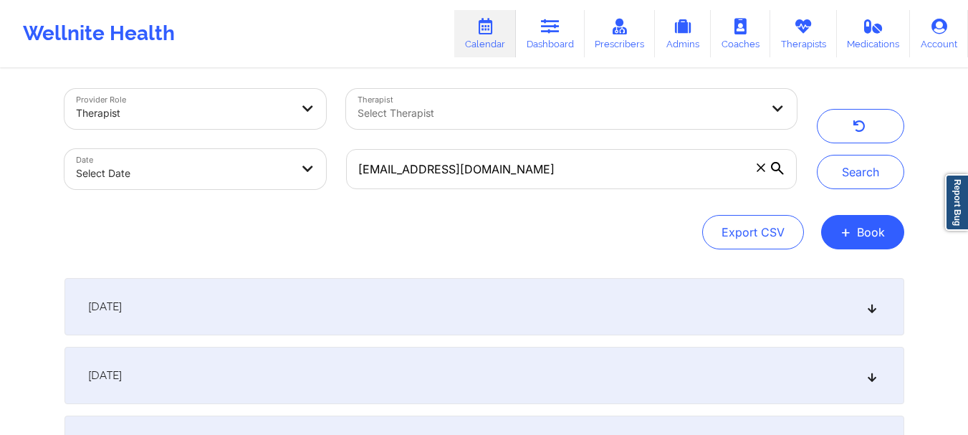
click at [762, 167] on icon at bounding box center [760, 167] width 8 height 8
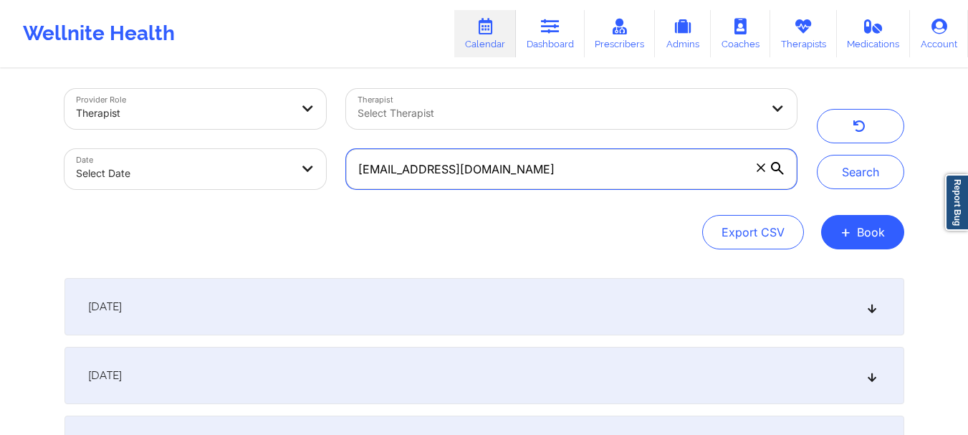
click at [762, 167] on input "yashbaldawa.4@gmail.com" at bounding box center [571, 169] width 450 height 40
paste input "rosamluisi@gmail.com"
type input "rosamluisi@gmail.com"
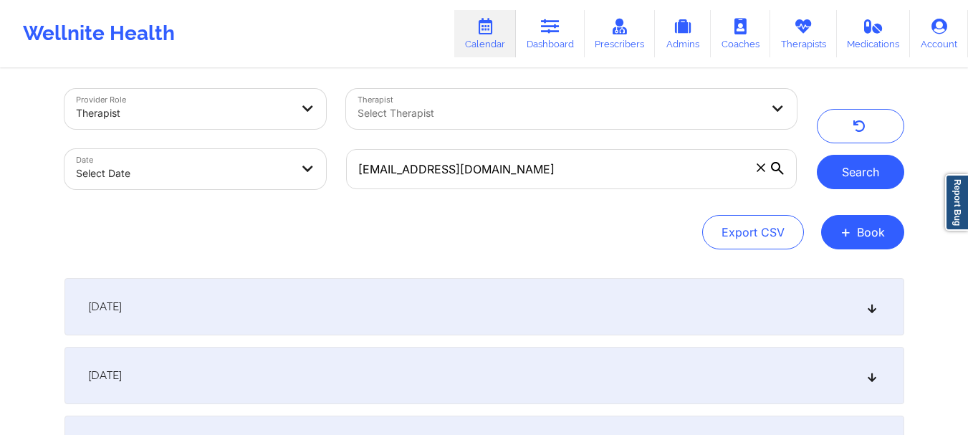
click at [840, 179] on button "Search" at bounding box center [860, 172] width 87 height 34
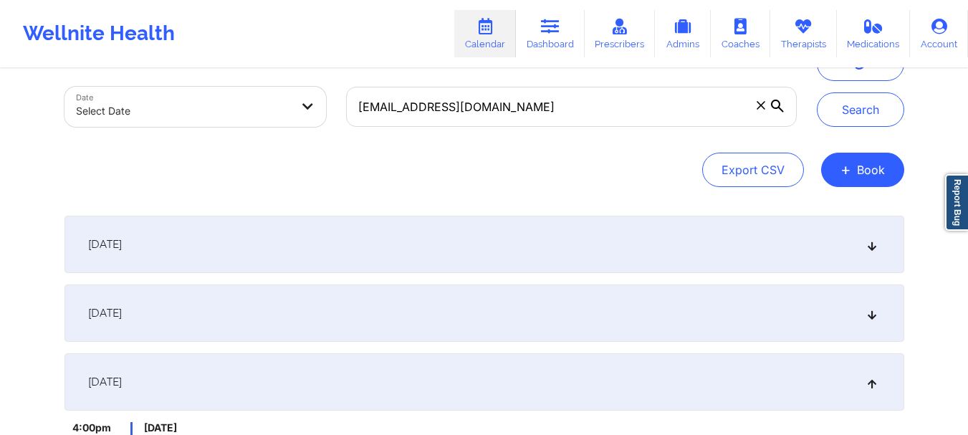
scroll to position [157, 0]
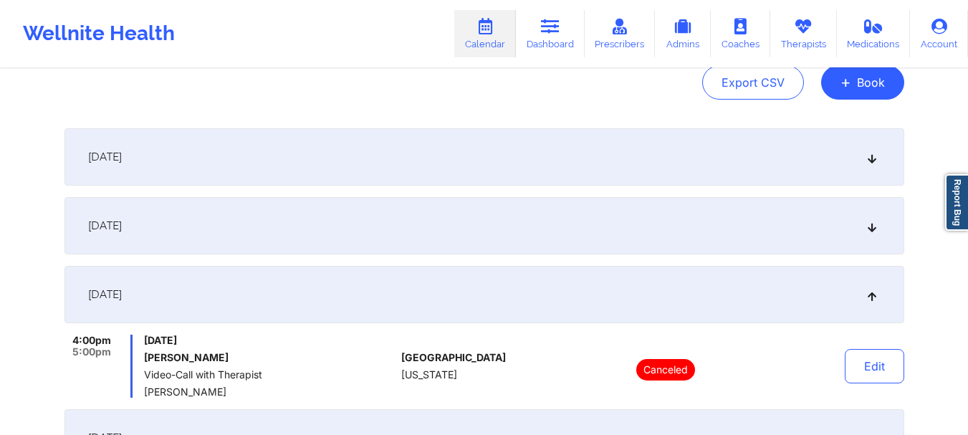
click at [866, 161] on icon at bounding box center [871, 157] width 12 height 10
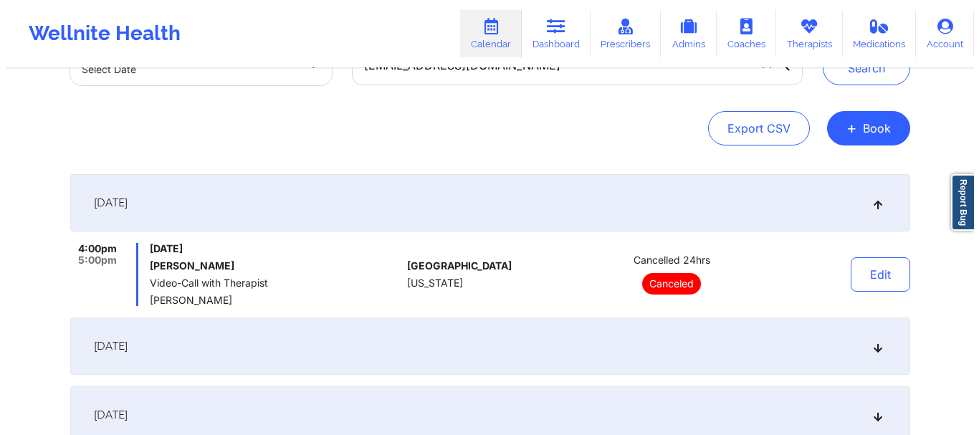
scroll to position [95, 0]
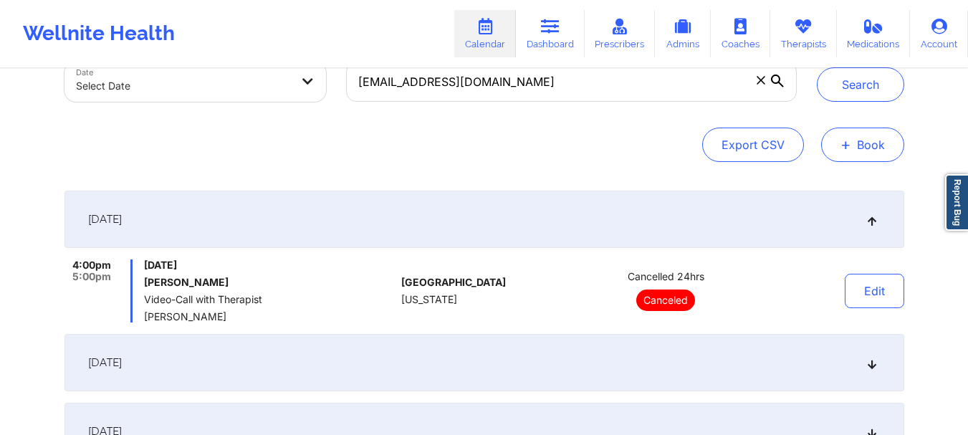
click at [872, 135] on button "+ Book" at bounding box center [862, 145] width 83 height 34
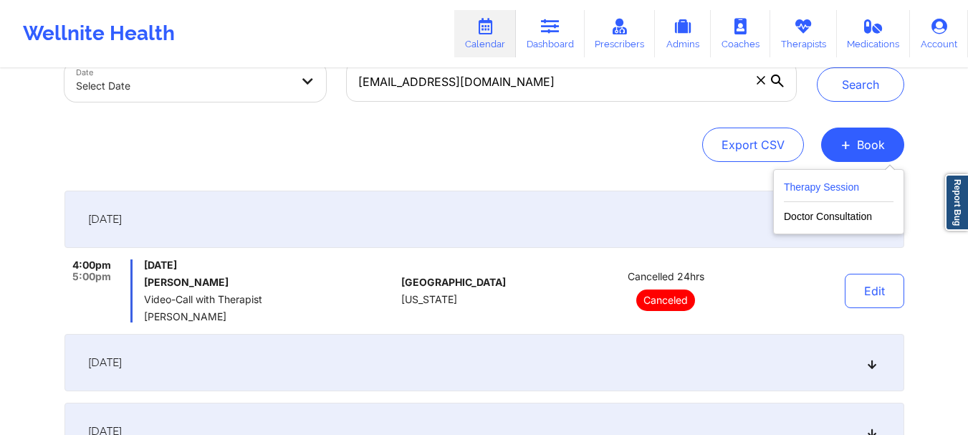
click at [844, 180] on button "Therapy Session" at bounding box center [839, 190] width 110 height 24
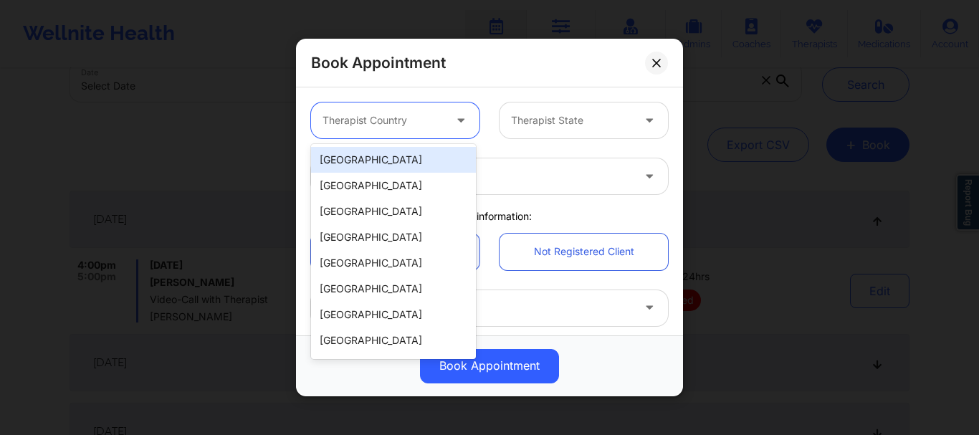
click at [385, 113] on div at bounding box center [382, 120] width 121 height 17
click at [376, 160] on div "[GEOGRAPHIC_DATA]" at bounding box center [393, 160] width 165 height 26
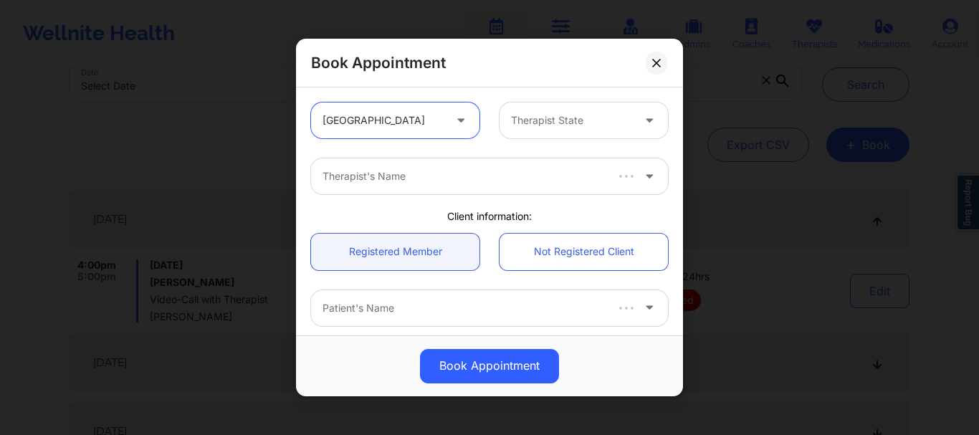
click at [537, 108] on div "Therapist State" at bounding box center [566, 120] width 134 height 36
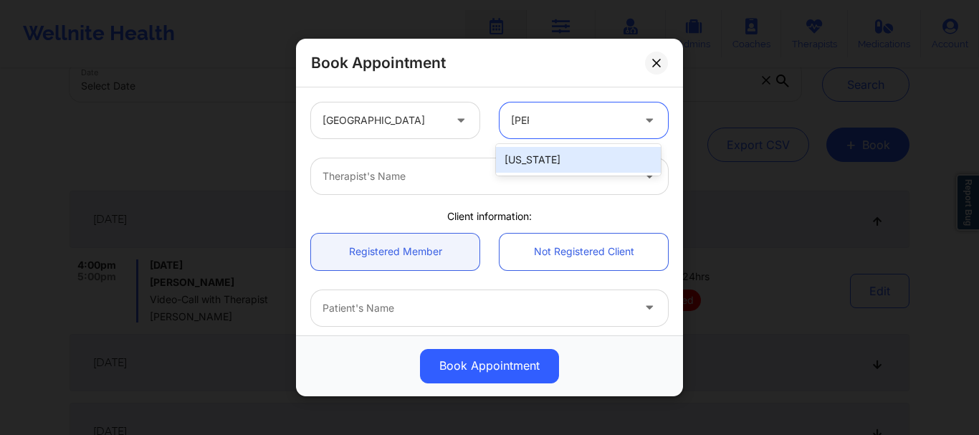
type input "flori"
click at [531, 149] on div "[US_STATE]" at bounding box center [578, 160] width 165 height 26
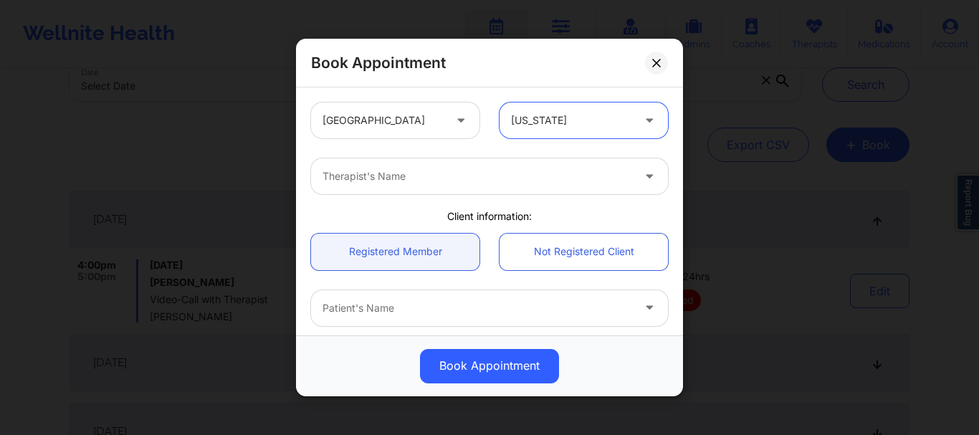
click at [463, 173] on div at bounding box center [476, 176] width 309 height 17
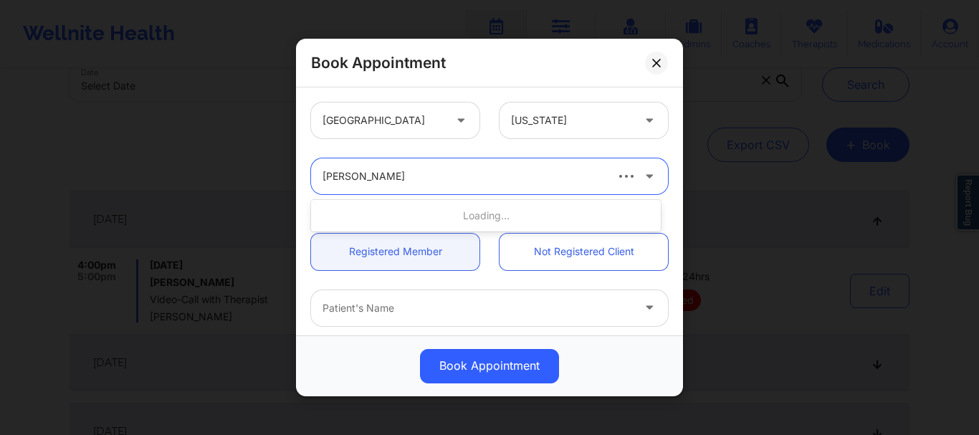
type input "franchezka boyer"
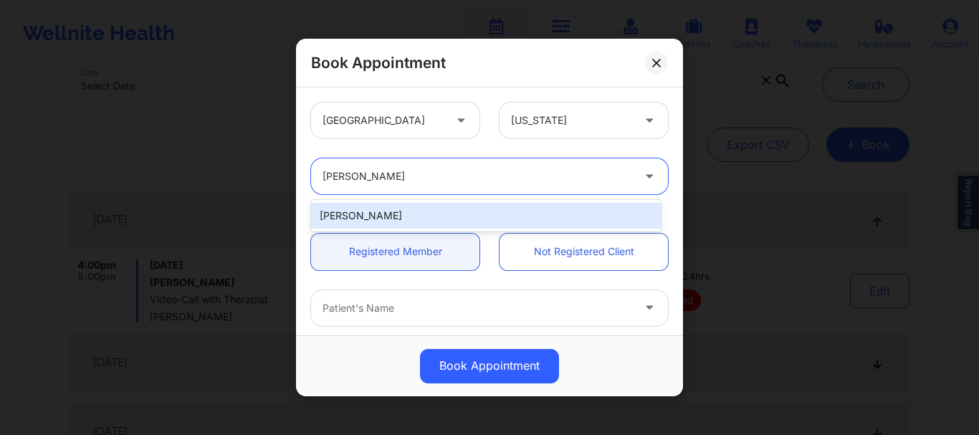
click at [404, 206] on div "Franchezka Boyer" at bounding box center [486, 216] width 350 height 26
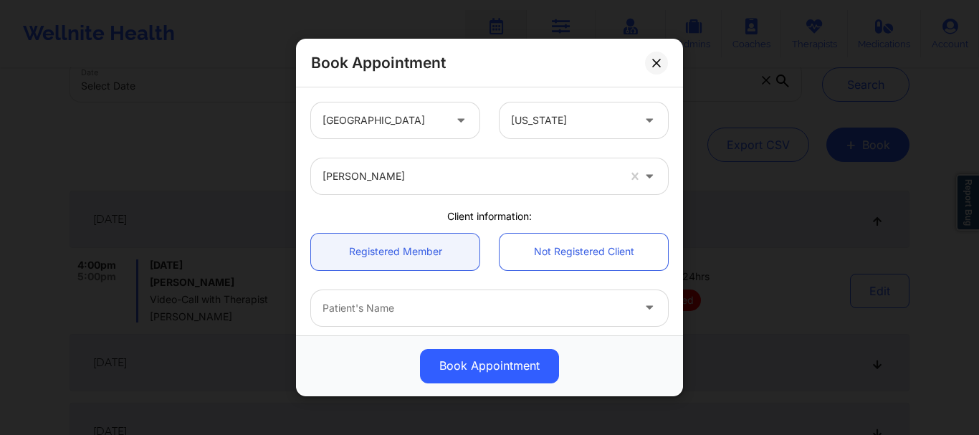
drag, startPoint x: 685, startPoint y: 167, endPoint x: 678, endPoint y: 169, distance: 7.5
click at [678, 169] on div "Book Appointment United States Florida Franchezka Boyer Client information: Reg…" at bounding box center [489, 217] width 979 height 435
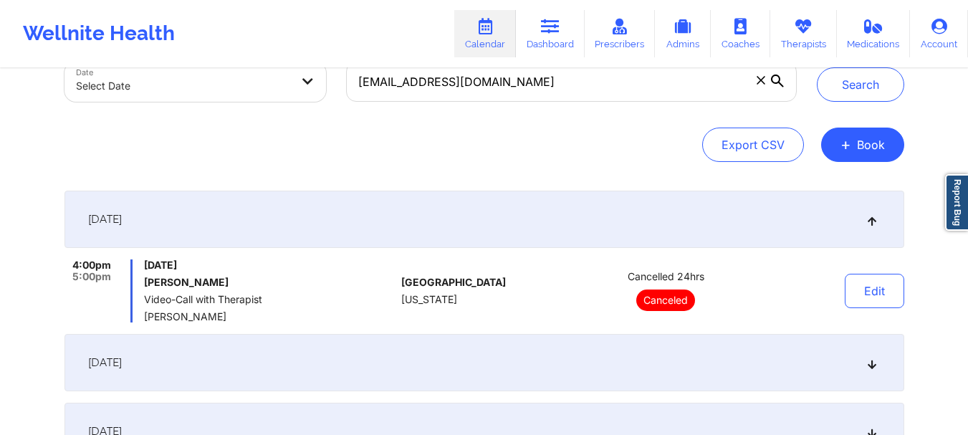
drag, startPoint x: 678, startPoint y: 170, endPoint x: 674, endPoint y: 177, distance: 8.0
click at [827, 155] on button "+ Book" at bounding box center [862, 145] width 83 height 34
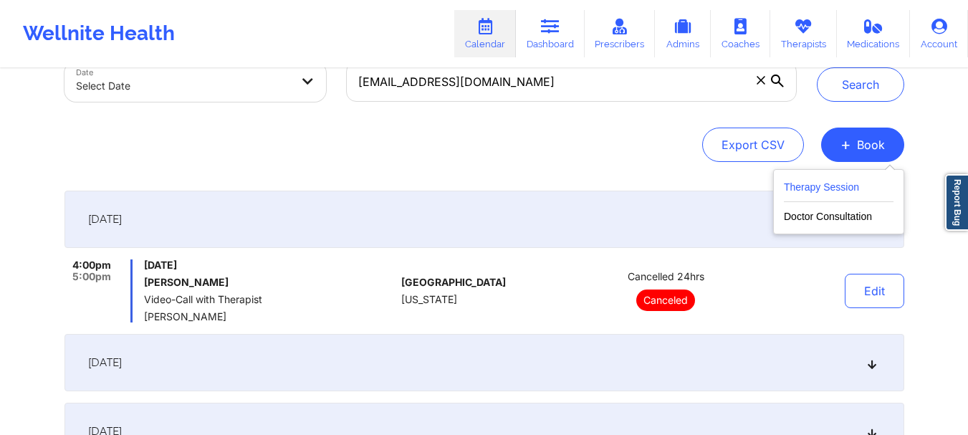
click at [824, 189] on button "Therapy Session" at bounding box center [839, 190] width 110 height 24
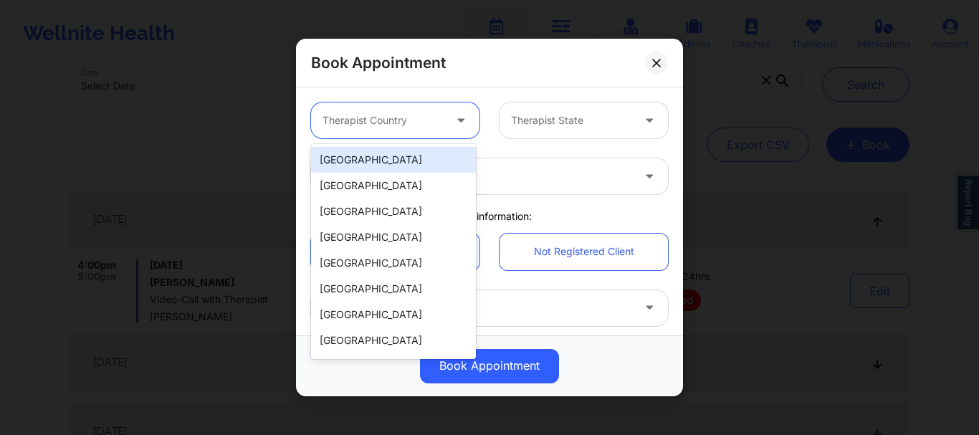
click at [414, 113] on div at bounding box center [382, 120] width 121 height 17
click at [393, 159] on div "[GEOGRAPHIC_DATA]" at bounding box center [393, 160] width 165 height 26
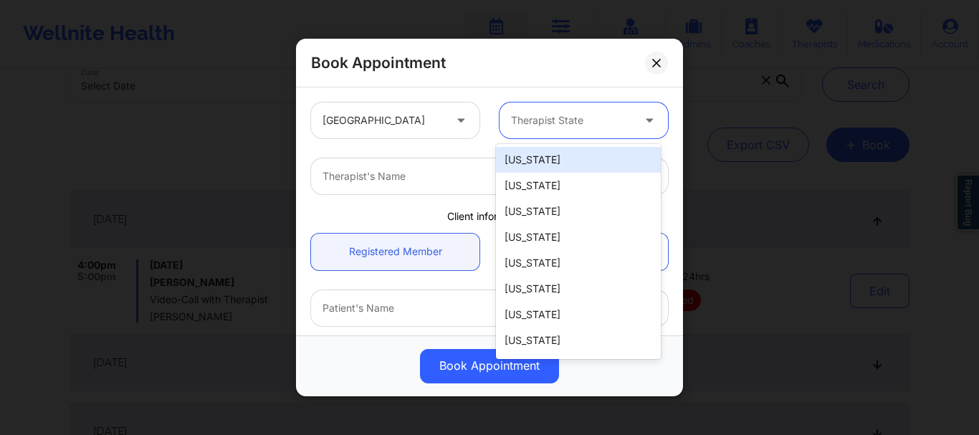
click at [584, 110] on div "Therapist State" at bounding box center [566, 120] width 134 height 36
type input "f"
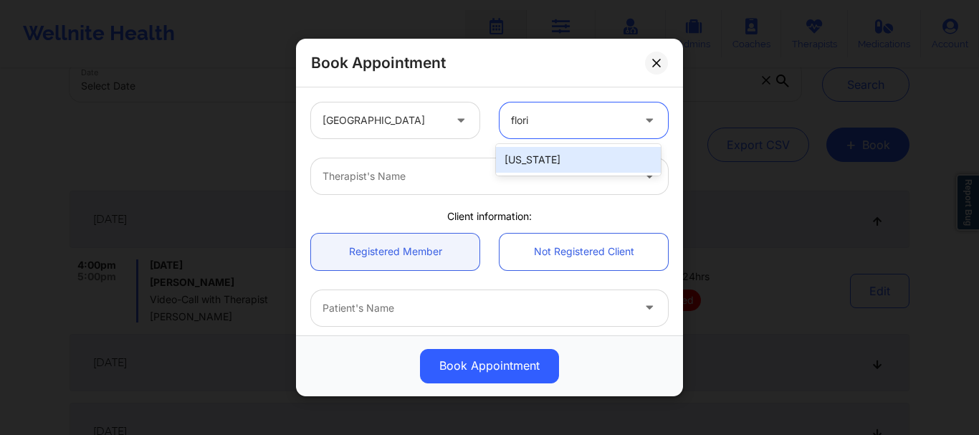
type input "florid"
click at [553, 164] on div "[US_STATE]" at bounding box center [578, 160] width 165 height 26
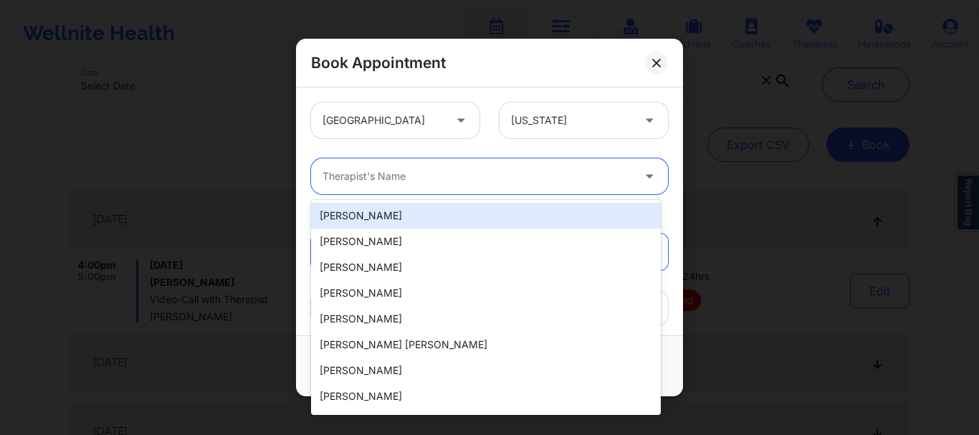
click at [504, 180] on div at bounding box center [476, 176] width 309 height 17
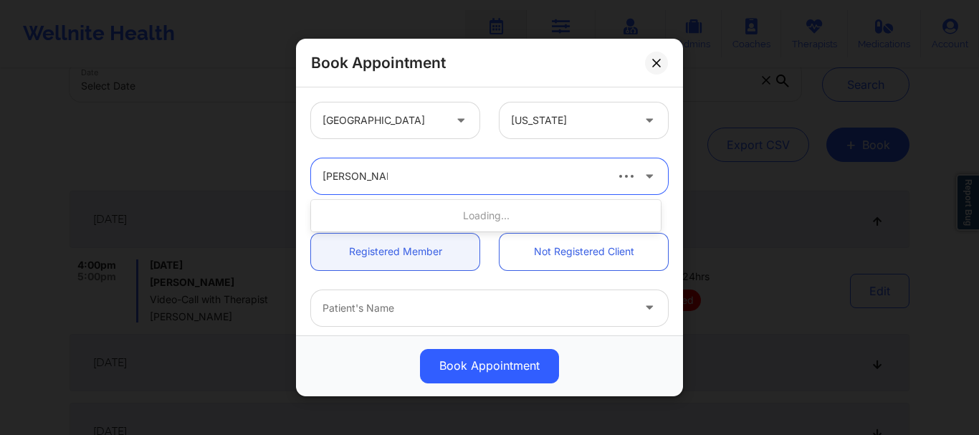
type input "franchezka bo"
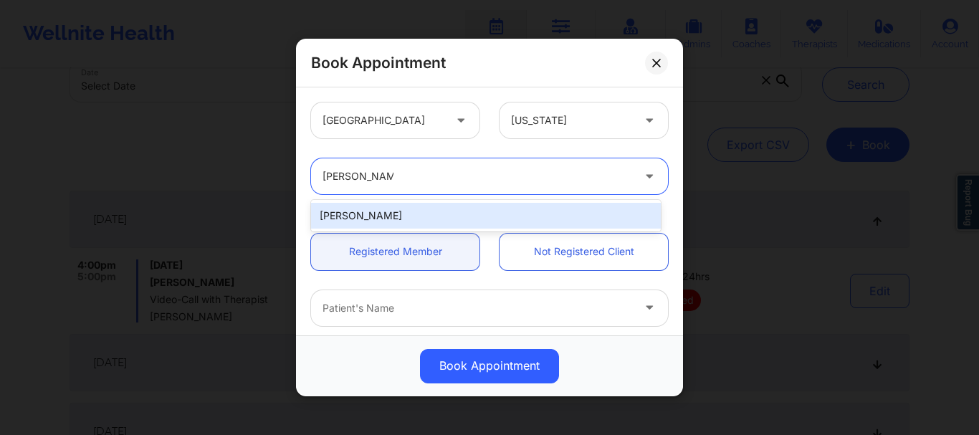
click at [400, 212] on div "Franchezka Boyer" at bounding box center [486, 216] width 350 height 26
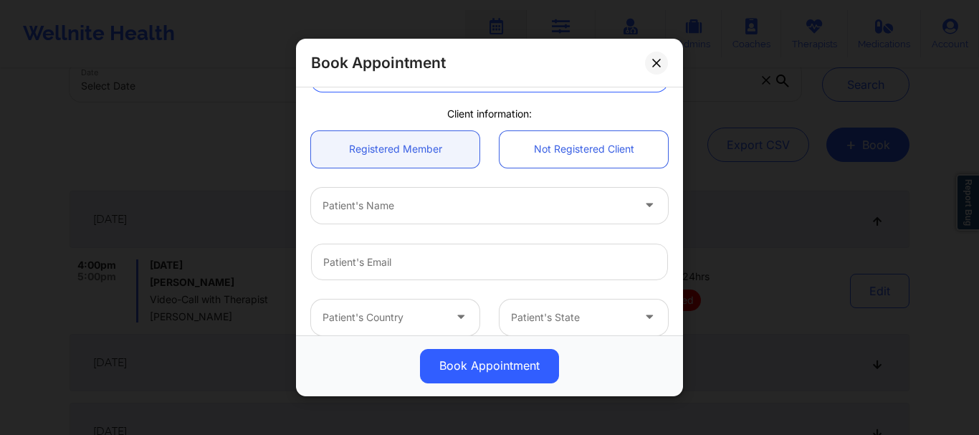
scroll to position [130, 0]
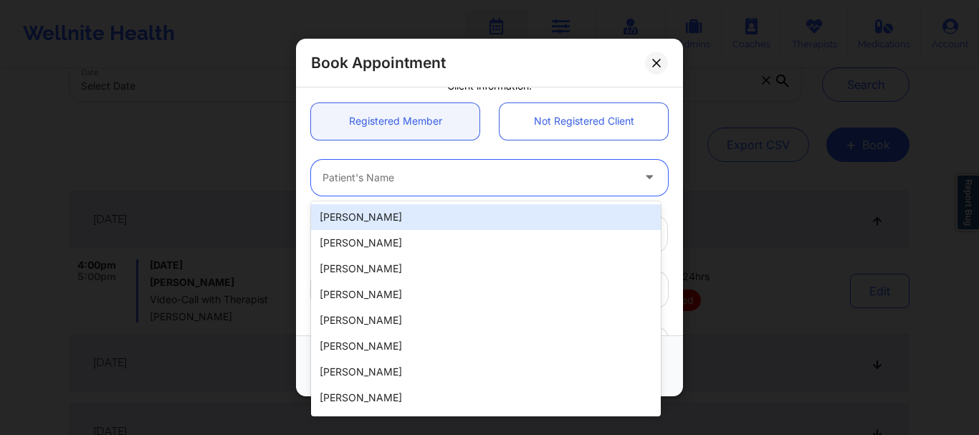
click at [382, 173] on div at bounding box center [476, 177] width 309 height 17
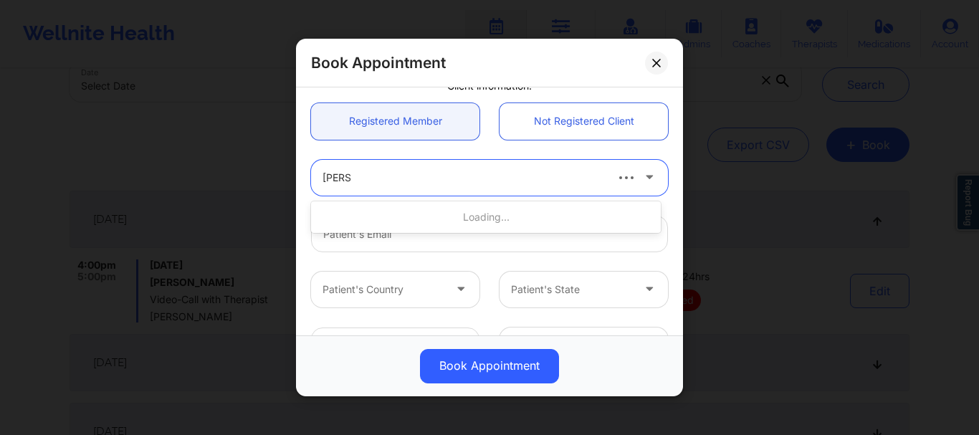
type input "rosa lu"
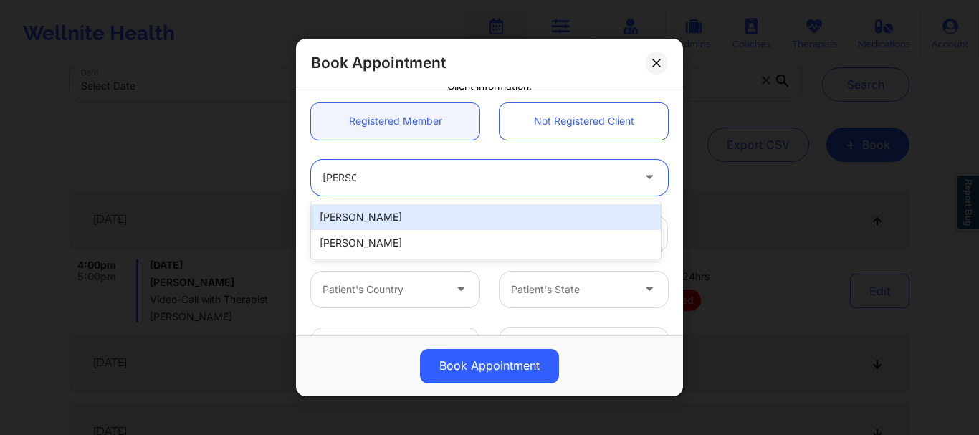
click at [369, 218] on div "Rosa Luisi" at bounding box center [486, 217] width 350 height 26
type input "rosamluisi@gmail.com"
type input "+13054944109"
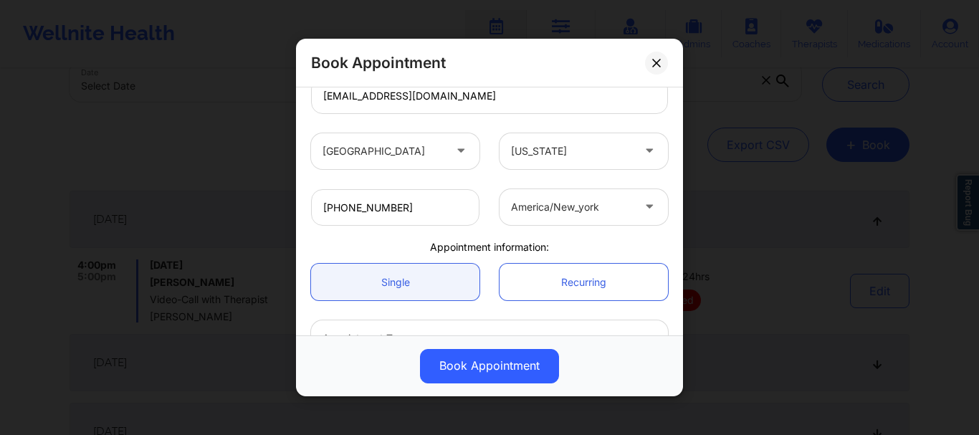
scroll to position [292, 0]
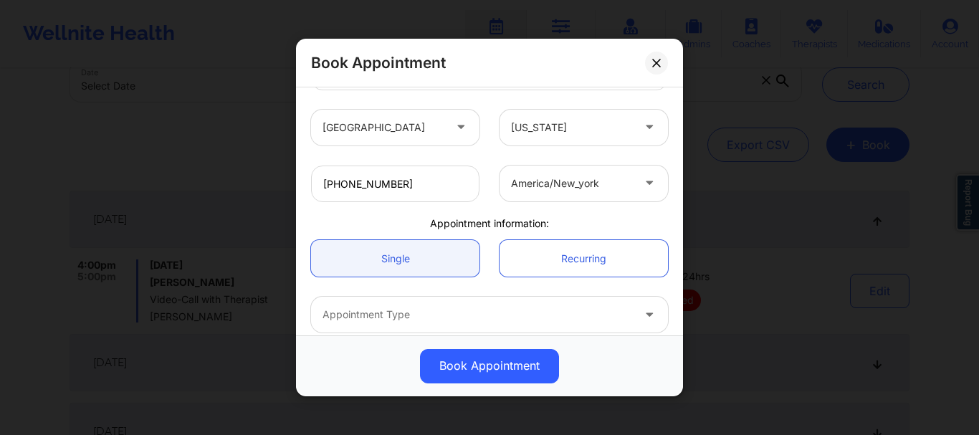
click at [370, 320] on div at bounding box center [476, 315] width 309 height 17
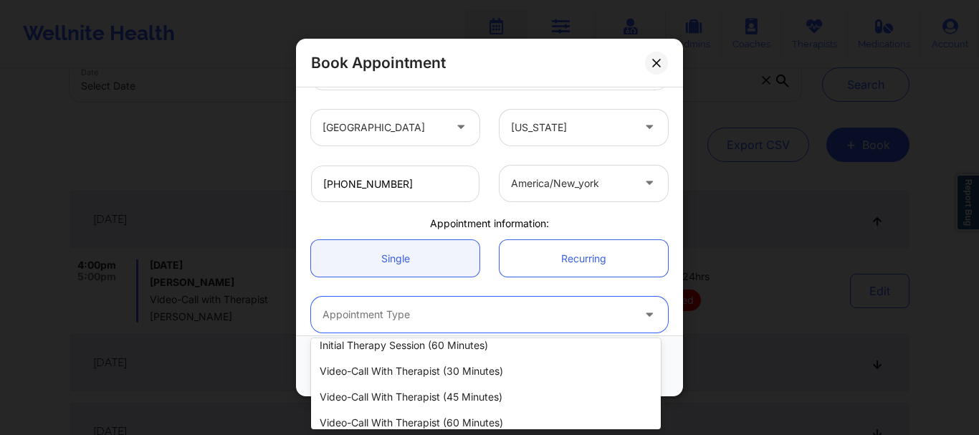
scroll to position [95, 0]
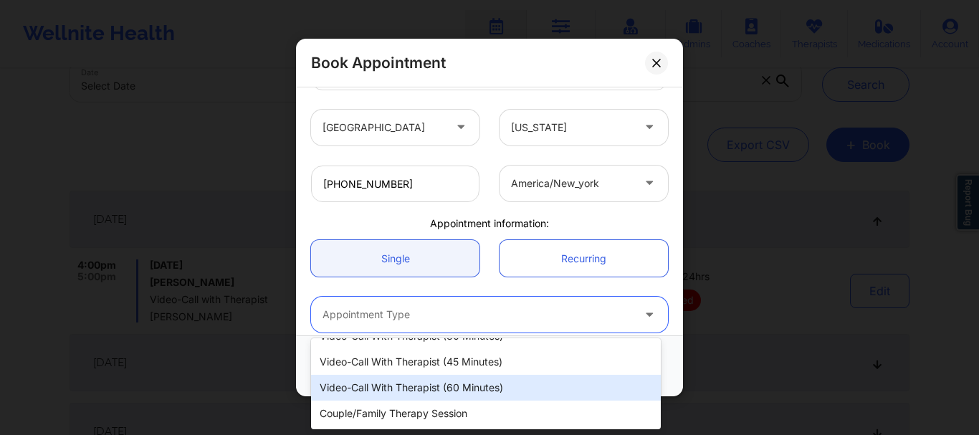
click at [410, 388] on div "Video-Call with Therapist (60 minutes)" at bounding box center [486, 388] width 350 height 26
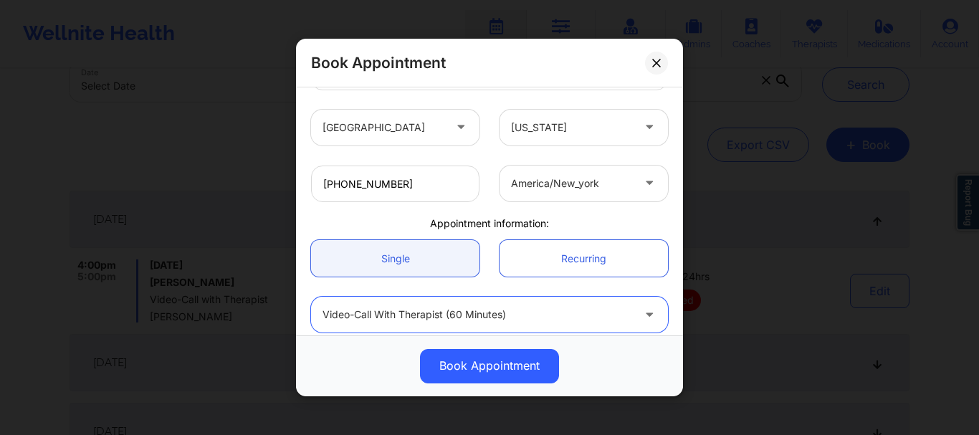
scroll to position [360, 0]
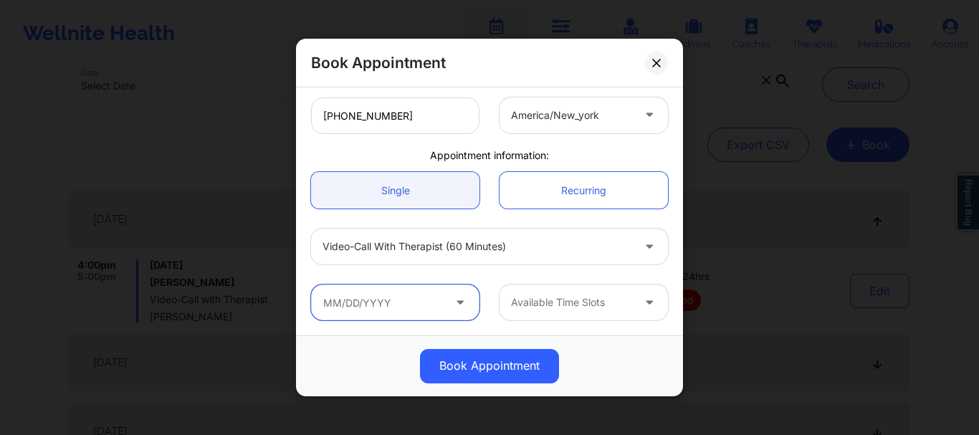
click at [410, 298] on input "text" at bounding box center [395, 302] width 168 height 36
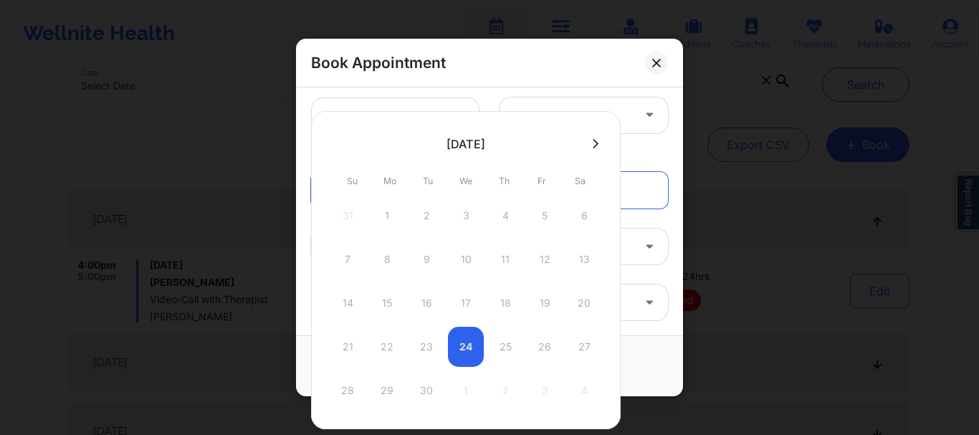
click at [466, 337] on div "21 22 23 24 25 26 27" at bounding box center [466, 347] width 272 height 40
click at [466, 338] on div "21 22 23 24 25 26 27" at bounding box center [466, 347] width 272 height 40
drag, startPoint x: 466, startPoint y: 338, endPoint x: 505, endPoint y: 346, distance: 40.2
click at [505, 346] on div "21 22 23 24 25 26 27" at bounding box center [466, 347] width 272 height 40
click at [505, 347] on div "21 22 23 24 25 26 27" at bounding box center [466, 347] width 272 height 40
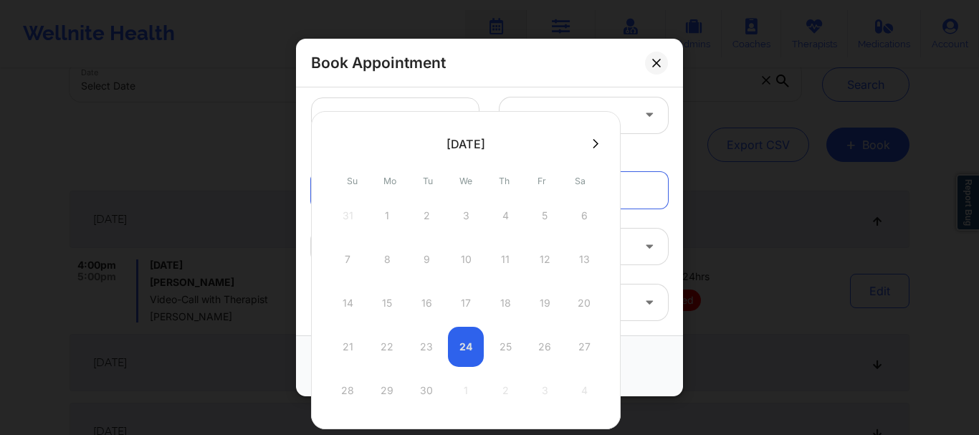
click at [412, 395] on div "28 29 30 1 2 3 4" at bounding box center [466, 390] width 272 height 40
click at [591, 325] on div "31 1 2 3 4 5 6 7 8 9 10 11 12 13 14 15 16 17 18 19 20 21 22 23 24 25 26 27 28 2…" at bounding box center [466, 303] width 272 height 215
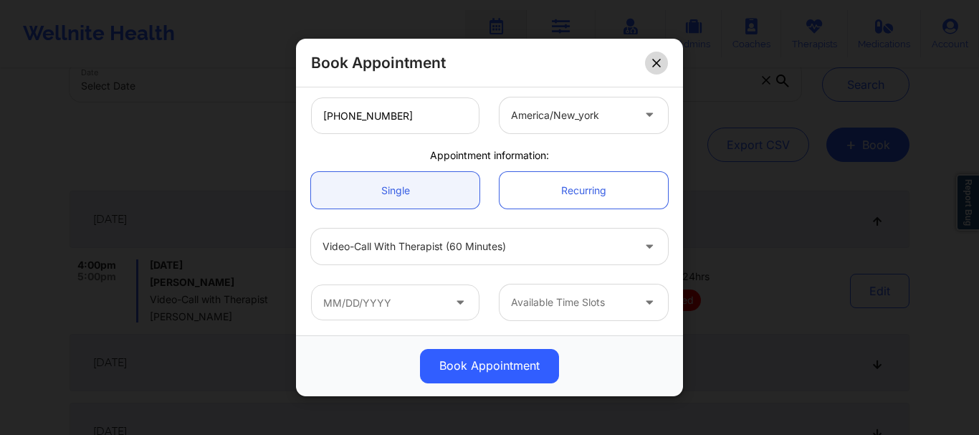
click at [659, 54] on button at bounding box center [656, 63] width 23 height 23
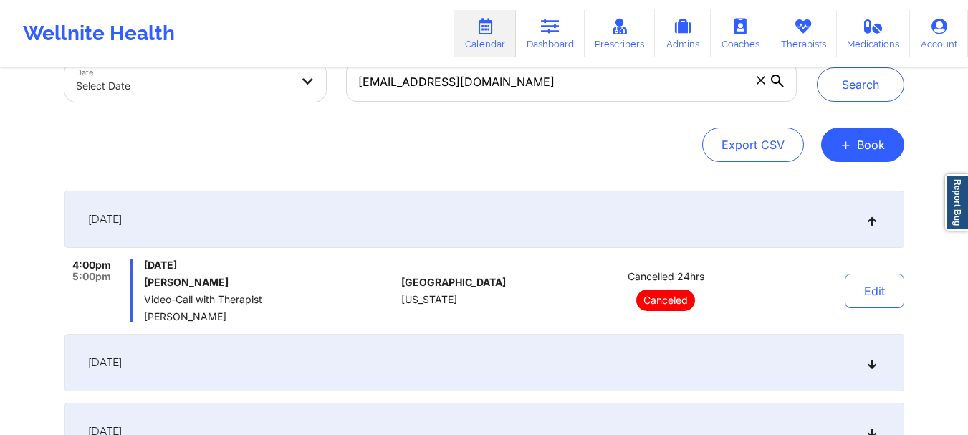
click at [846, 153] on button "+ Book" at bounding box center [862, 145] width 83 height 34
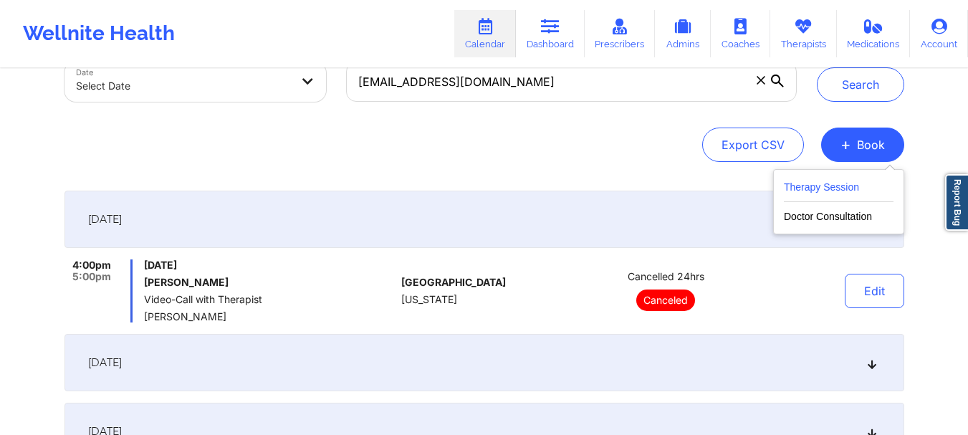
click at [827, 187] on button "Therapy Session" at bounding box center [839, 190] width 110 height 24
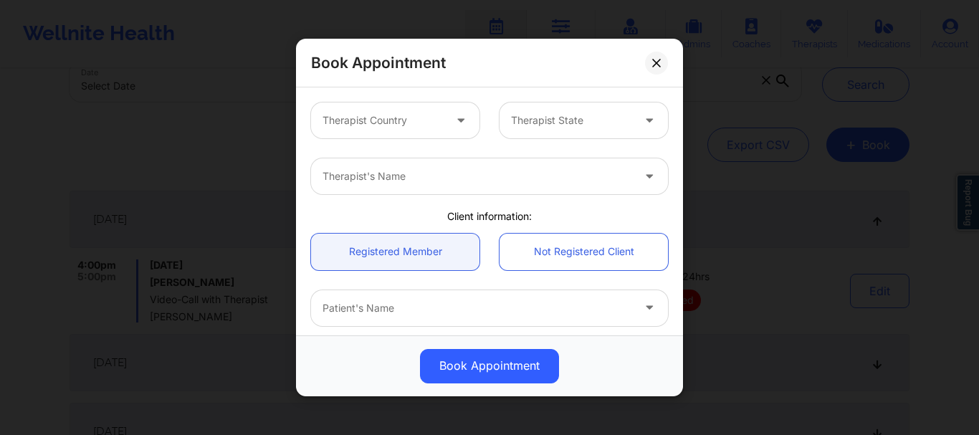
click at [413, 135] on div "Therapist Country" at bounding box center [378, 120] width 134 height 36
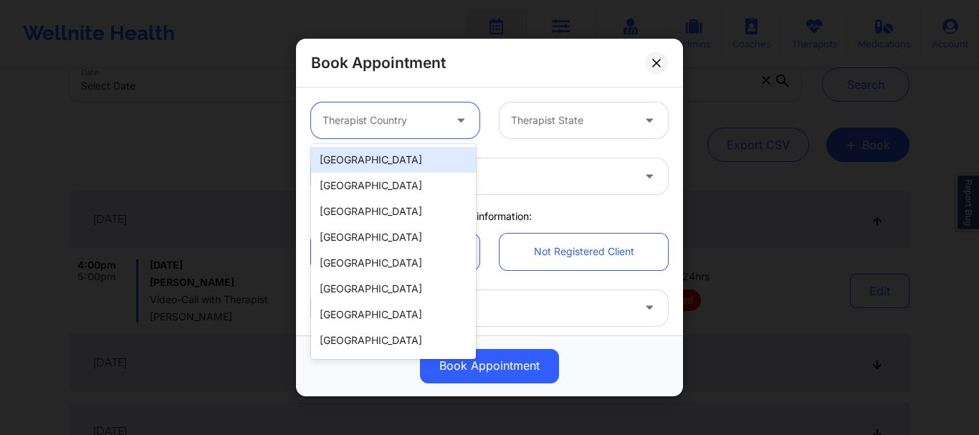
click at [395, 163] on div "[GEOGRAPHIC_DATA]" at bounding box center [393, 160] width 165 height 26
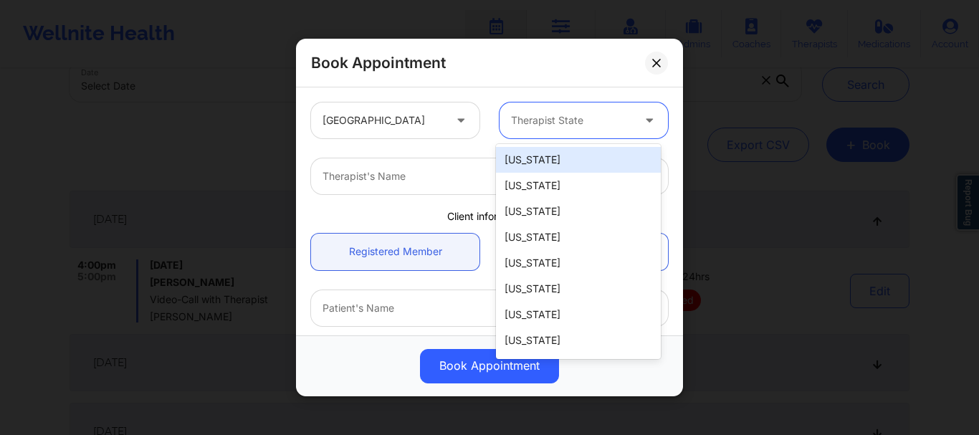
click at [608, 104] on div "Therapist State" at bounding box center [566, 120] width 134 height 36
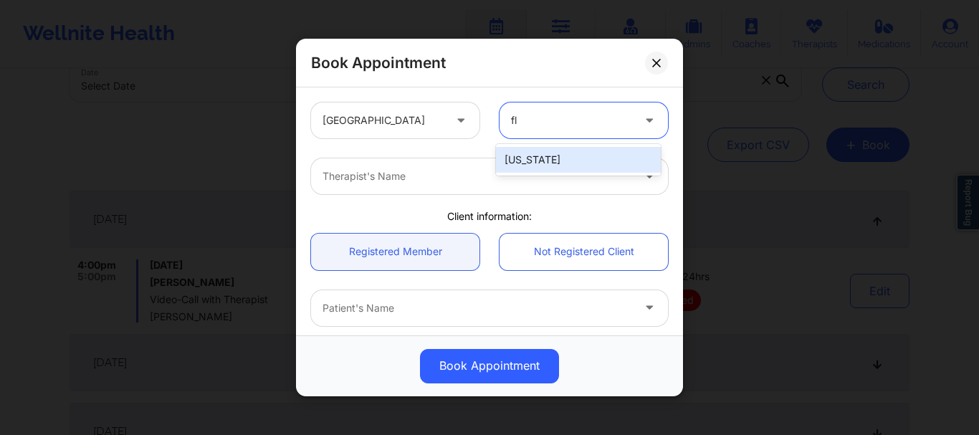
type input "flo"
click at [559, 168] on div "[US_STATE]" at bounding box center [578, 160] width 165 height 26
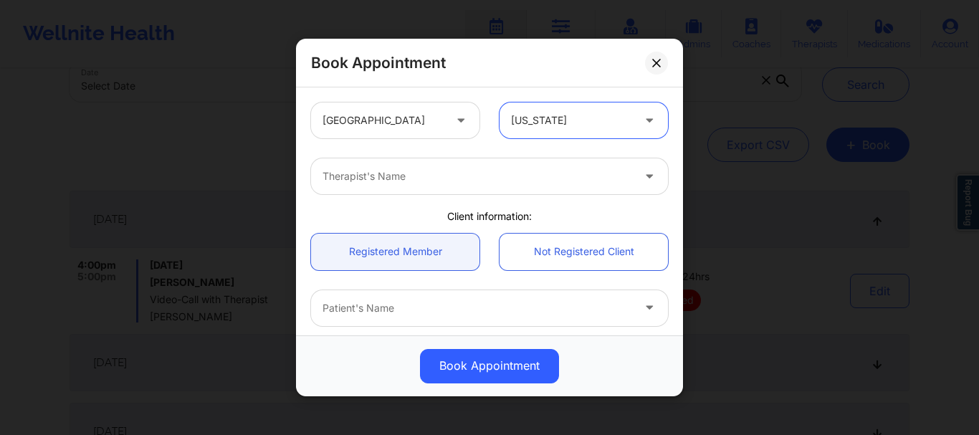
click at [442, 186] on div "Therapist's Name" at bounding box center [472, 176] width 322 height 36
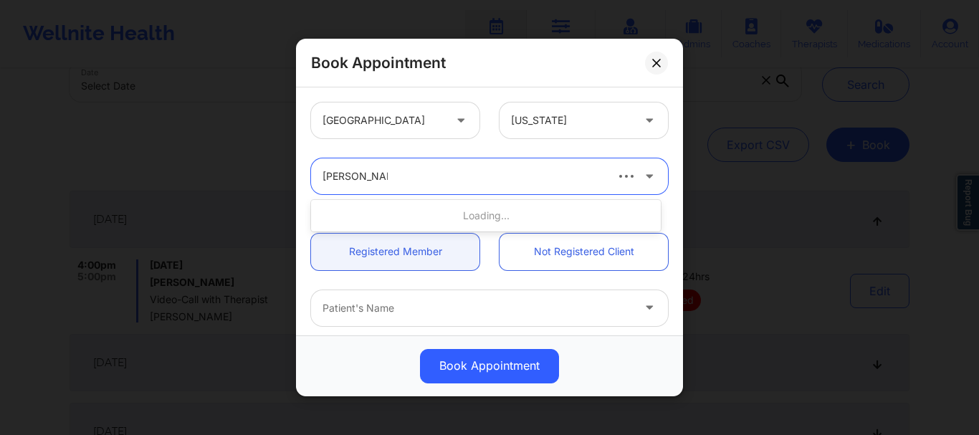
type input "franchezka bo"
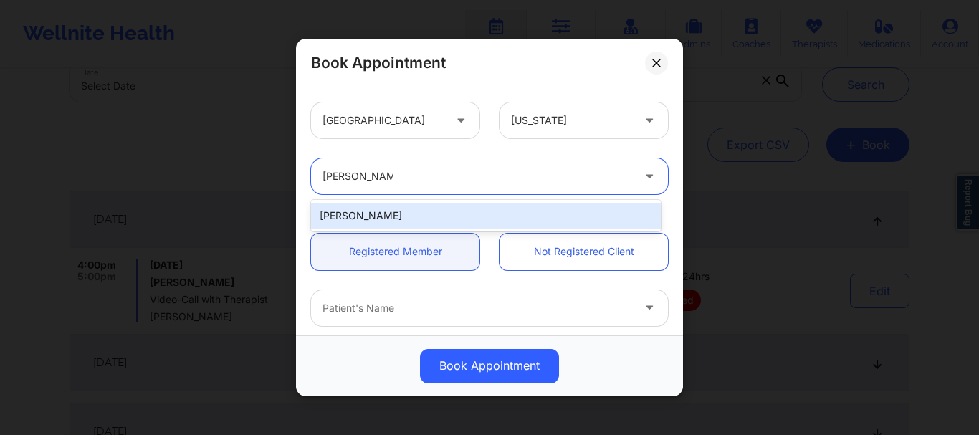
click at [389, 213] on div "Franchezka Boyer" at bounding box center [486, 216] width 350 height 26
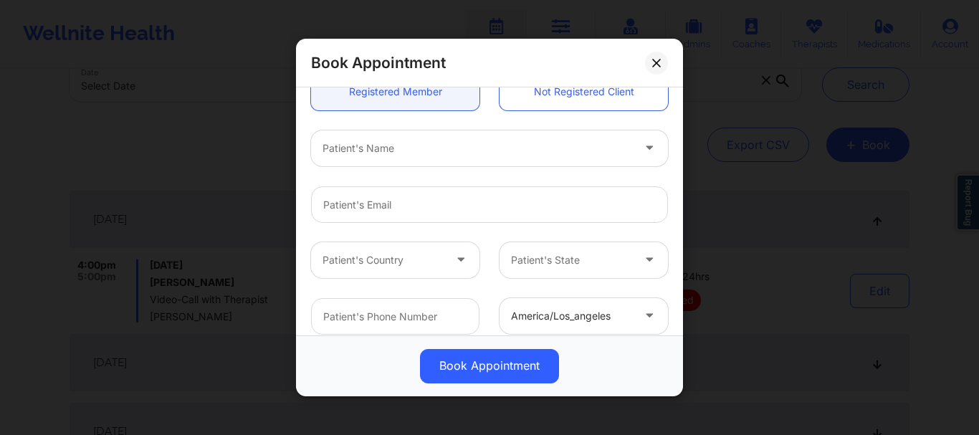
scroll to position [174, 0]
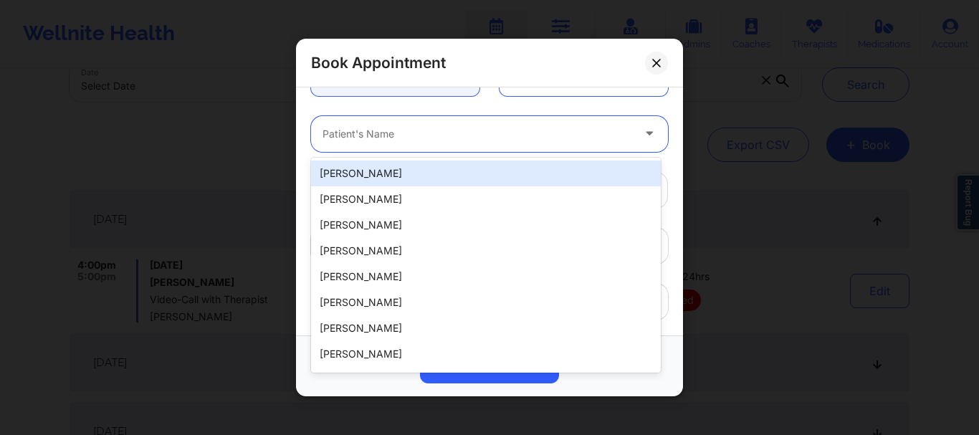
click at [375, 139] on div at bounding box center [476, 133] width 309 height 17
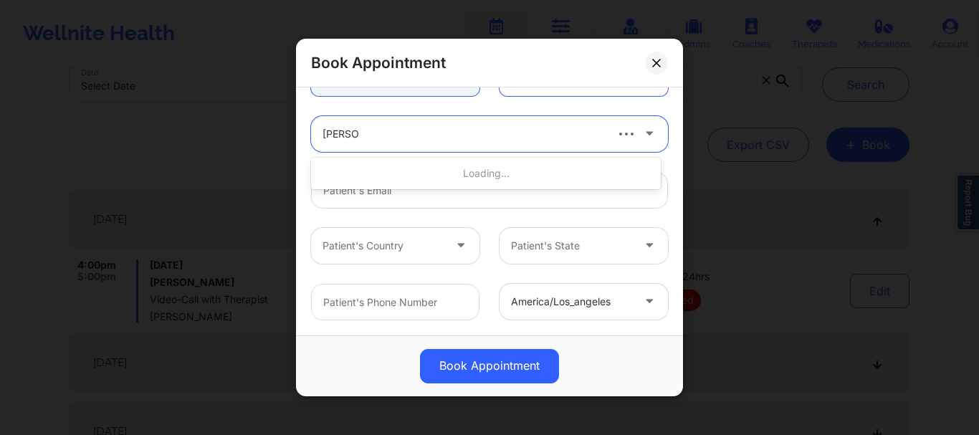
type input "rosa luisi"
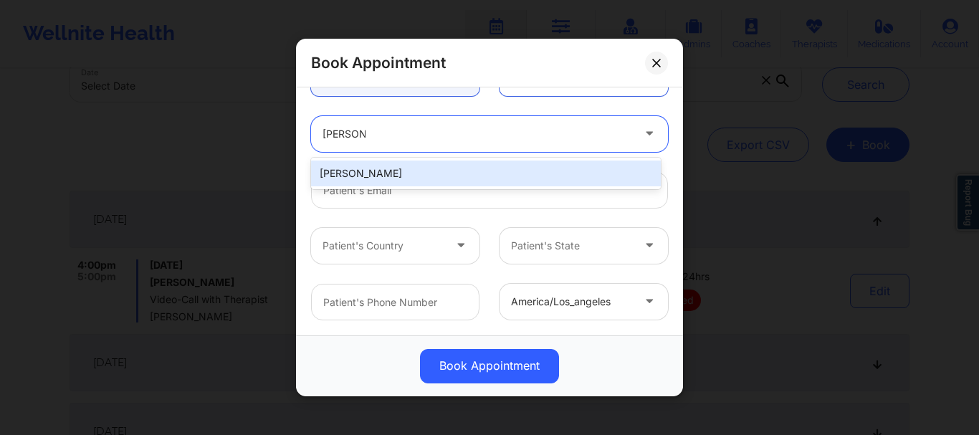
click at [378, 165] on div "Rosa Luisi" at bounding box center [486, 173] width 350 height 26
type input "rosamluisi@gmail.com"
type input "+13054944109"
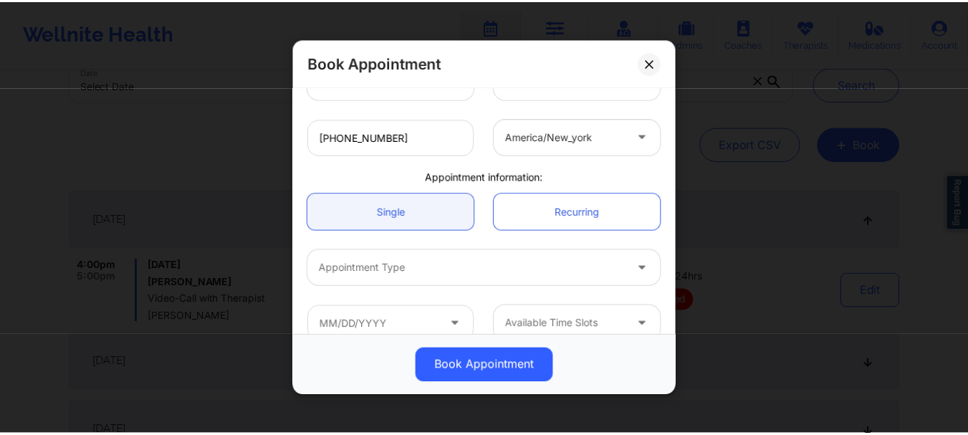
scroll to position [360, 0]
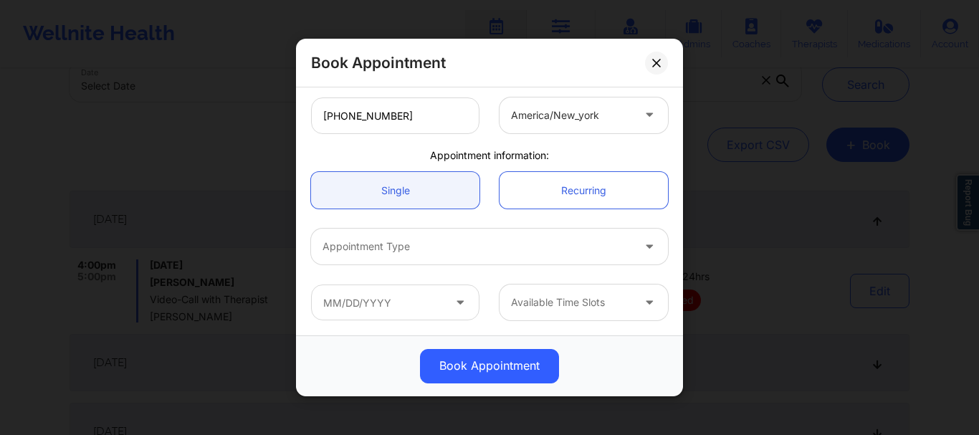
click at [443, 261] on div "Appointment Type" at bounding box center [472, 247] width 322 height 36
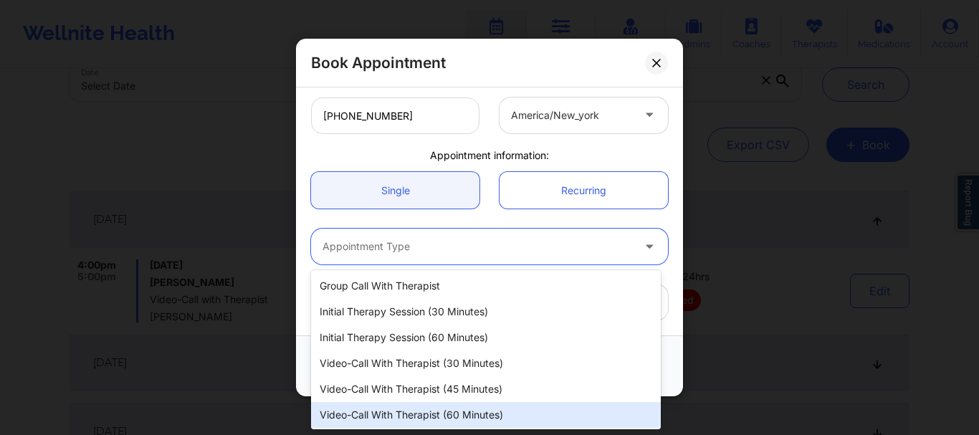
click at [450, 408] on div "Video-Call with Therapist (60 minutes)" at bounding box center [486, 415] width 350 height 26
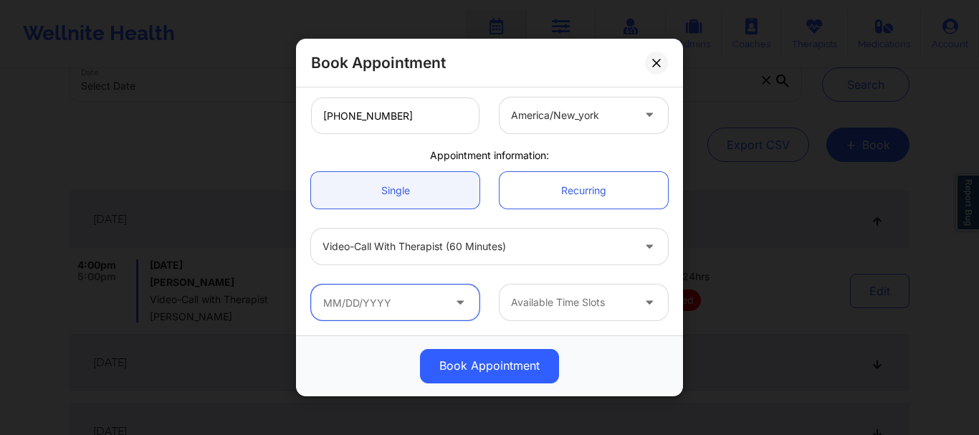
click at [365, 302] on input "text" at bounding box center [395, 302] width 168 height 36
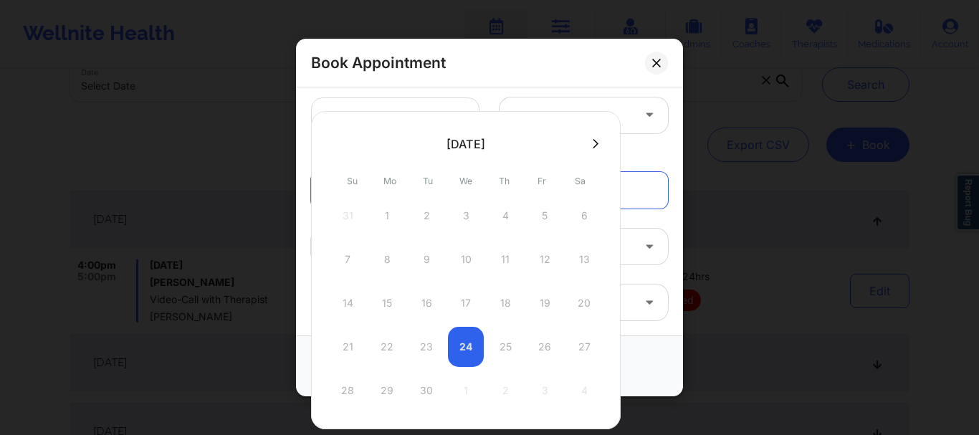
click at [503, 338] on div "21 22 23 24 25 26 27" at bounding box center [466, 347] width 272 height 40
click at [501, 345] on div "21 22 23 24 25 26 27" at bounding box center [466, 347] width 272 height 40
click at [542, 309] on div "14 15 16 17 18 19 20" at bounding box center [466, 303] width 272 height 40
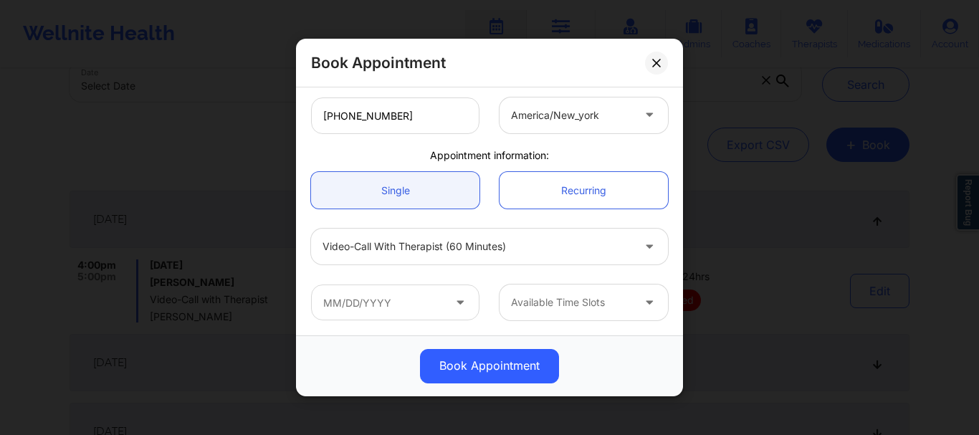
click at [666, 191] on div "Recurring" at bounding box center [583, 190] width 188 height 37
click at [355, 301] on input "text" at bounding box center [395, 302] width 168 height 36
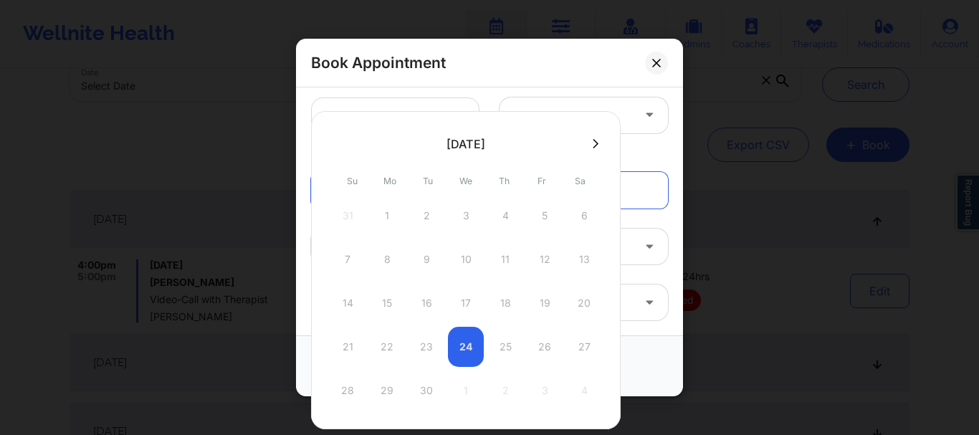
click at [468, 346] on div "21 22 23 24 25 26 27" at bounding box center [466, 347] width 272 height 40
click at [631, 153] on div "Appointment information:" at bounding box center [489, 155] width 377 height 14
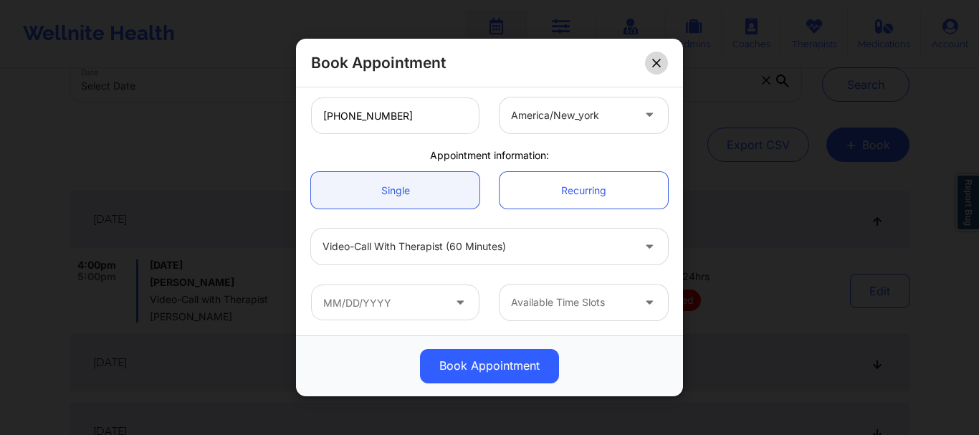
click at [651, 69] on button at bounding box center [656, 63] width 23 height 23
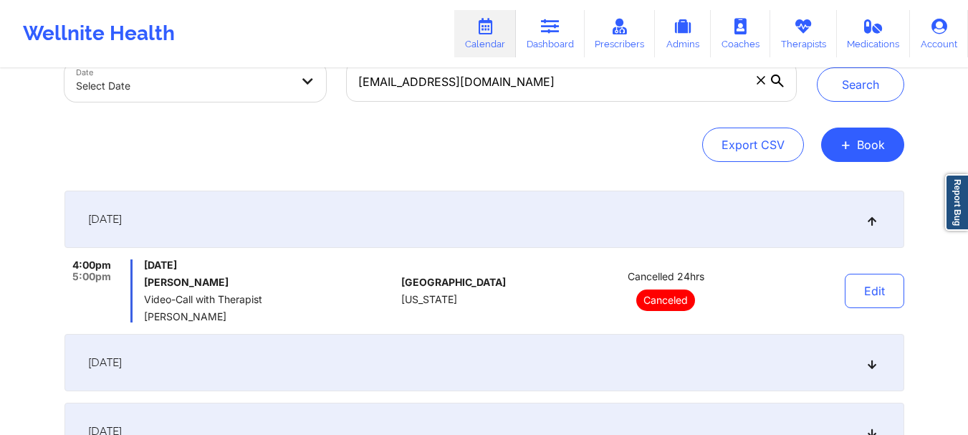
scroll to position [0, 0]
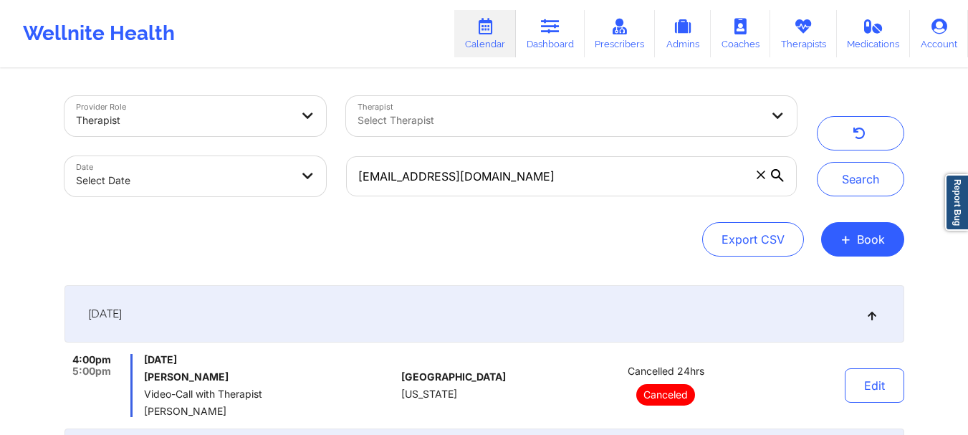
click at [761, 176] on icon at bounding box center [760, 174] width 8 height 8
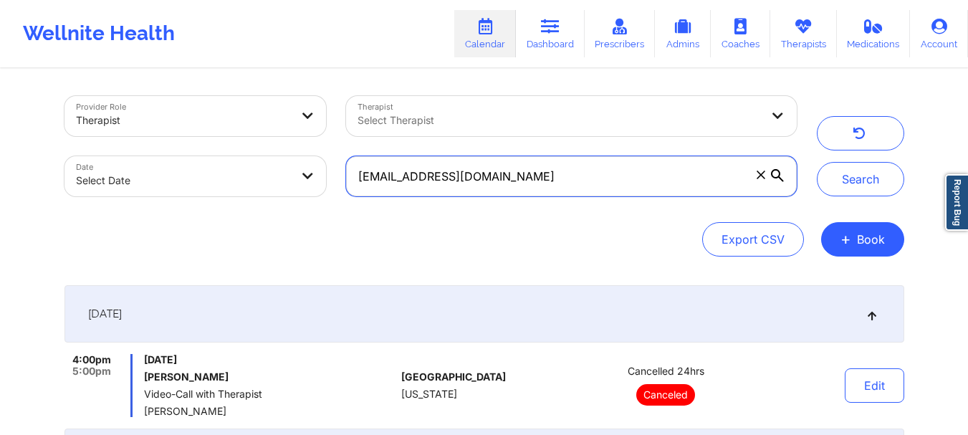
click at [761, 176] on input "rosamluisi@gmail.com" at bounding box center [571, 176] width 450 height 40
paste input "iamcarlakey@yahoo.com"
type input "iamcarlakey@yahoo.com"
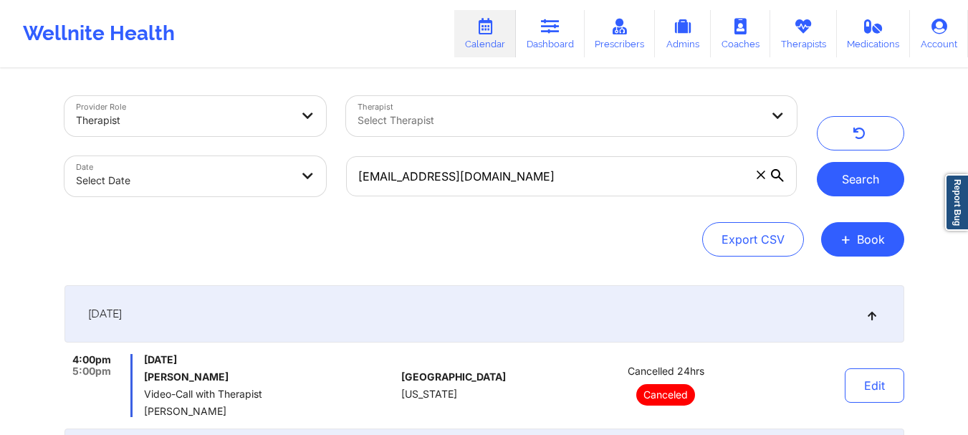
click at [879, 178] on button "Search" at bounding box center [860, 179] width 87 height 34
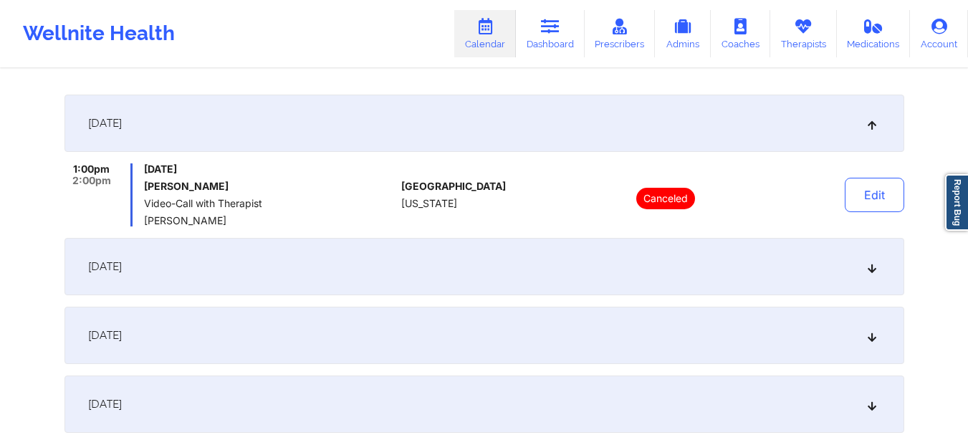
scroll to position [196, 0]
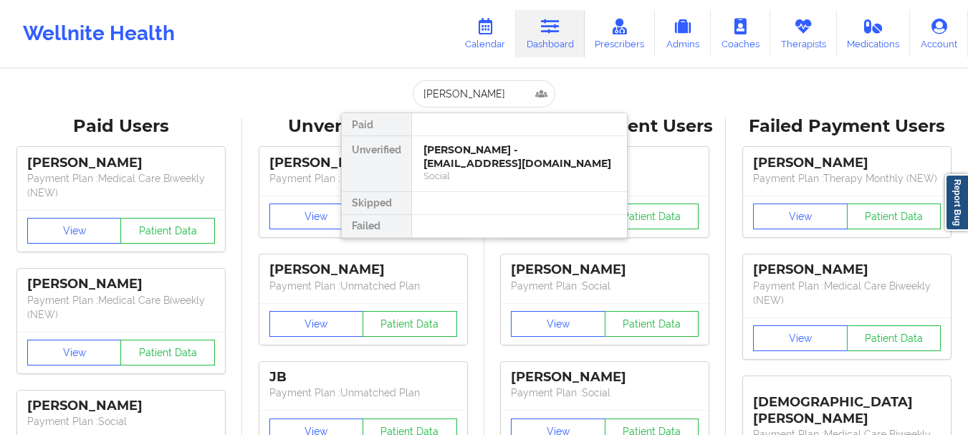
type input "Cesley Guinn"
click at [471, 138] on div "Cesley Guinn - cesleyguinn@yahoo.com Social" at bounding box center [519, 163] width 215 height 55
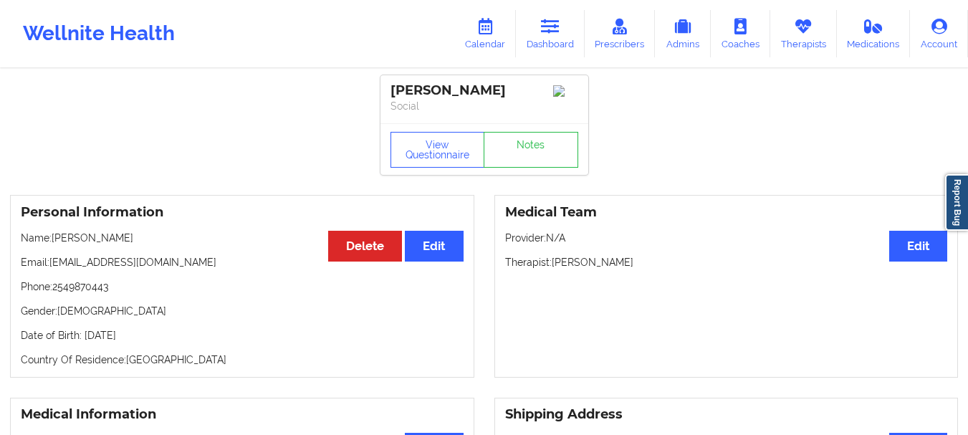
click at [539, 135] on div "View Questionnaire Notes" at bounding box center [484, 149] width 208 height 52
click at [537, 149] on link "Notes" at bounding box center [531, 150] width 95 height 36
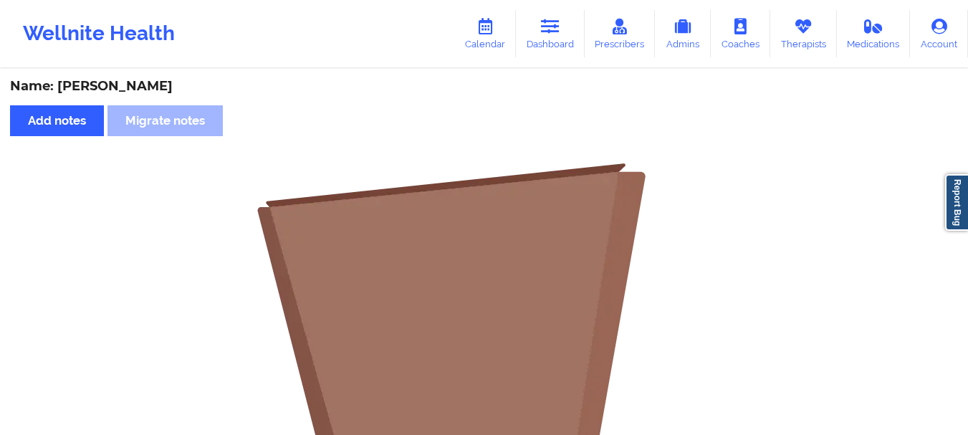
drag, startPoint x: 974, startPoint y: 85, endPoint x: 978, endPoint y: 54, distance: 31.1
click at [967, 54] on html "Wellnite Health Calendar Dashboard Prescribers Admins Coaches Therapists Medica…" at bounding box center [484, 217] width 968 height 435
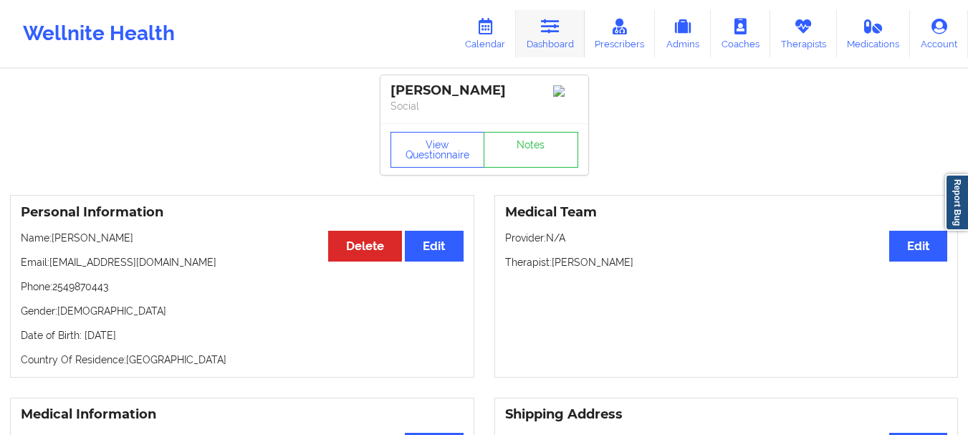
click at [559, 42] on link "Dashboard" at bounding box center [550, 33] width 69 height 47
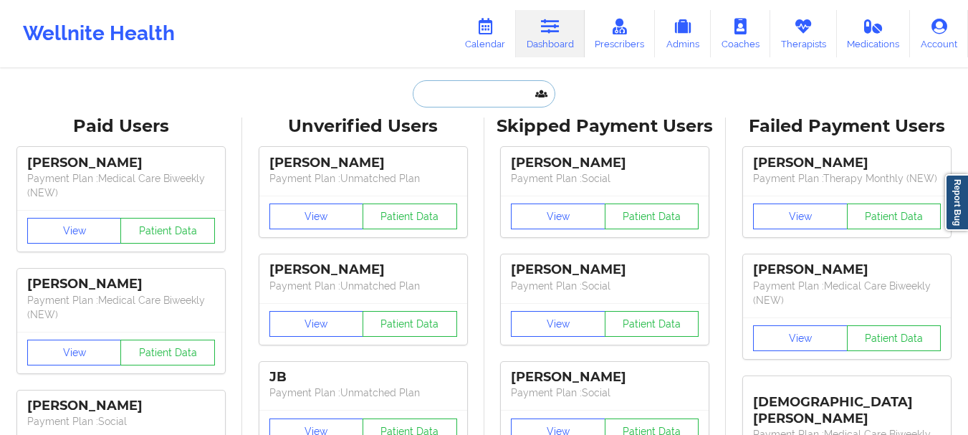
click at [539, 88] on input "text" at bounding box center [484, 93] width 142 height 27
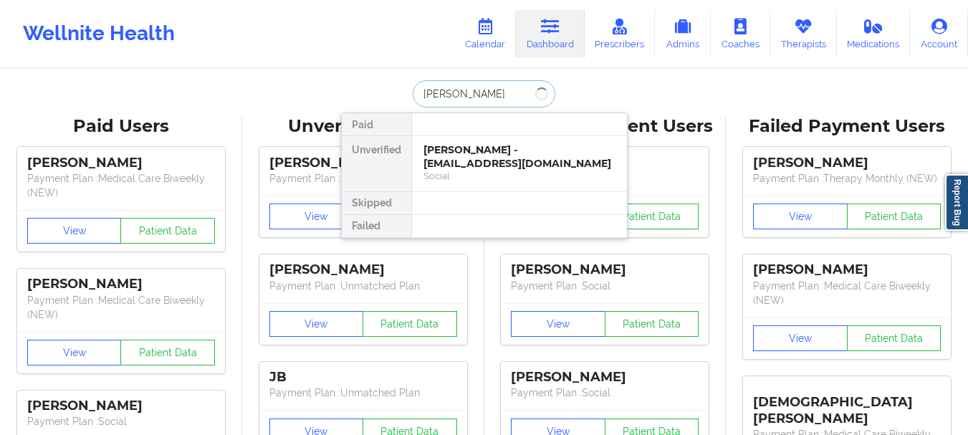
type input "Ryan nichol"
click at [507, 163] on div "Ryan Nicholson - ryanmichael.nicholson8@gmail.com" at bounding box center [519, 156] width 192 height 27
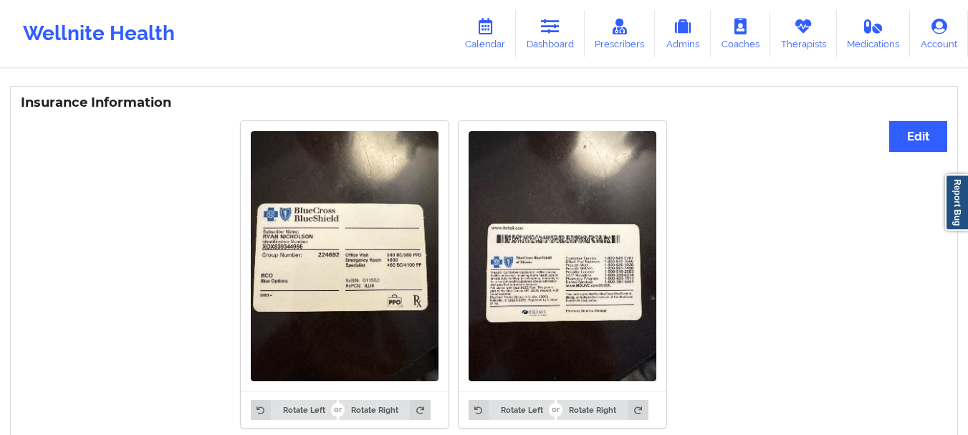
scroll to position [1077, 0]
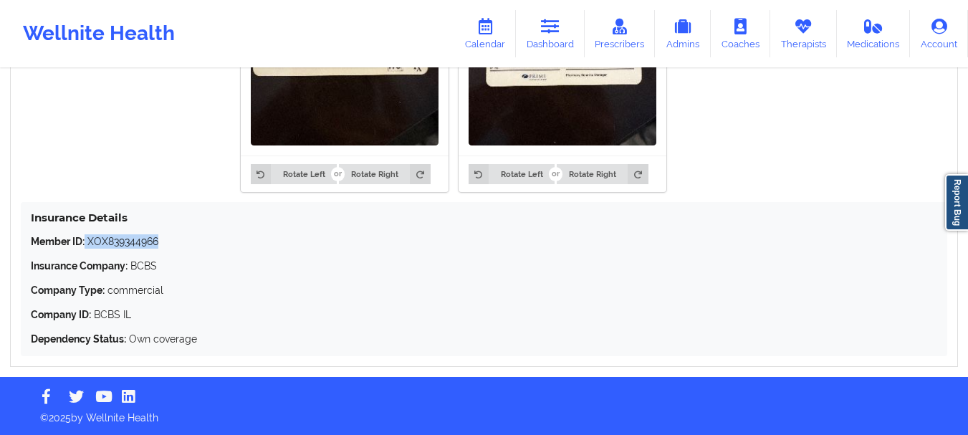
drag, startPoint x: 160, startPoint y: 236, endPoint x: 86, endPoint y: 244, distance: 74.8
click at [86, 244] on p "Member ID: XOX839344966" at bounding box center [484, 241] width 906 height 14
copy p "XOX839344966"
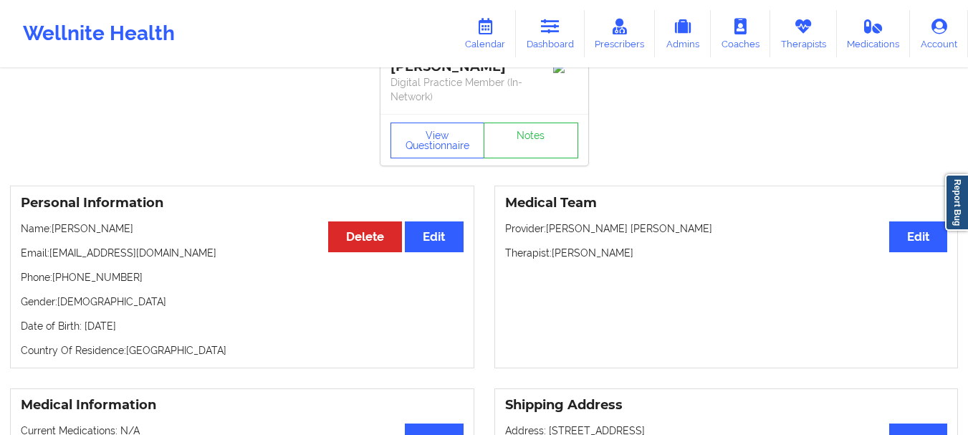
scroll to position [0, 0]
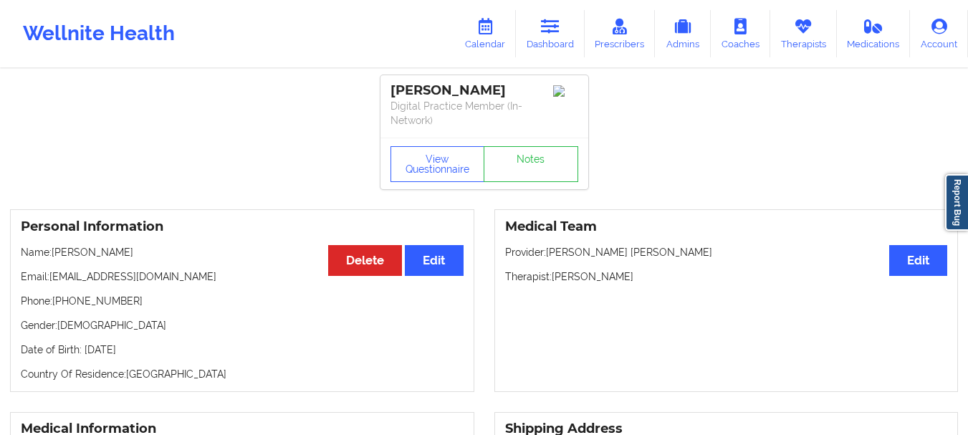
drag, startPoint x: 127, startPoint y: 252, endPoint x: 80, endPoint y: 254, distance: 46.6
click at [80, 254] on p "Name: Ryan Nicholson" at bounding box center [242, 252] width 443 height 14
copy p "Nicholson"
drag, startPoint x: 621, startPoint y: 276, endPoint x: 552, endPoint y: 278, distance: 68.8
click at [552, 278] on p "Therapist: April Balzhiser" at bounding box center [726, 276] width 443 height 14
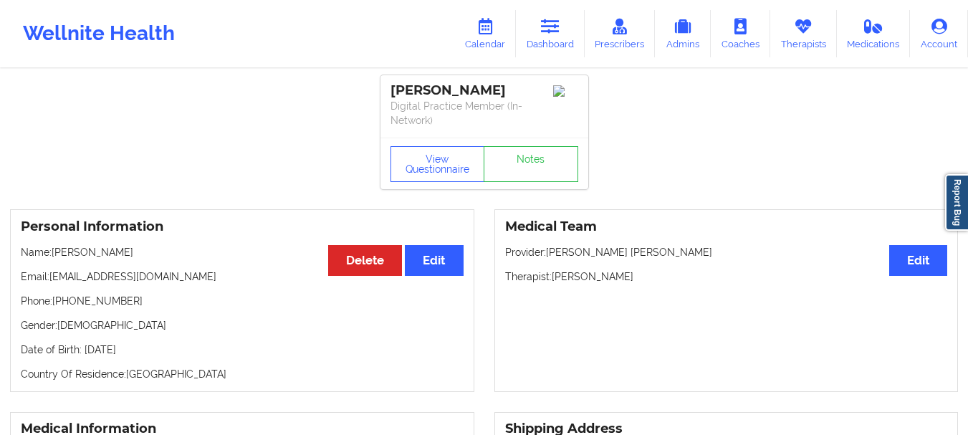
copy p "April Balzhiser"
drag, startPoint x: 122, startPoint y: 302, endPoint x: 55, endPoint y: 306, distance: 66.8
click at [55, 306] on p "Phone: +16305422587" at bounding box center [242, 301] width 443 height 14
copy p "+16305422587"
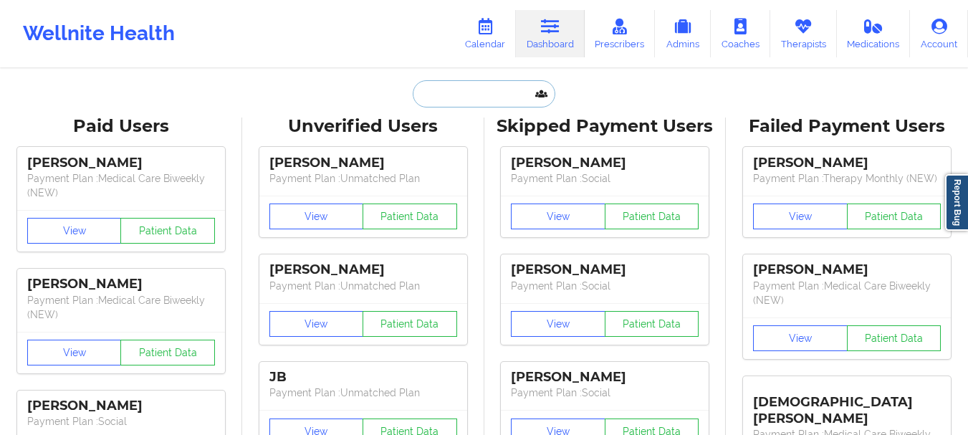
click at [488, 104] on input "text" at bounding box center [484, 93] width 142 height 27
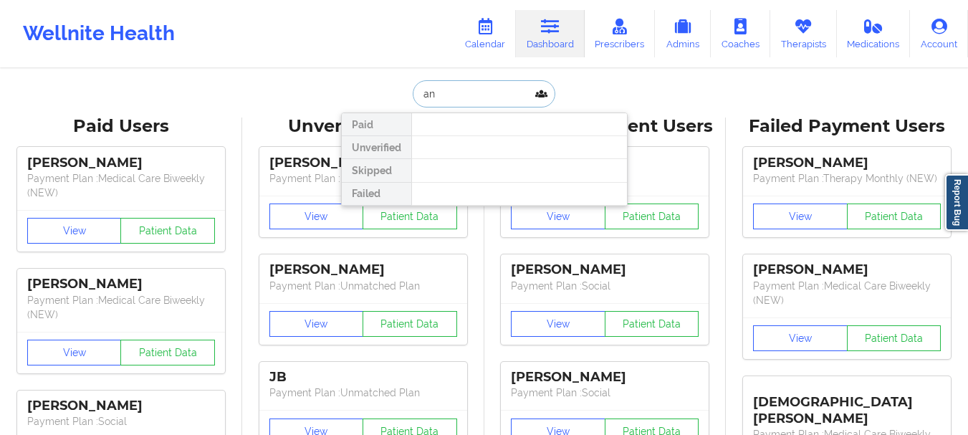
type input "a"
type input "[PERSON_NAME]"
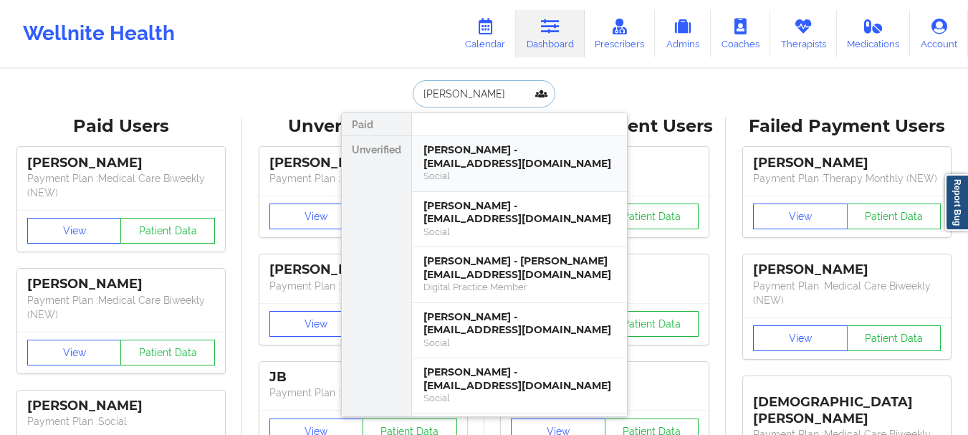
click at [463, 166] on div "[PERSON_NAME] - [EMAIL_ADDRESS][DOMAIN_NAME]" at bounding box center [519, 156] width 192 height 27
